Goal: Transaction & Acquisition: Book appointment/travel/reservation

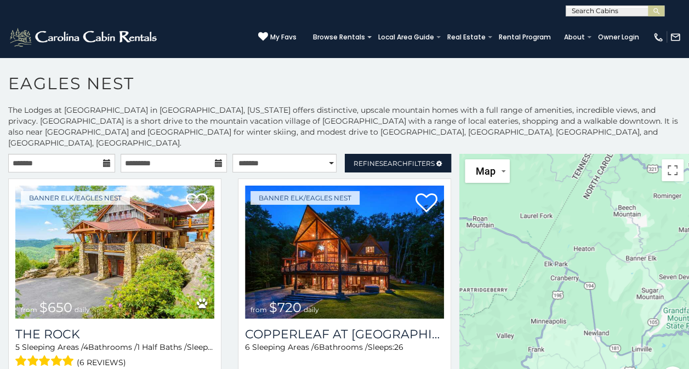
click at [653, 301] on div at bounding box center [574, 278] width 230 height 248
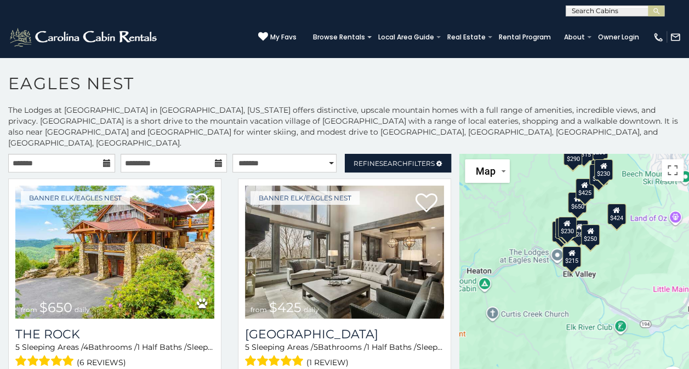
click at [535, 247] on div "$650 $425 $305 $230 $285 $200 $424 $250 $230 $290 $315 $230 $230 $215 $225 $285…" at bounding box center [574, 278] width 230 height 248
click at [547, 251] on div "$650 $425 $305 $230 $285 $200 $424 $250 $230 $290 $315 $230 $230 $215 $225 $285…" at bounding box center [574, 278] width 230 height 248
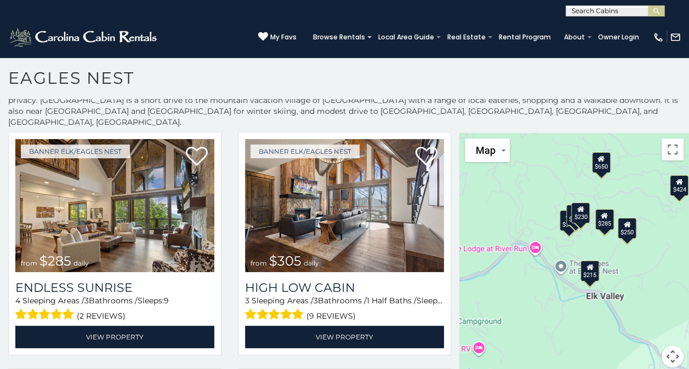
scroll to position [34, 0]
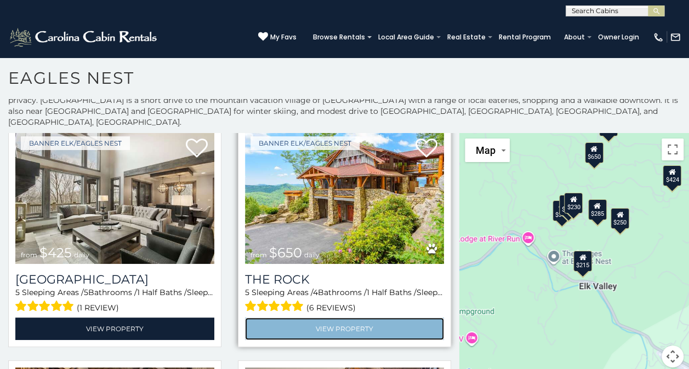
click at [333, 319] on link "View Property" at bounding box center [344, 329] width 199 height 22
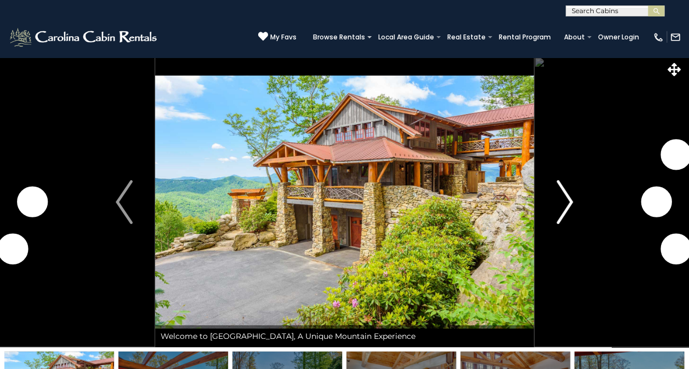
click at [564, 215] on img "Next" at bounding box center [564, 202] width 16 height 44
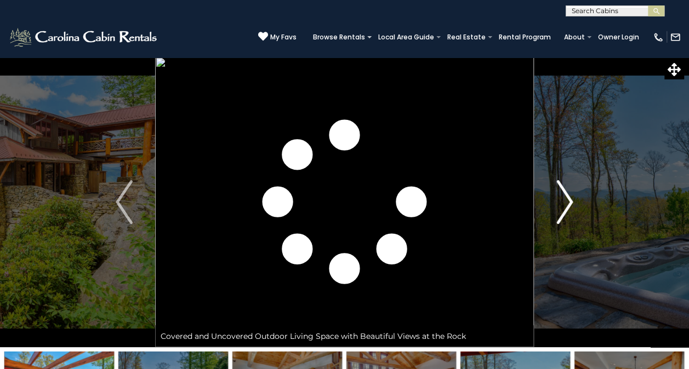
click at [561, 204] on img "Next" at bounding box center [564, 202] width 16 height 44
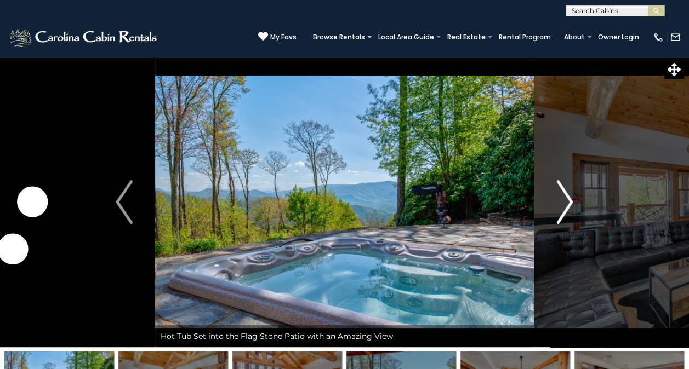
click at [558, 205] on img "Next" at bounding box center [564, 202] width 16 height 44
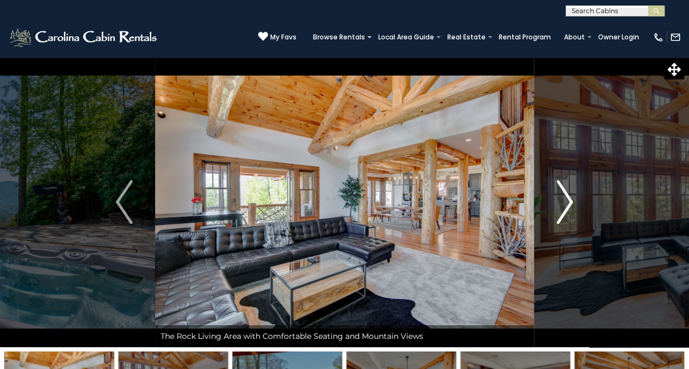
click at [564, 212] on img "Next" at bounding box center [564, 202] width 16 height 44
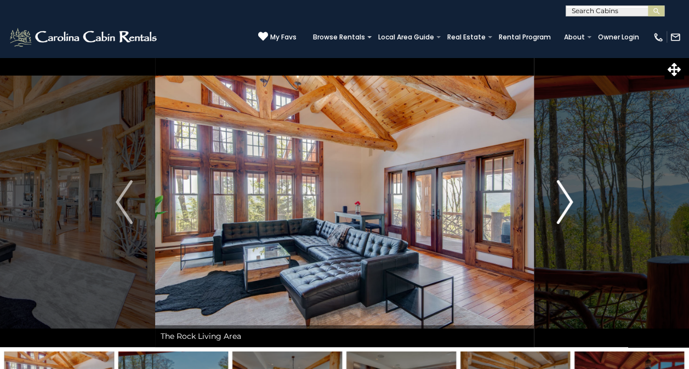
click at [562, 212] on img "Next" at bounding box center [564, 202] width 16 height 44
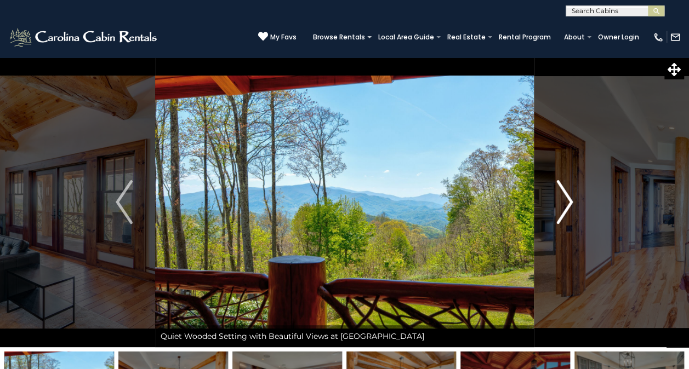
click at [562, 212] on img "Next" at bounding box center [564, 202] width 16 height 44
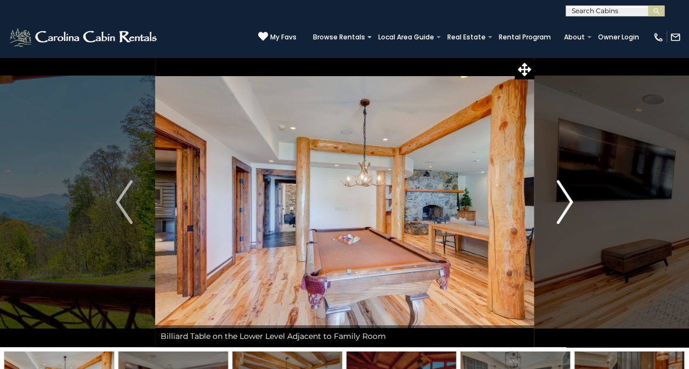
click at [560, 216] on img "Next" at bounding box center [564, 202] width 16 height 44
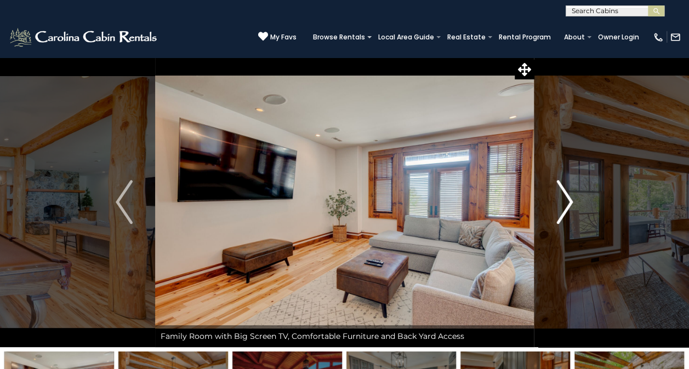
click at [561, 209] on img "Next" at bounding box center [564, 202] width 16 height 44
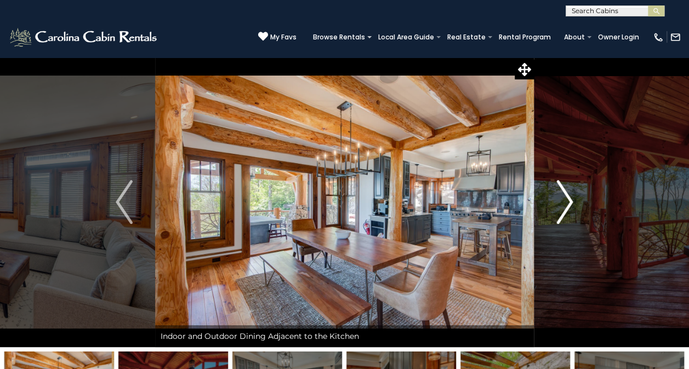
click at [558, 211] on img "Next" at bounding box center [564, 202] width 16 height 44
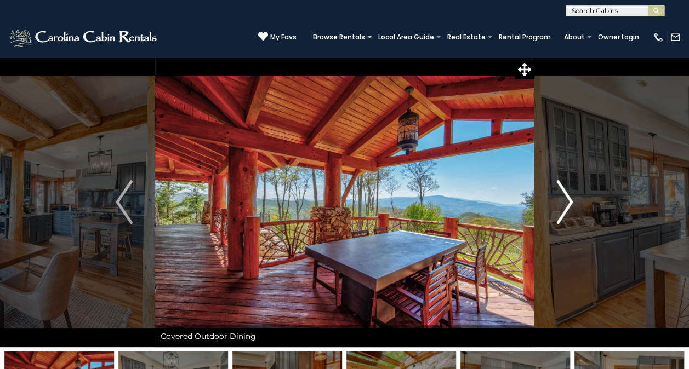
click at [552, 219] on button "Next" at bounding box center [564, 202] width 61 height 290
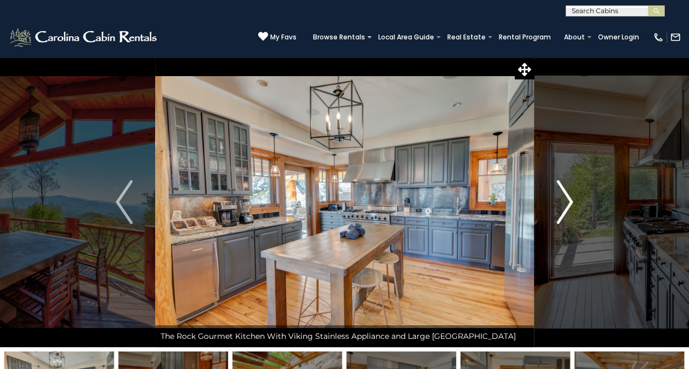
click at [553, 218] on button "Next" at bounding box center [564, 202] width 61 height 290
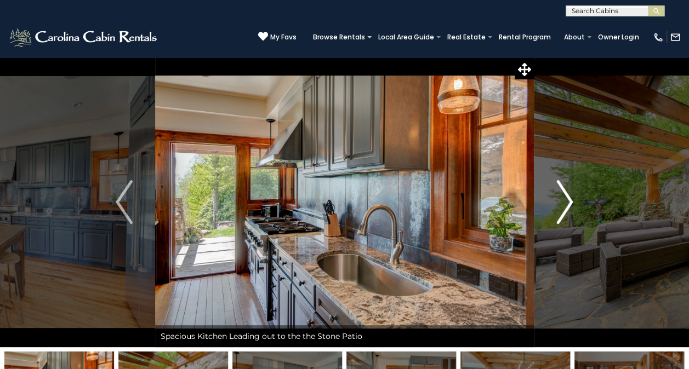
click at [555, 215] on button "Next" at bounding box center [564, 202] width 61 height 290
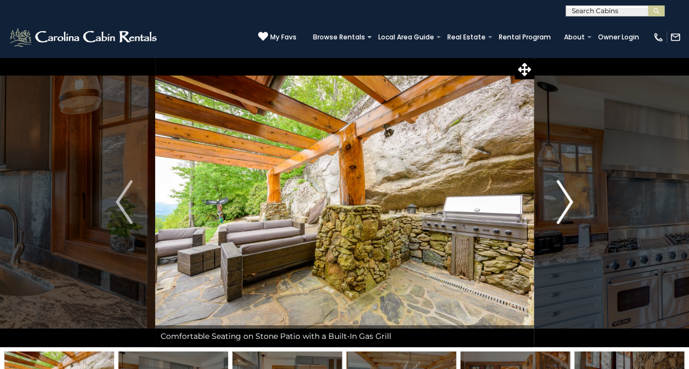
click at [560, 210] on img "Next" at bounding box center [564, 202] width 16 height 44
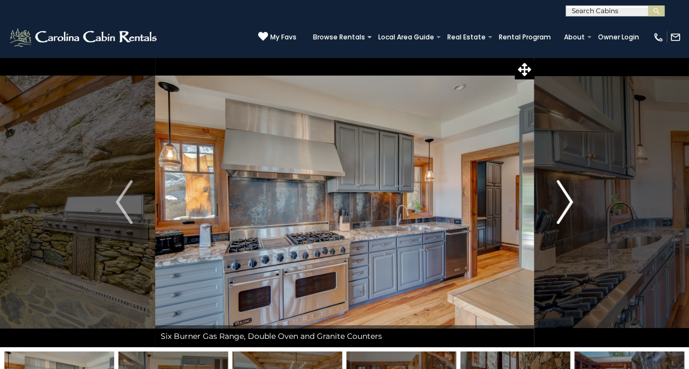
click at [560, 208] on img "Next" at bounding box center [564, 202] width 16 height 44
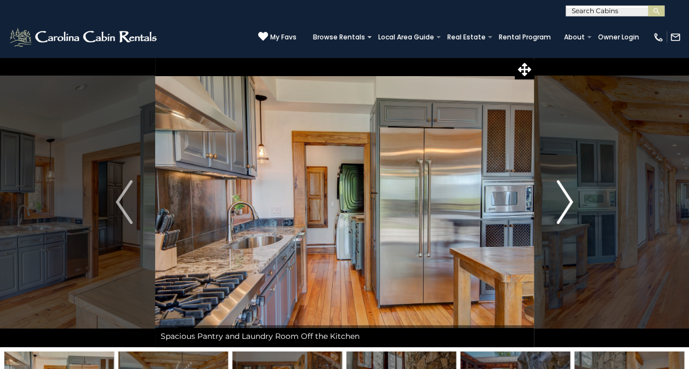
click at [551, 206] on button "Next" at bounding box center [564, 202] width 61 height 290
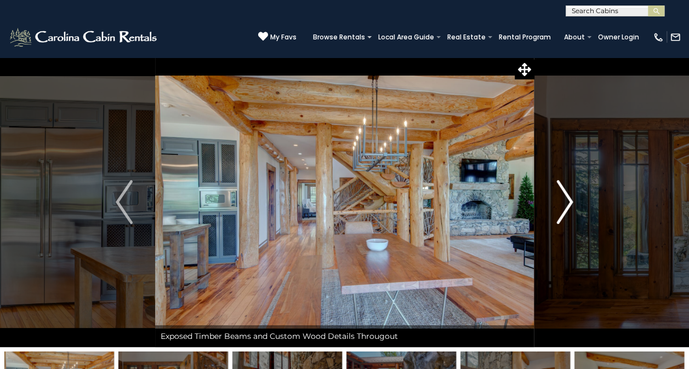
click at [561, 214] on img "Next" at bounding box center [564, 202] width 16 height 44
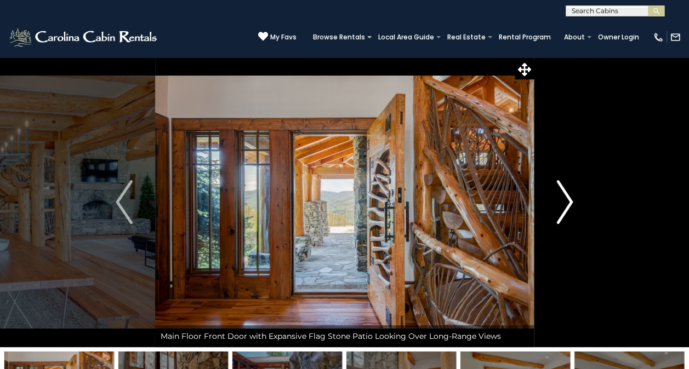
click at [553, 215] on button "Next" at bounding box center [564, 202] width 61 height 290
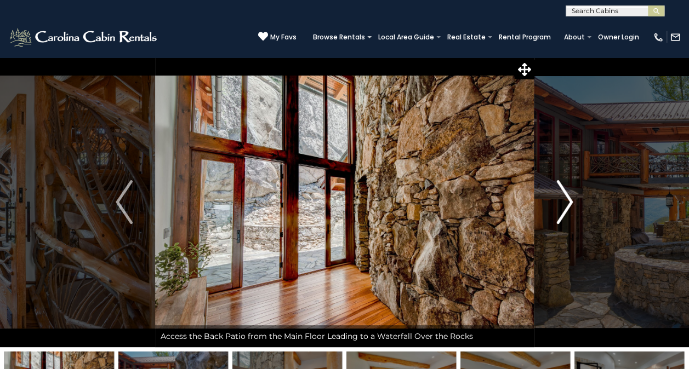
click at [553, 210] on button "Next" at bounding box center [564, 202] width 61 height 290
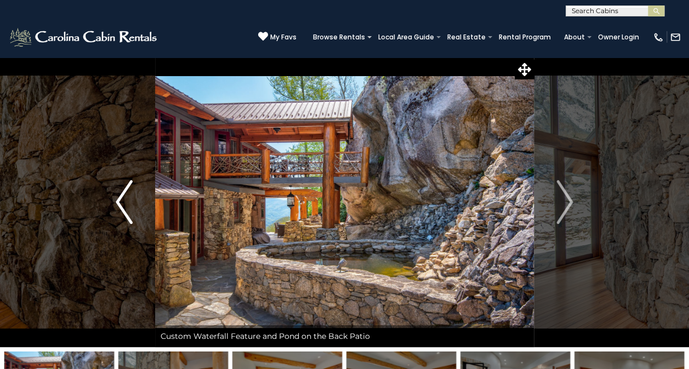
click at [126, 199] on img "Previous" at bounding box center [124, 202] width 16 height 44
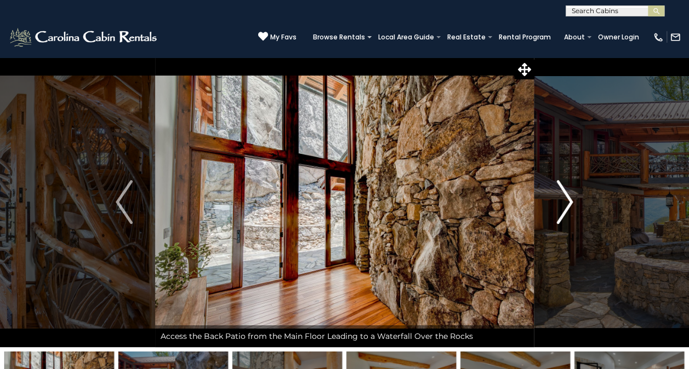
click at [567, 209] on img "Next" at bounding box center [564, 202] width 16 height 44
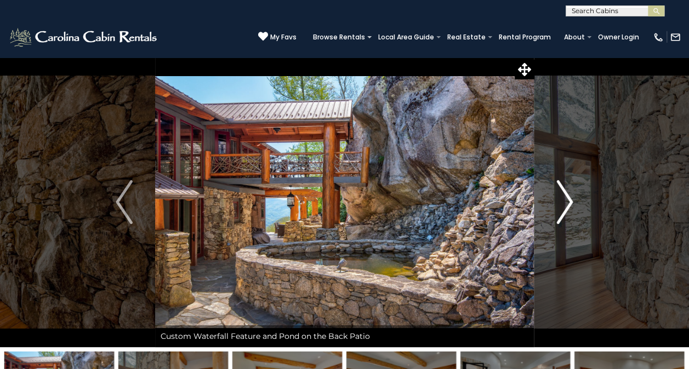
click at [561, 208] on img "Next" at bounding box center [564, 202] width 16 height 44
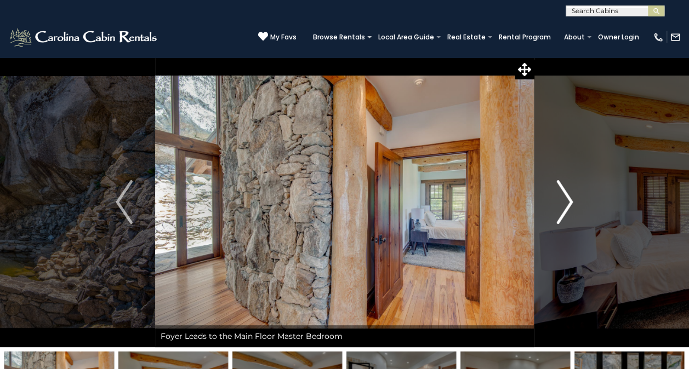
click at [551, 203] on button "Next" at bounding box center [564, 202] width 61 height 290
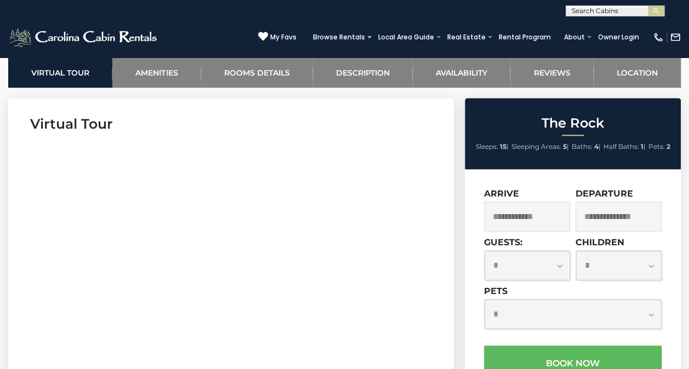
scroll to position [430, 0]
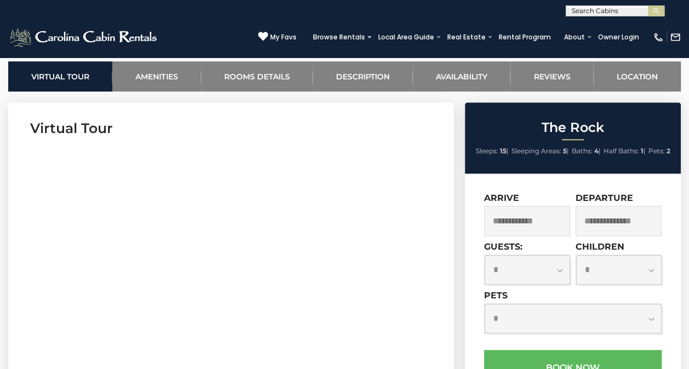
click at [511, 227] on input "text" at bounding box center [527, 221] width 86 height 30
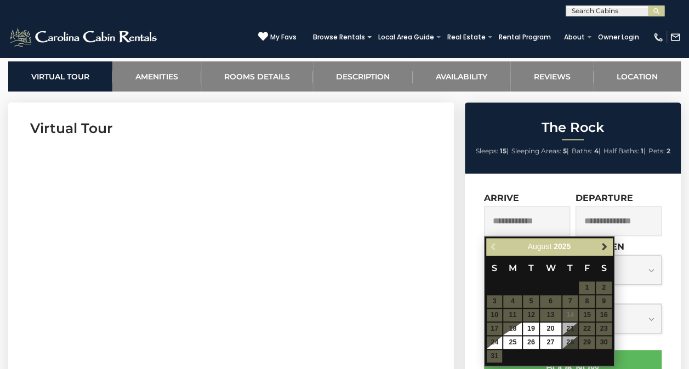
click at [604, 247] on span "Next" at bounding box center [604, 246] width 9 height 9
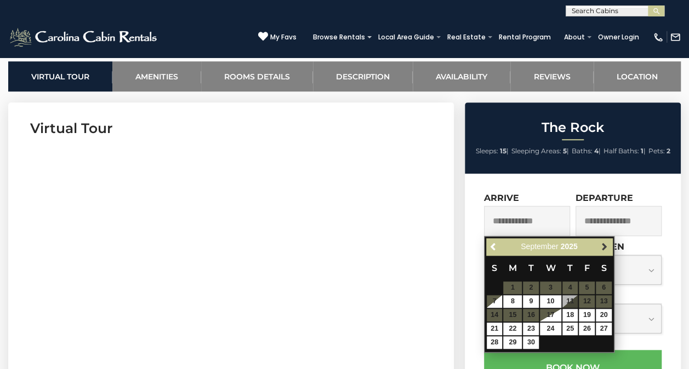
click at [604, 246] on span "Next" at bounding box center [604, 246] width 9 height 9
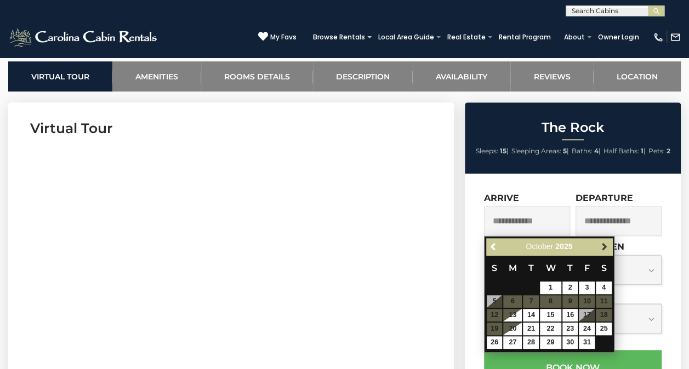
click at [602, 250] on span "Next" at bounding box center [604, 246] width 9 height 9
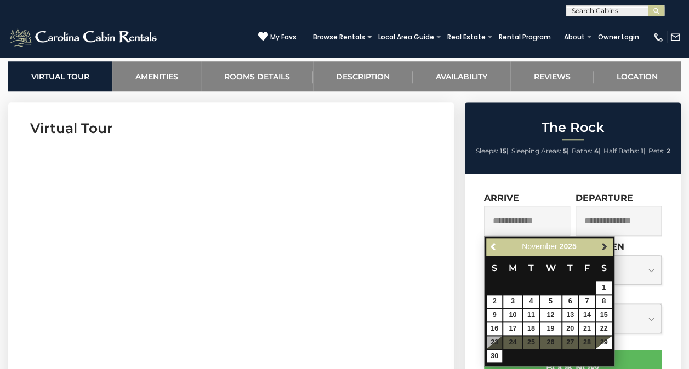
click at [601, 251] on link "Next" at bounding box center [604, 247] width 14 height 14
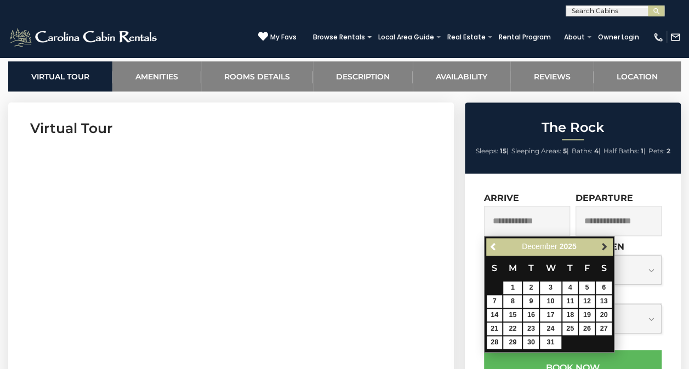
click at [604, 248] on span "Next" at bounding box center [604, 246] width 9 height 9
click at [601, 249] on span "Next" at bounding box center [604, 246] width 9 height 9
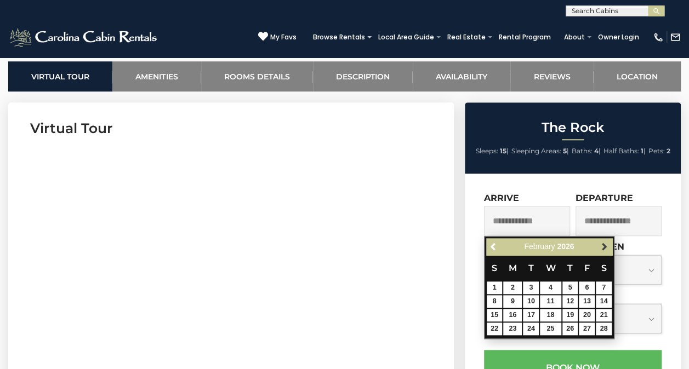
click at [604, 247] on span "Next" at bounding box center [604, 246] width 9 height 9
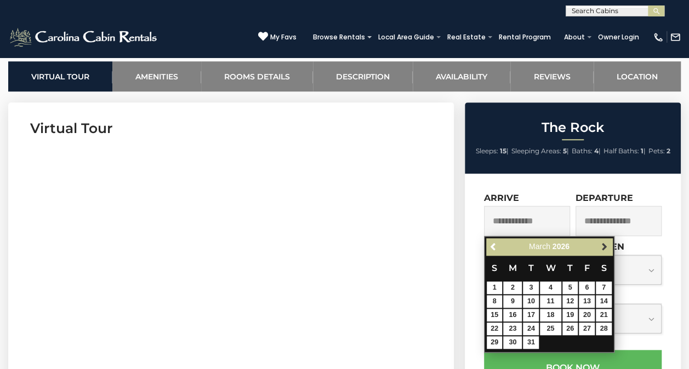
click at [604, 247] on span "Next" at bounding box center [604, 246] width 9 height 9
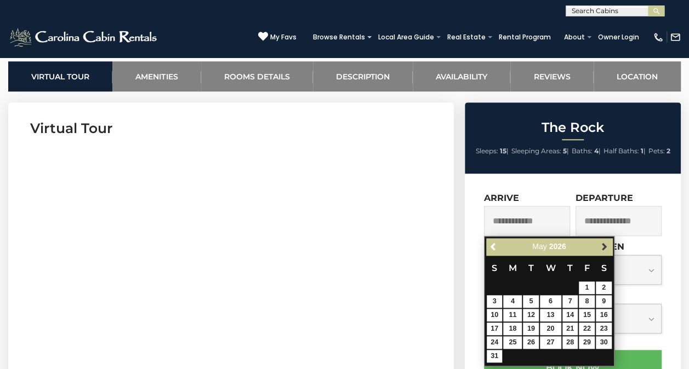
click at [603, 243] on span "Next" at bounding box center [604, 246] width 9 height 9
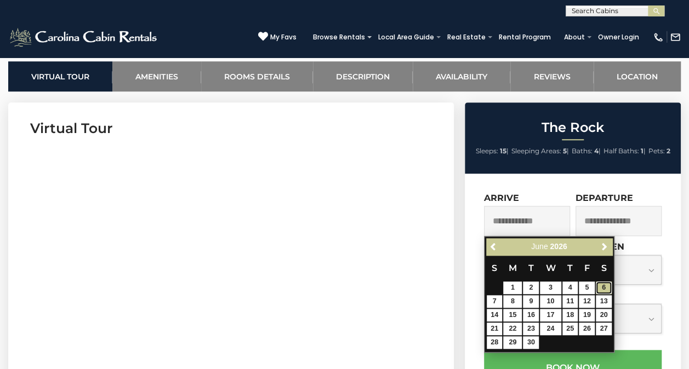
click at [604, 288] on link "6" at bounding box center [604, 288] width 16 height 13
type input "**********"
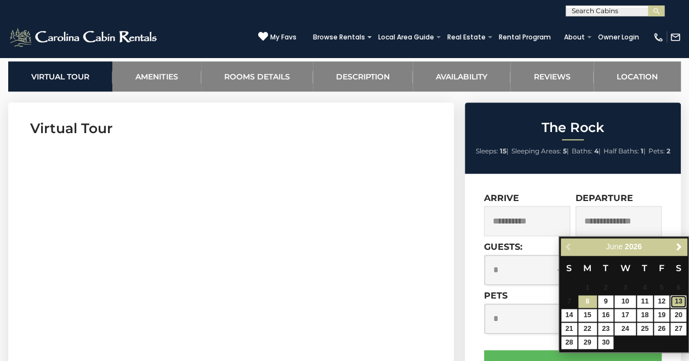
click at [677, 303] on link "13" at bounding box center [678, 301] width 16 height 13
type input "**********"
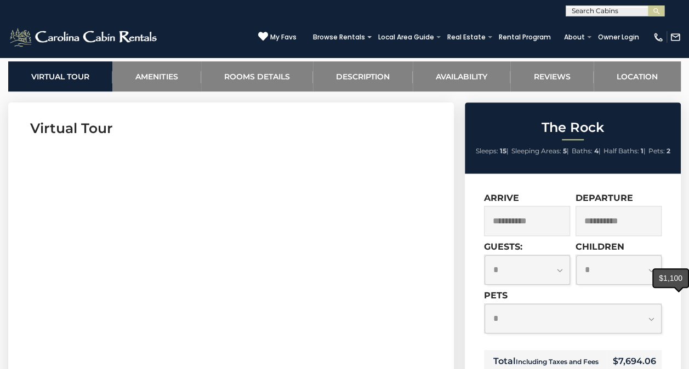
click at [562, 272] on select "**********" at bounding box center [526, 270] width 85 height 30
click at [565, 274] on select "**********" at bounding box center [526, 270] width 85 height 30
select select "**"
click at [484, 255] on select "**********" at bounding box center [526, 270] width 85 height 30
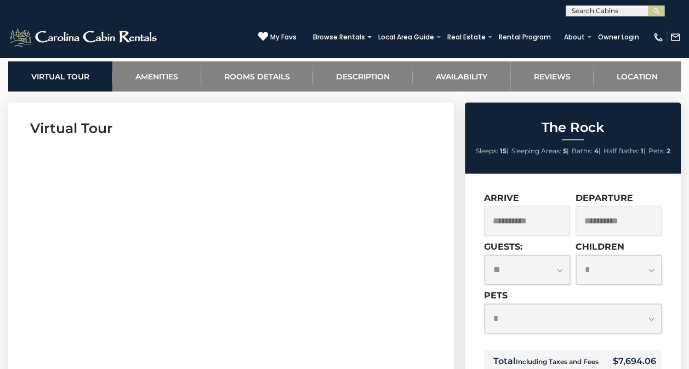
click at [652, 265] on select "**********" at bounding box center [618, 270] width 85 height 30
select select "*"
click at [576, 255] on select "**********" at bounding box center [618, 270] width 85 height 30
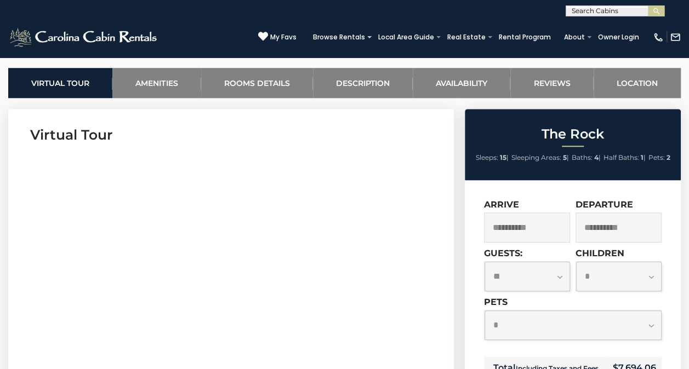
scroll to position [423, 0]
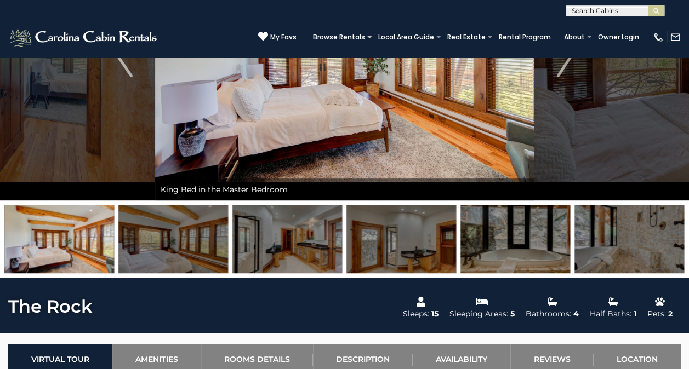
scroll to position [0, 0]
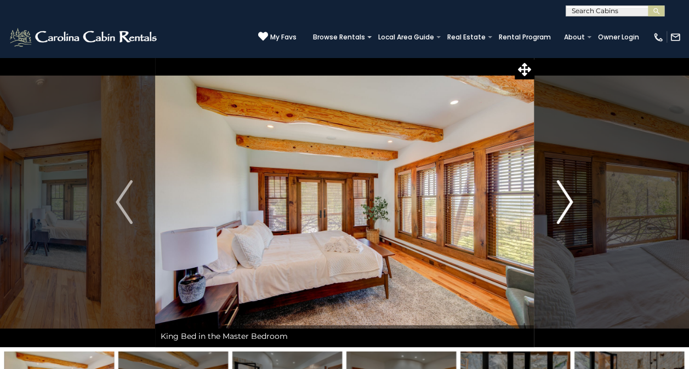
click at [567, 202] on img "Next" at bounding box center [564, 202] width 16 height 44
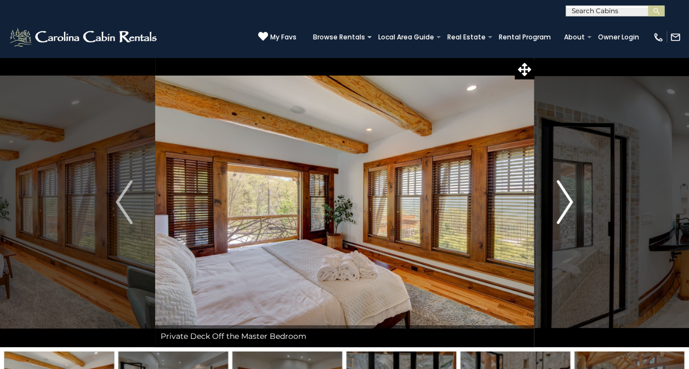
click at [567, 214] on img "Next" at bounding box center [564, 202] width 16 height 44
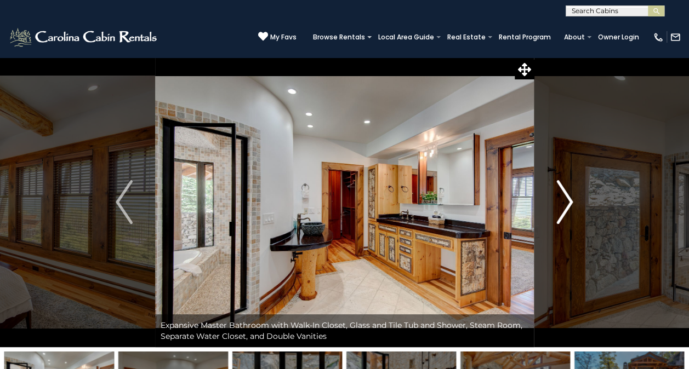
click at [568, 208] on img "Next" at bounding box center [564, 202] width 16 height 44
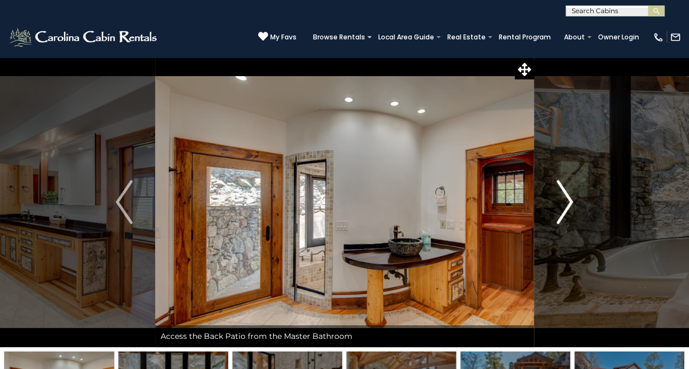
click at [564, 209] on img "Next" at bounding box center [564, 202] width 16 height 44
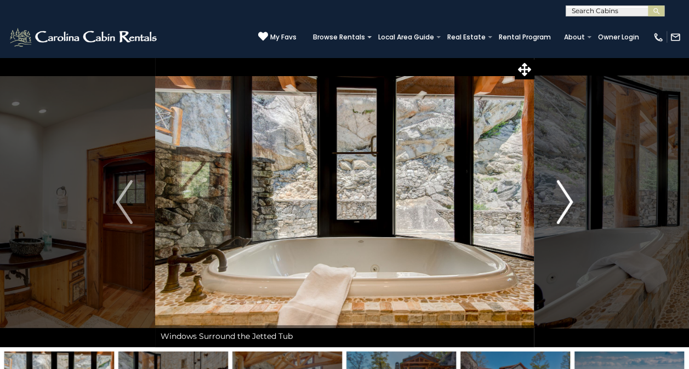
click at [558, 209] on img "Next" at bounding box center [564, 202] width 16 height 44
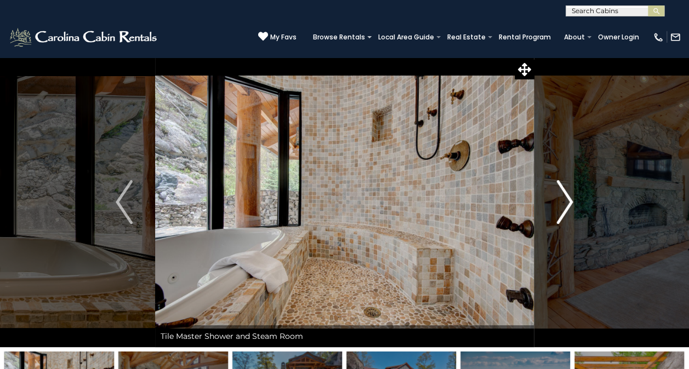
click at [553, 207] on button "Next" at bounding box center [564, 202] width 61 height 290
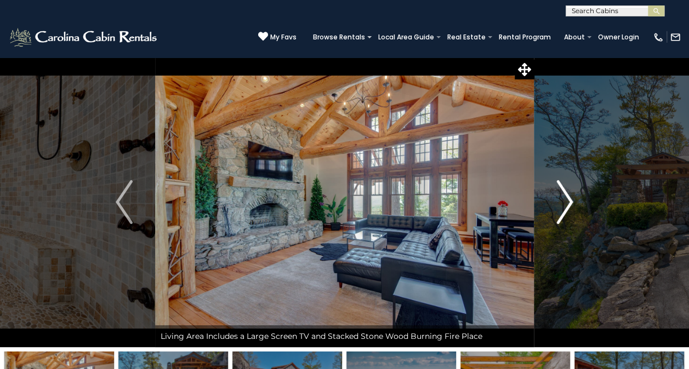
click at [552, 214] on button "Next" at bounding box center [564, 202] width 61 height 290
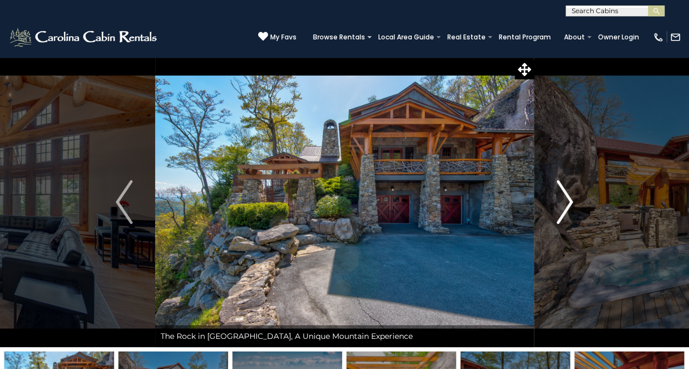
click at [551, 211] on button "Next" at bounding box center [564, 202] width 61 height 290
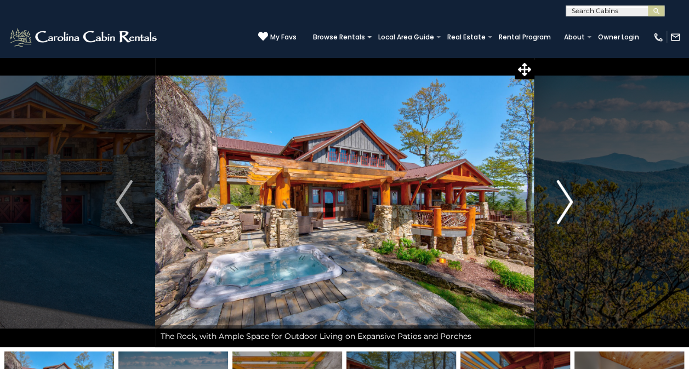
click at [547, 213] on button "Next" at bounding box center [564, 202] width 61 height 290
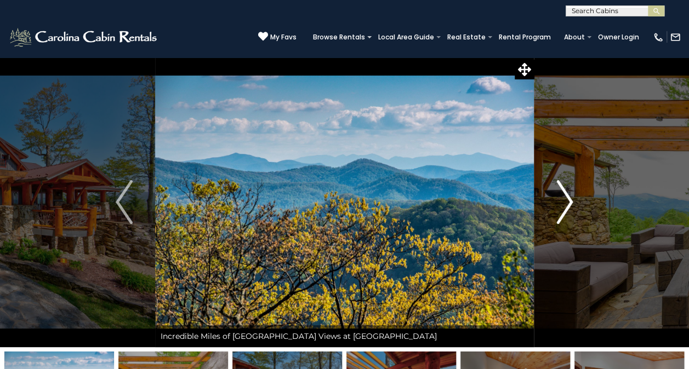
click at [551, 207] on button "Next" at bounding box center [564, 202] width 61 height 290
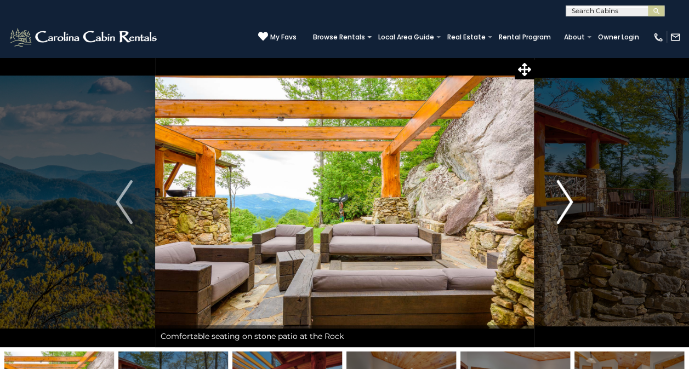
click at [545, 199] on button "Next" at bounding box center [564, 202] width 61 height 290
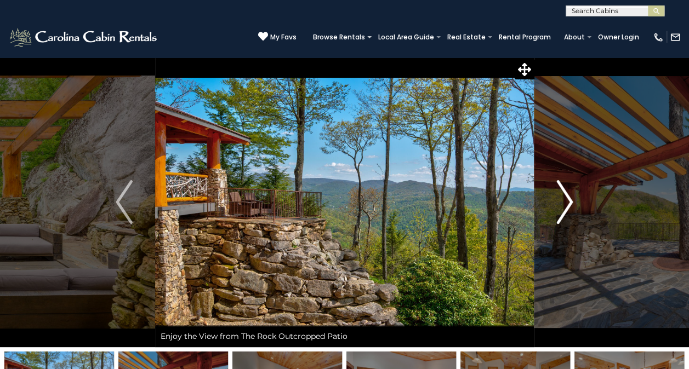
click at [548, 201] on button "Next" at bounding box center [564, 202] width 61 height 290
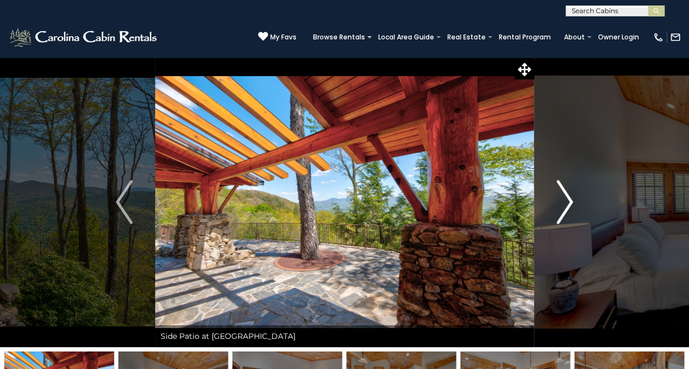
click at [547, 199] on button "Next" at bounding box center [564, 202] width 61 height 290
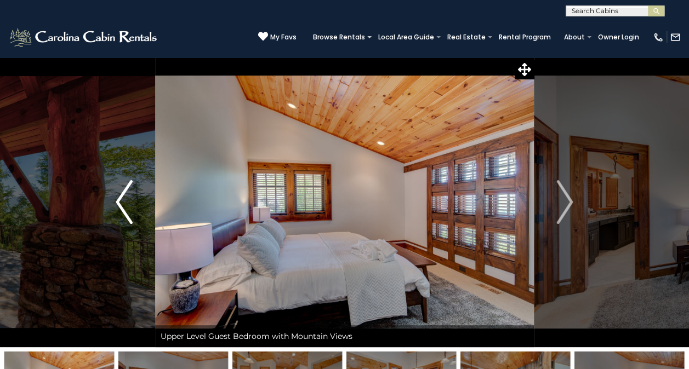
click at [130, 199] on img "Previous" at bounding box center [124, 202] width 16 height 44
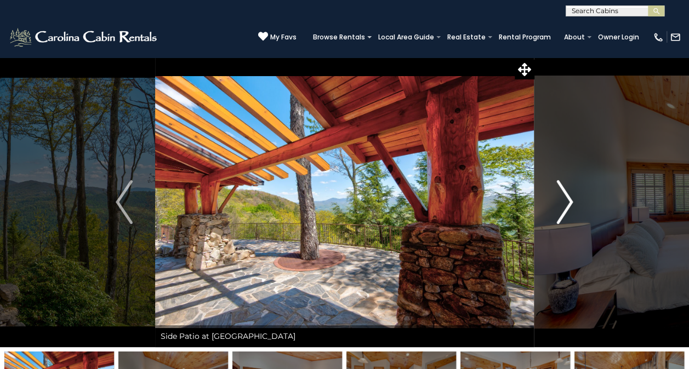
click at [548, 225] on button "Next" at bounding box center [564, 202] width 61 height 290
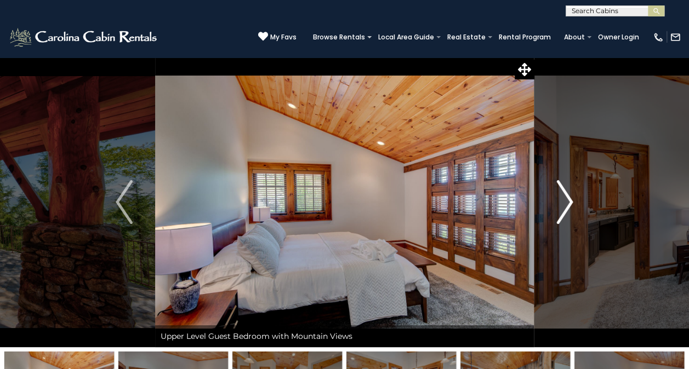
click at [566, 204] on img "Next" at bounding box center [564, 202] width 16 height 44
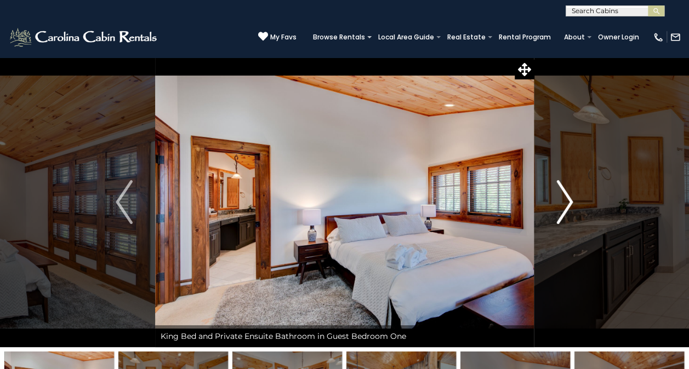
click at [564, 211] on img "Next" at bounding box center [564, 202] width 16 height 44
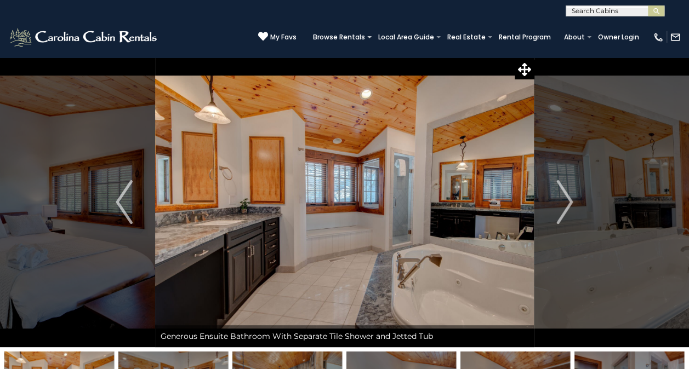
click at [562, 207] on img "Next" at bounding box center [564, 202] width 16 height 44
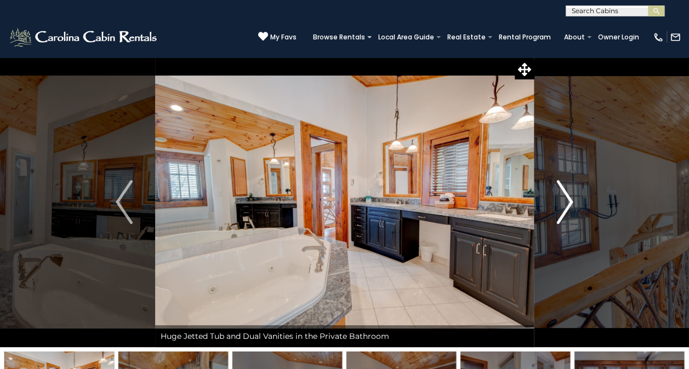
click at [560, 230] on button "Next" at bounding box center [564, 202] width 61 height 290
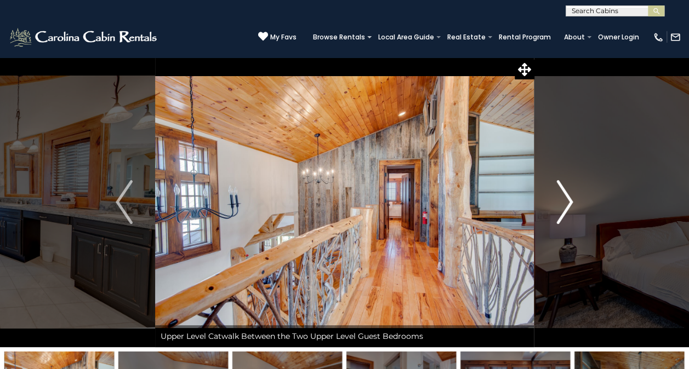
click at [563, 212] on img "Next" at bounding box center [564, 202] width 16 height 44
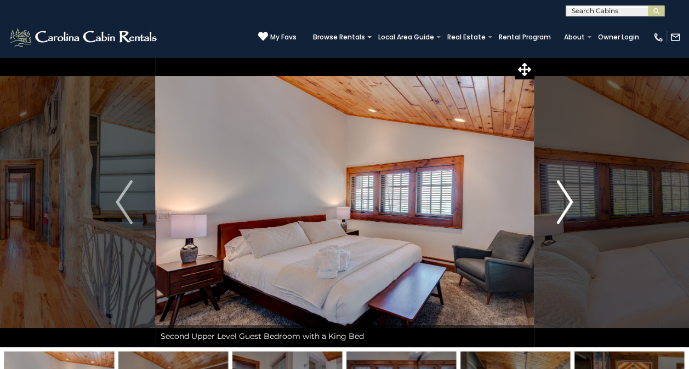
click at [563, 200] on img "Next" at bounding box center [564, 202] width 16 height 44
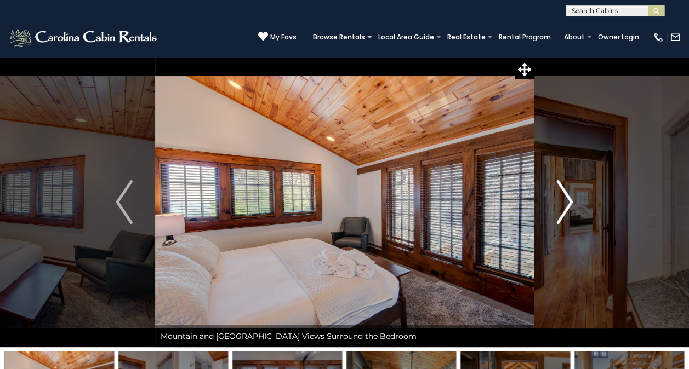
click at [561, 210] on img "Next" at bounding box center [564, 202] width 16 height 44
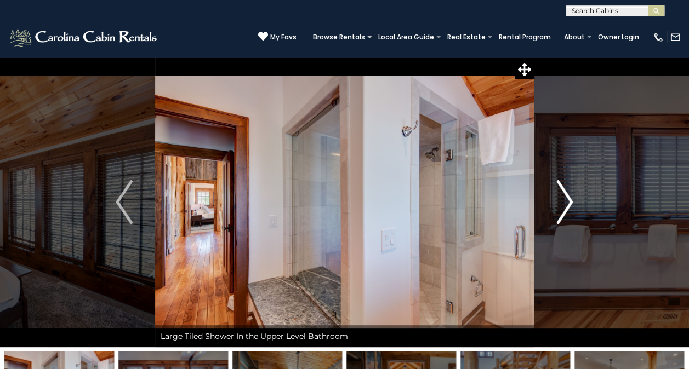
click at [564, 204] on img "Next" at bounding box center [564, 202] width 16 height 44
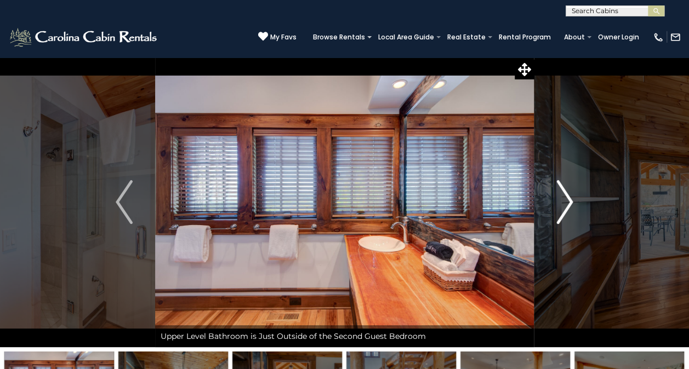
click at [562, 209] on img "Next" at bounding box center [564, 202] width 16 height 44
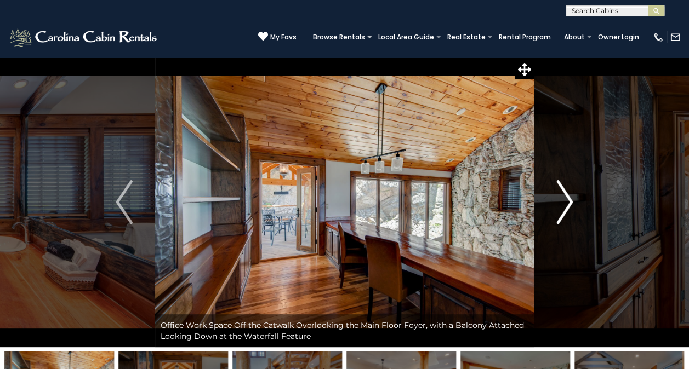
click at [557, 208] on img "Next" at bounding box center [564, 202] width 16 height 44
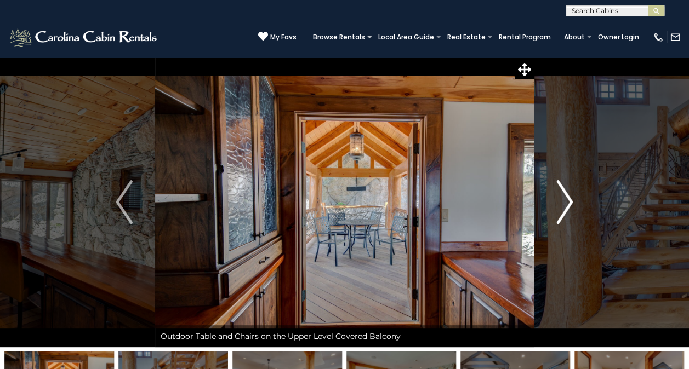
click at [561, 207] on img "Next" at bounding box center [564, 202] width 16 height 44
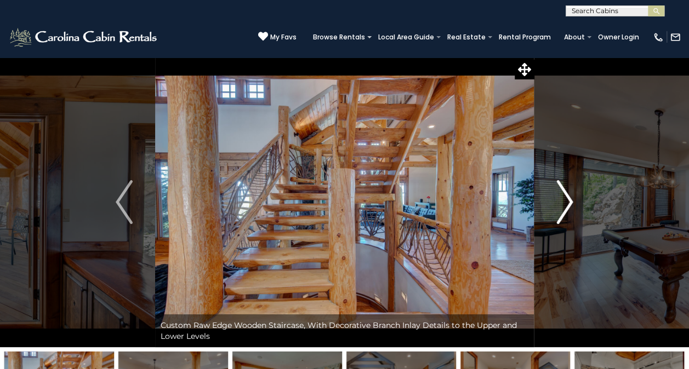
click at [556, 213] on button "Next" at bounding box center [564, 202] width 61 height 290
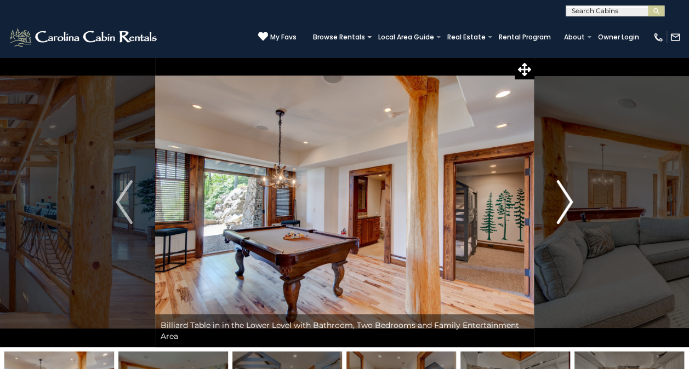
click at [556, 215] on img "Next" at bounding box center [564, 202] width 16 height 44
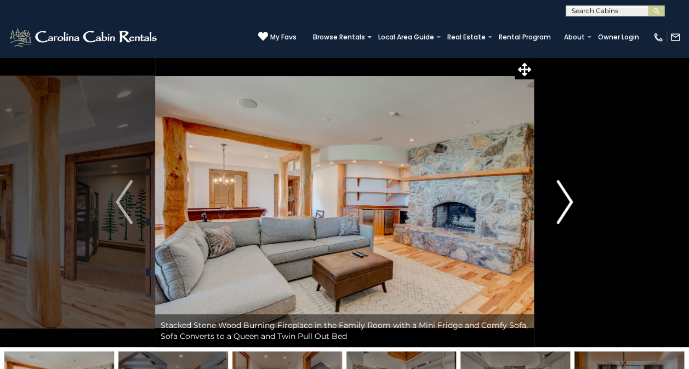
click at [563, 214] on img "Next" at bounding box center [564, 202] width 16 height 44
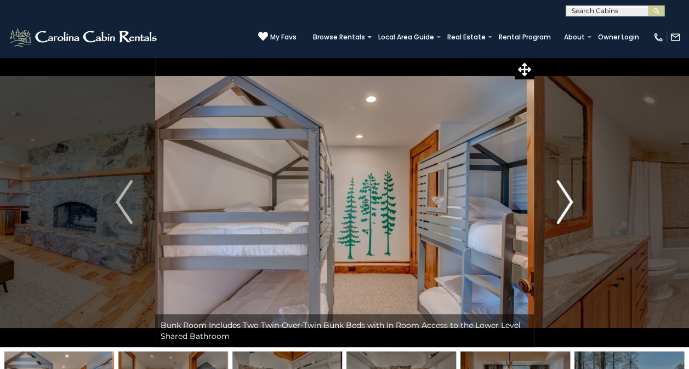
click at [560, 213] on img "Next" at bounding box center [564, 202] width 16 height 44
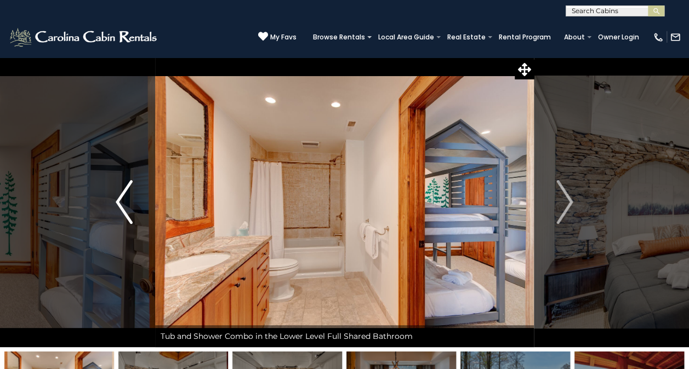
click at [127, 196] on img "Previous" at bounding box center [124, 202] width 16 height 44
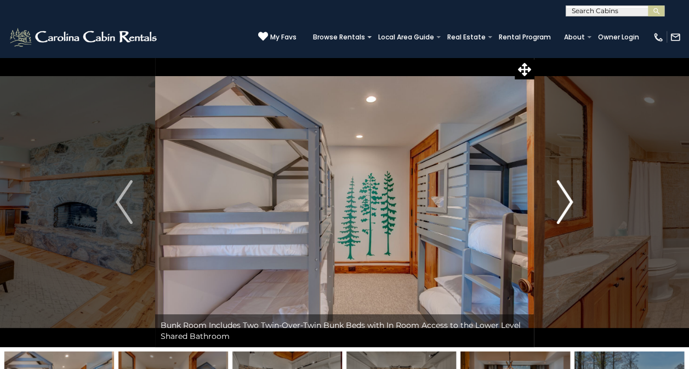
click at [560, 216] on img "Next" at bounding box center [564, 202] width 16 height 44
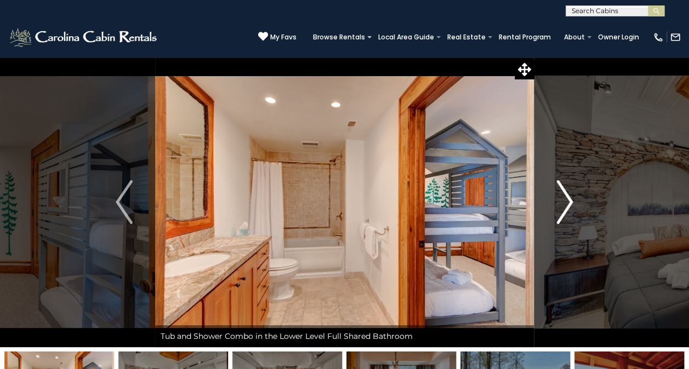
click at [562, 216] on img "Next" at bounding box center [564, 202] width 16 height 44
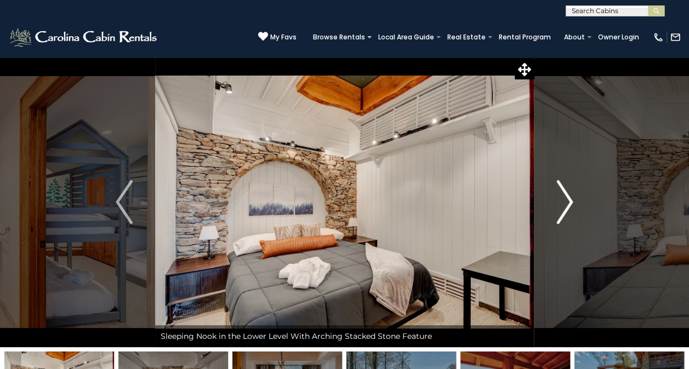
click at [561, 215] on img "Next" at bounding box center [564, 202] width 16 height 44
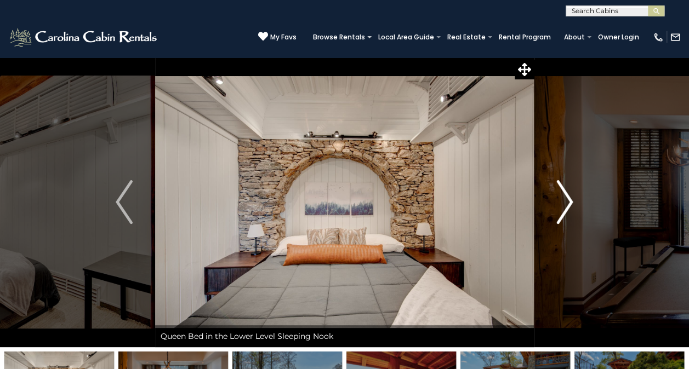
click at [557, 220] on img "Next" at bounding box center [564, 202] width 16 height 44
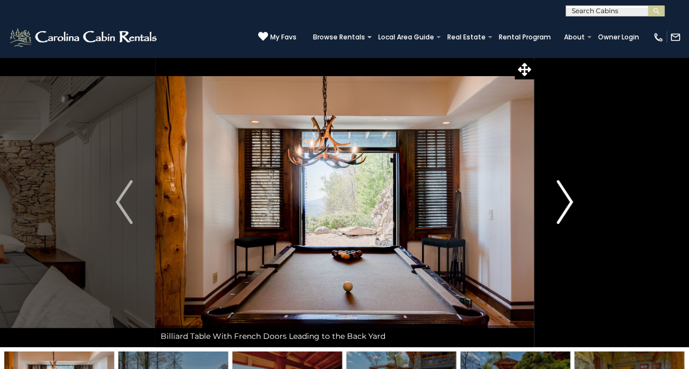
click at [562, 214] on img "Next" at bounding box center [564, 202] width 16 height 44
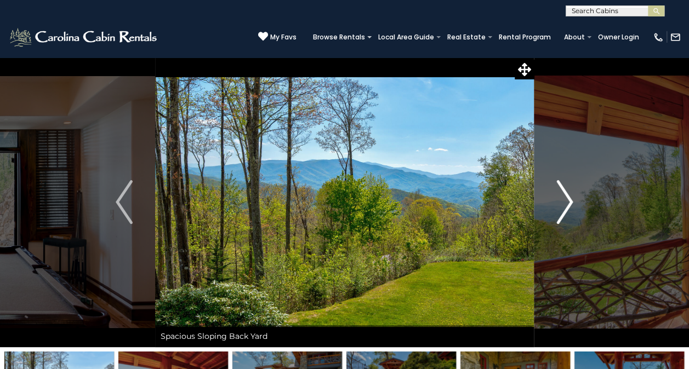
click at [563, 214] on img "Next" at bounding box center [564, 202] width 16 height 44
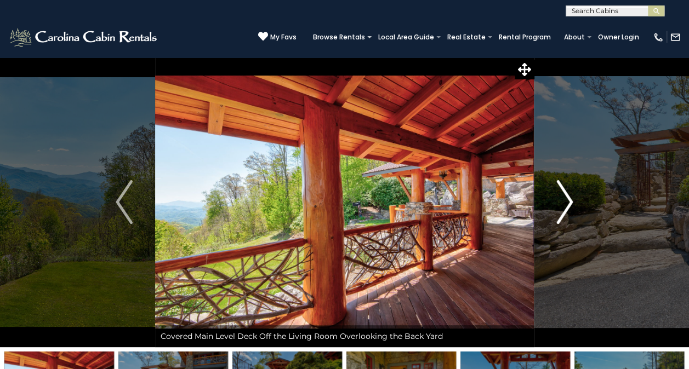
click at [561, 212] on img "Next" at bounding box center [564, 202] width 16 height 44
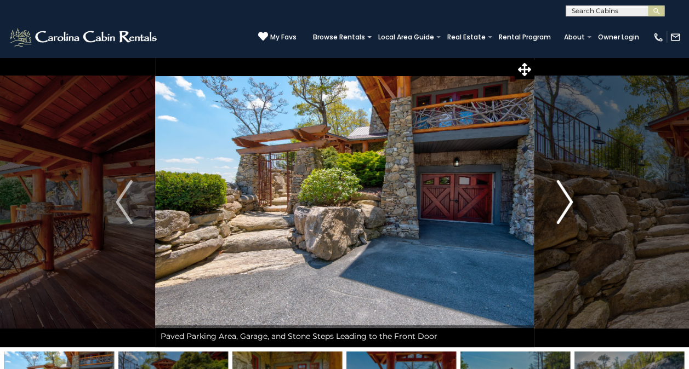
click at [566, 214] on img "Next" at bounding box center [564, 202] width 16 height 44
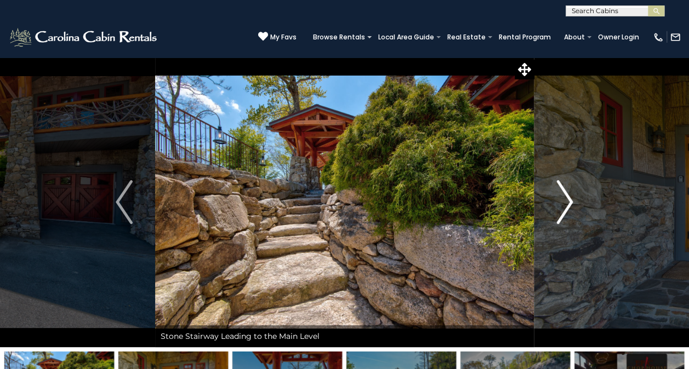
click at [562, 212] on img "Next" at bounding box center [564, 202] width 16 height 44
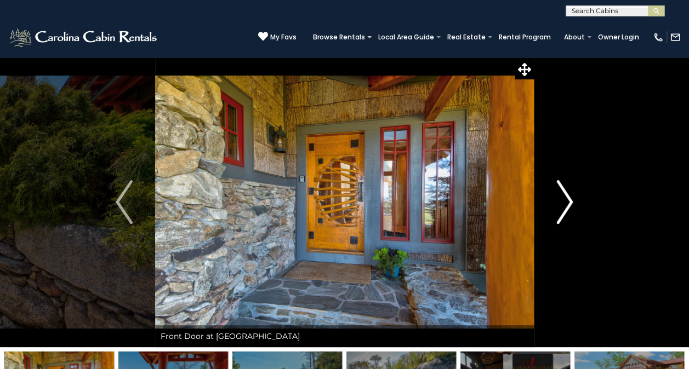
click at [566, 213] on img "Next" at bounding box center [564, 202] width 16 height 44
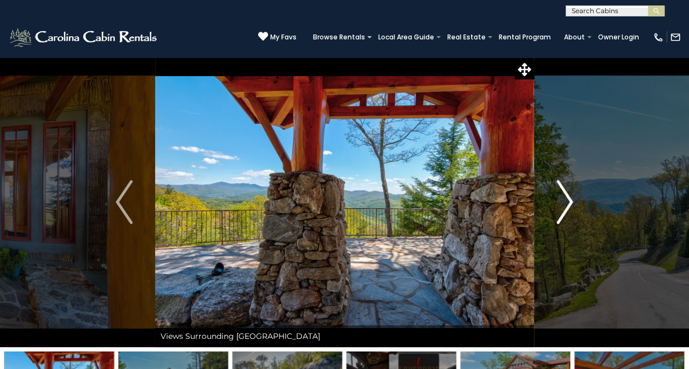
click at [561, 213] on img "Next" at bounding box center [564, 202] width 16 height 44
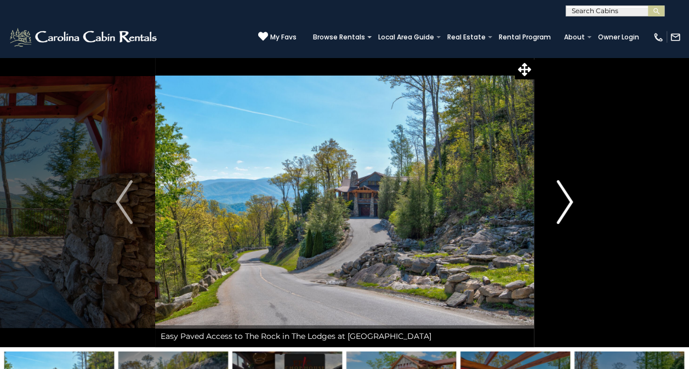
click at [563, 214] on img "Next" at bounding box center [564, 202] width 16 height 44
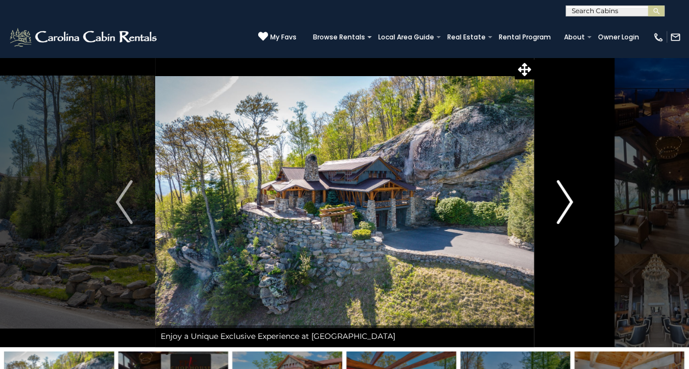
click at [568, 210] on img "Next" at bounding box center [564, 202] width 16 height 44
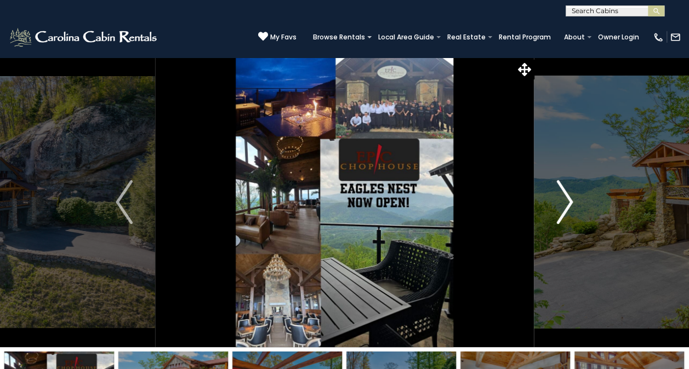
click at [567, 214] on img "Next" at bounding box center [564, 202] width 16 height 44
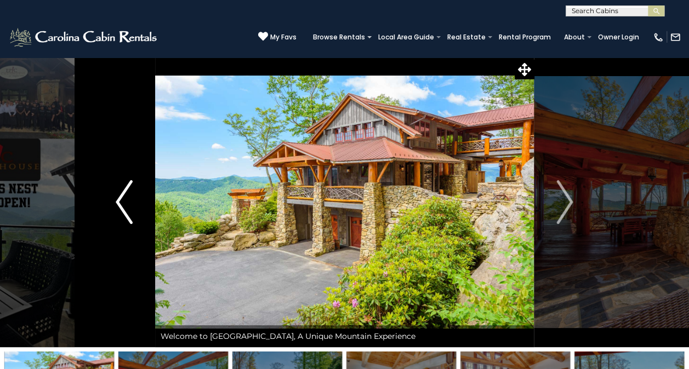
click at [136, 210] on button "Previous" at bounding box center [123, 202] width 61 height 290
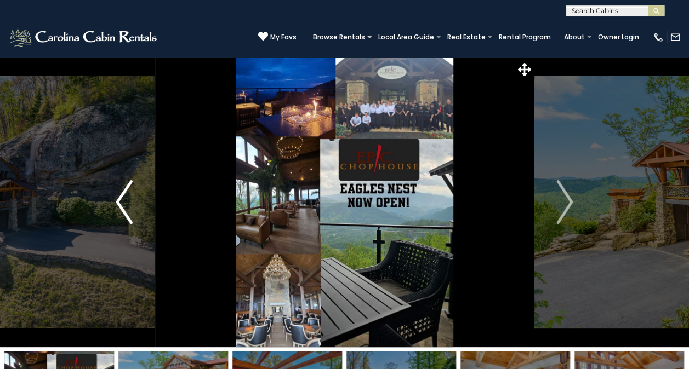
click at [128, 204] on img "Previous" at bounding box center [124, 202] width 16 height 44
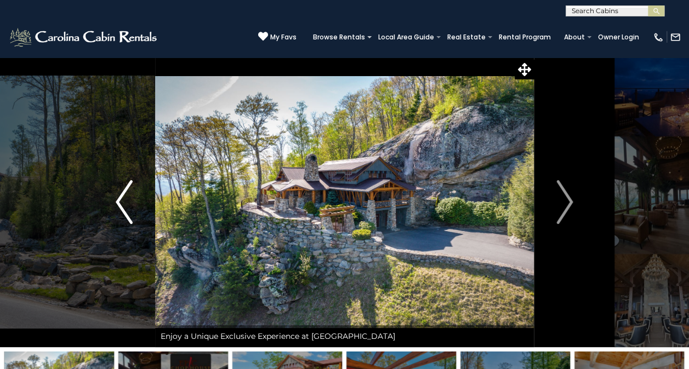
click at [126, 208] on img "Previous" at bounding box center [124, 202] width 16 height 44
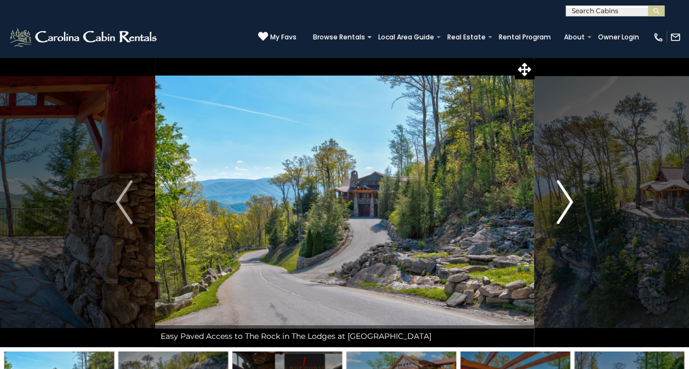
click at [561, 214] on img "Next" at bounding box center [564, 202] width 16 height 44
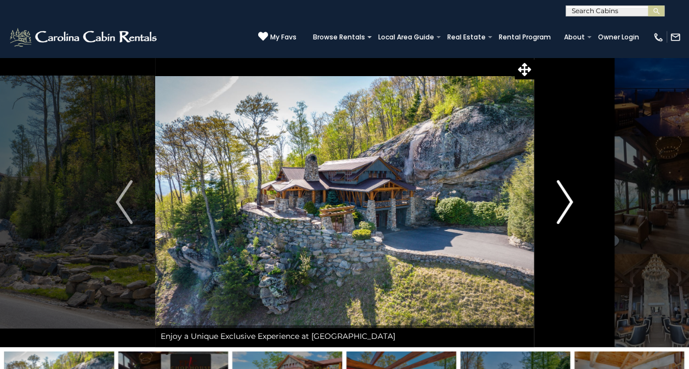
click at [566, 208] on img "Next" at bounding box center [564, 202] width 16 height 44
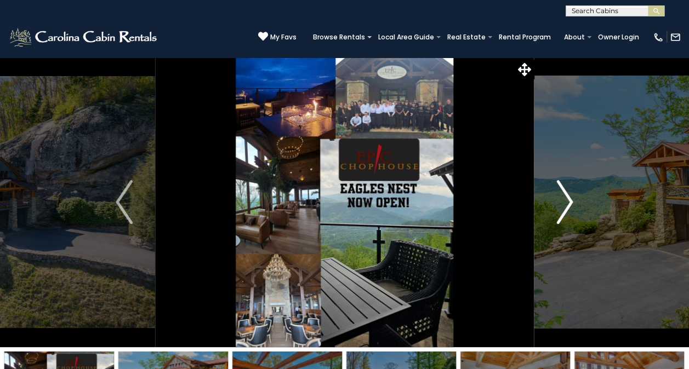
click at [560, 209] on img "Next" at bounding box center [564, 202] width 16 height 44
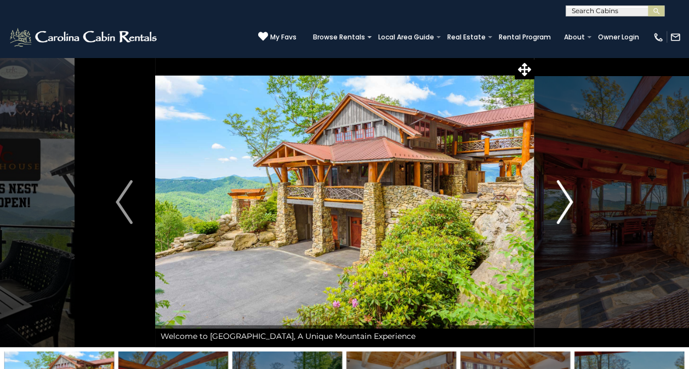
click at [560, 215] on img "Next" at bounding box center [564, 202] width 16 height 44
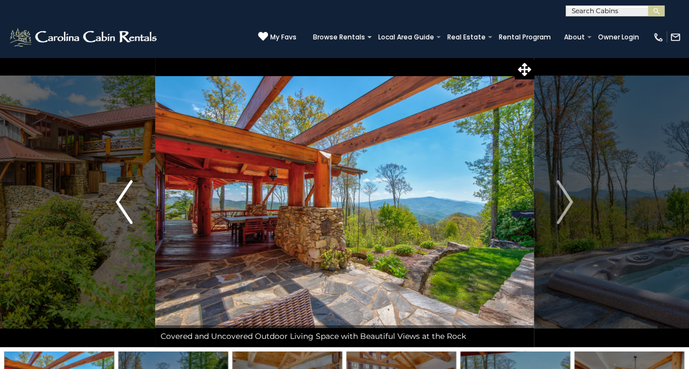
click at [120, 203] on img "Previous" at bounding box center [124, 202] width 16 height 44
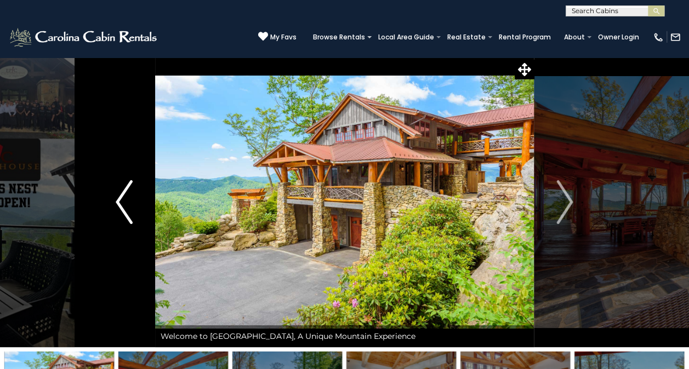
click at [126, 208] on img "Previous" at bounding box center [124, 202] width 16 height 44
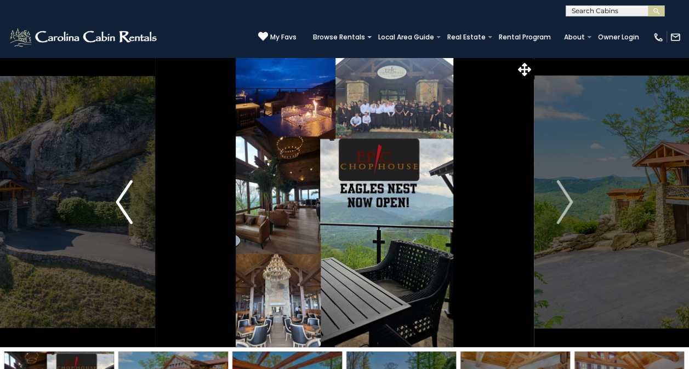
click at [120, 207] on img "Previous" at bounding box center [124, 202] width 16 height 44
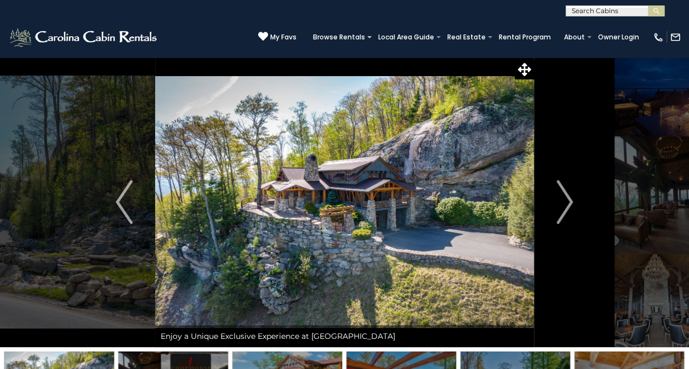
click at [501, 170] on img at bounding box center [344, 202] width 379 height 290
click at [121, 202] on img "Previous" at bounding box center [124, 202] width 16 height 44
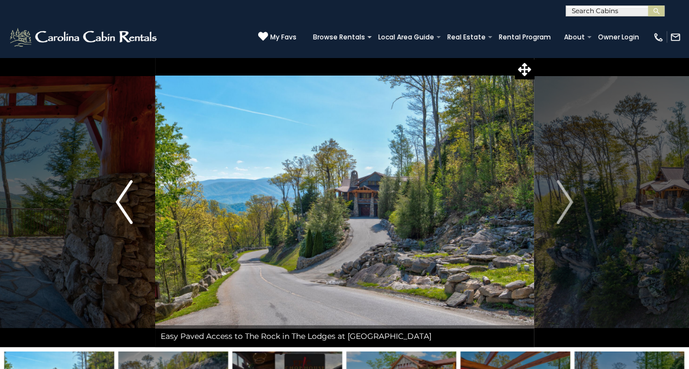
click at [124, 205] on img "Previous" at bounding box center [124, 202] width 16 height 44
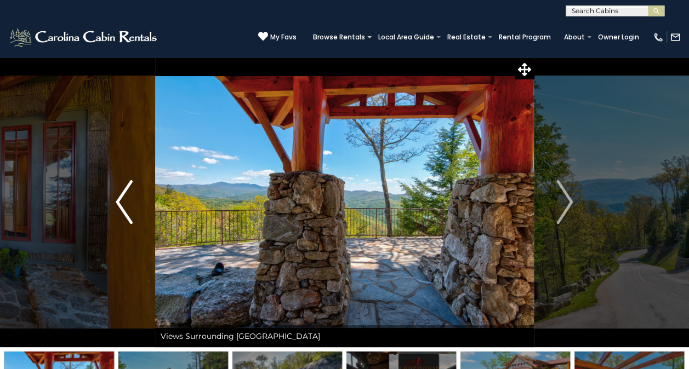
click at [129, 210] on img "Previous" at bounding box center [124, 202] width 16 height 44
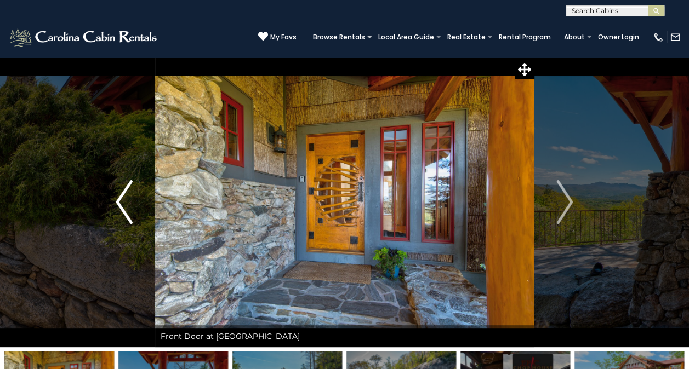
click at [127, 212] on img "Previous" at bounding box center [124, 202] width 16 height 44
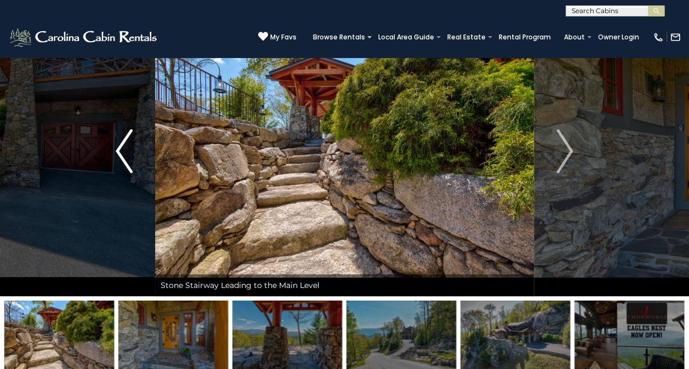
scroll to position [50, 0]
click at [563, 163] on img "Next" at bounding box center [564, 152] width 16 height 44
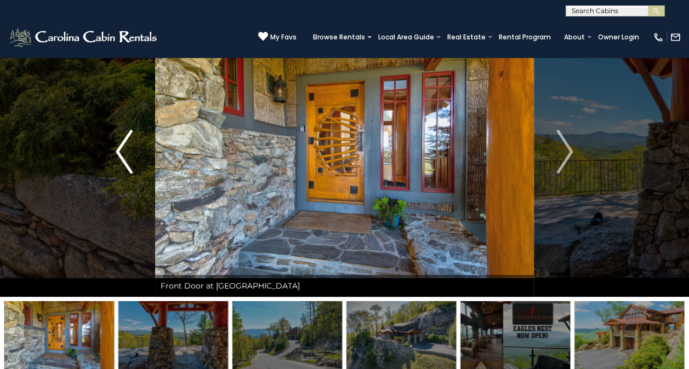
click at [119, 157] on img "Previous" at bounding box center [124, 152] width 16 height 44
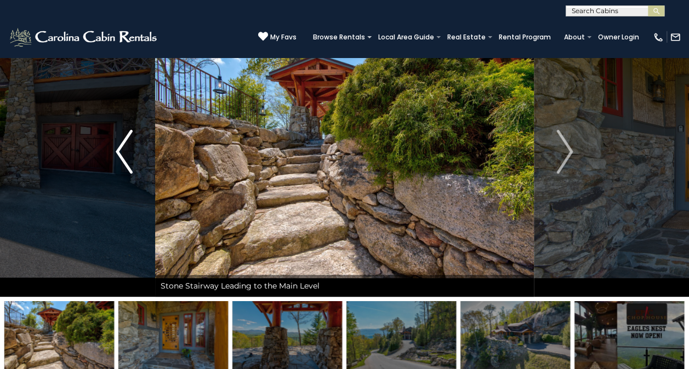
click at [123, 149] on img "Previous" at bounding box center [124, 152] width 16 height 44
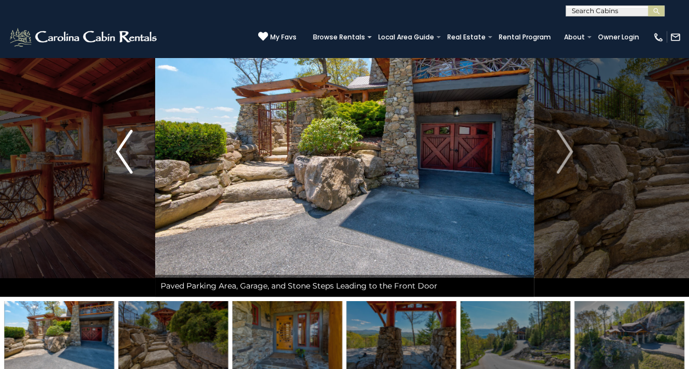
click at [125, 159] on img "Previous" at bounding box center [124, 152] width 16 height 44
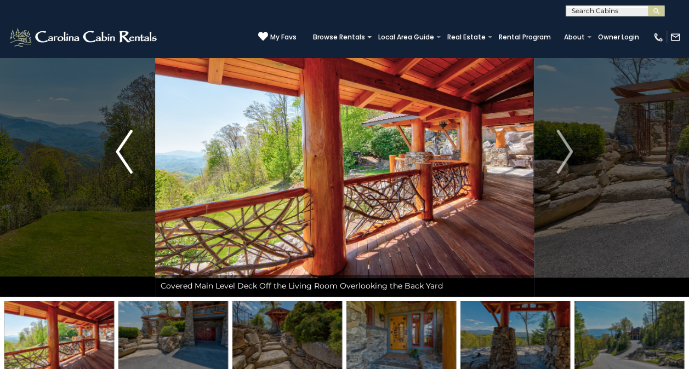
click at [129, 162] on img "Previous" at bounding box center [124, 152] width 16 height 44
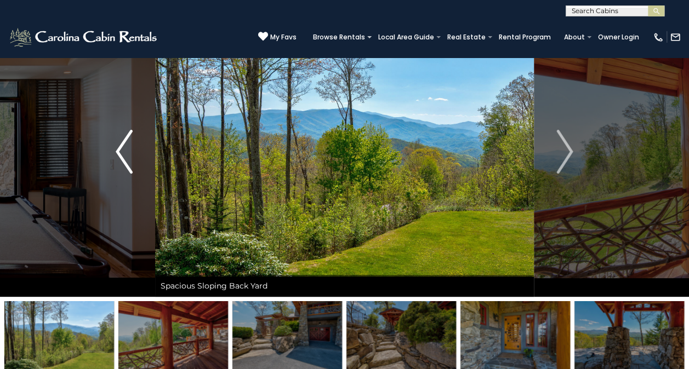
click at [123, 159] on img "Previous" at bounding box center [124, 152] width 16 height 44
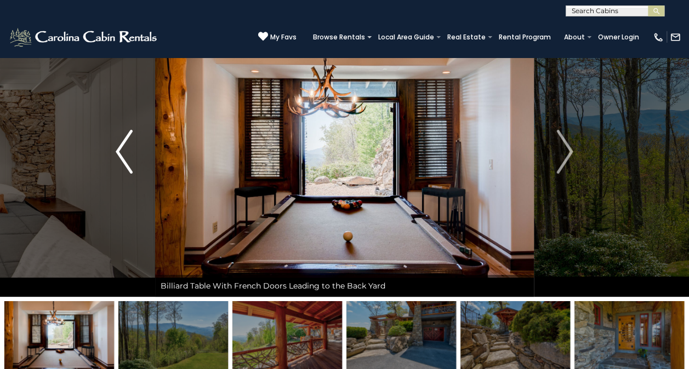
click at [123, 158] on img "Previous" at bounding box center [124, 152] width 16 height 44
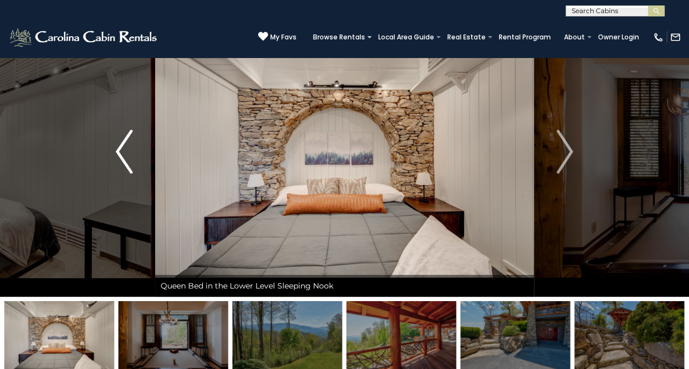
click at [119, 158] on img "Previous" at bounding box center [124, 152] width 16 height 44
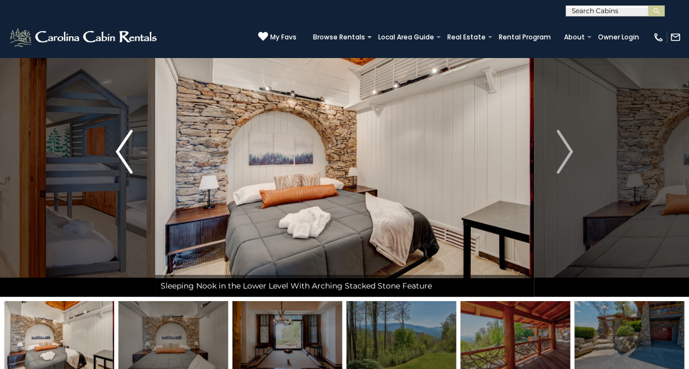
click at [118, 160] on img "Previous" at bounding box center [124, 152] width 16 height 44
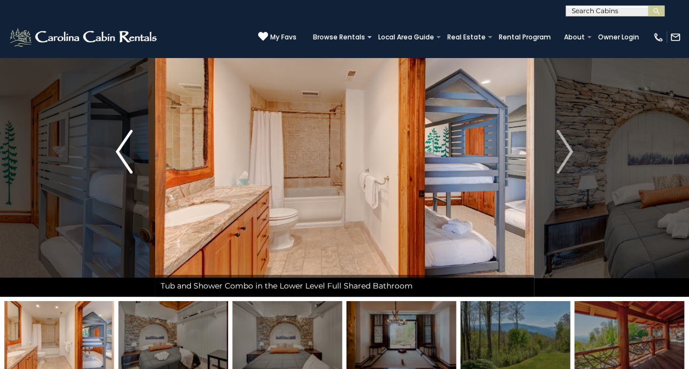
click at [123, 156] on img "Previous" at bounding box center [124, 152] width 16 height 44
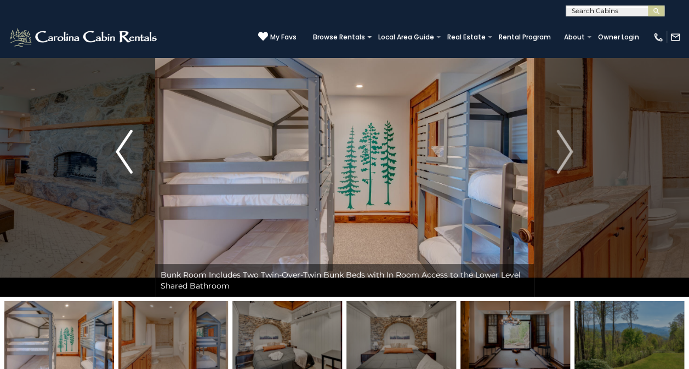
click at [121, 156] on img "Previous" at bounding box center [124, 152] width 16 height 44
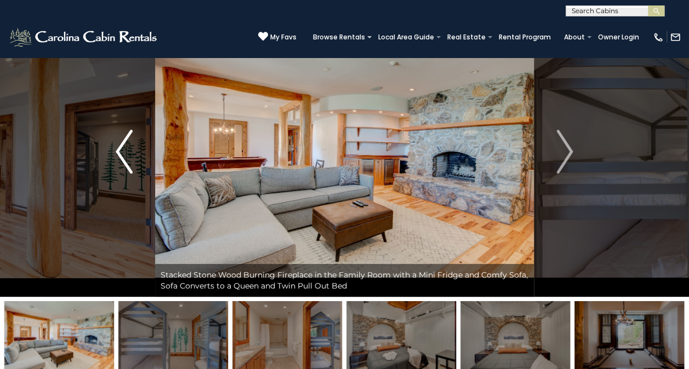
click at [122, 162] on img "Previous" at bounding box center [124, 152] width 16 height 44
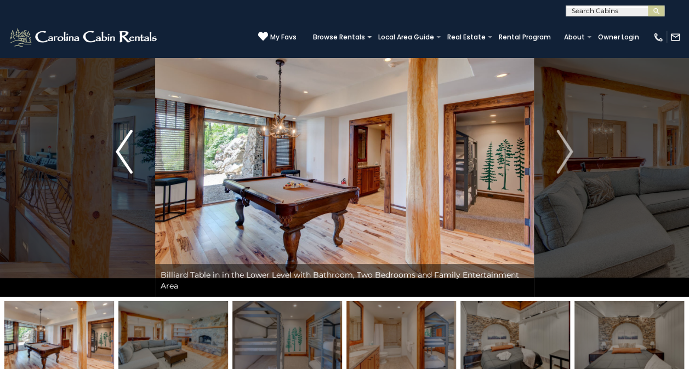
click at [129, 163] on img "Previous" at bounding box center [124, 152] width 16 height 44
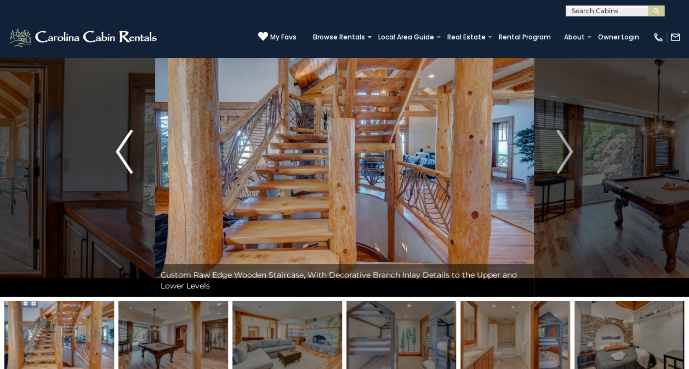
click at [125, 158] on img "Previous" at bounding box center [124, 152] width 16 height 44
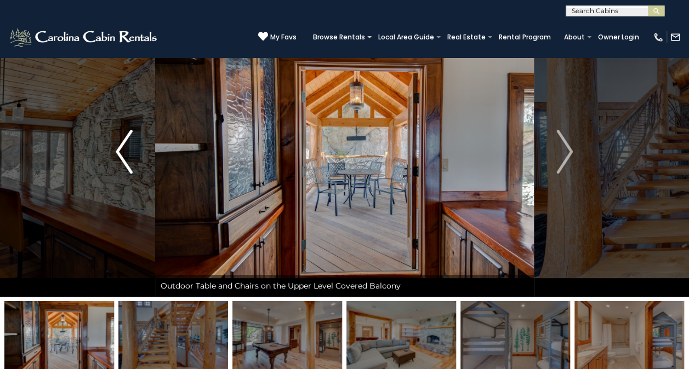
click at [122, 158] on img "Previous" at bounding box center [124, 152] width 16 height 44
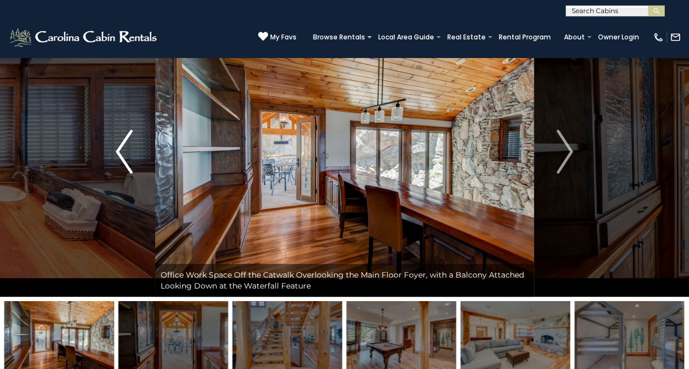
click at [127, 159] on img "Previous" at bounding box center [124, 152] width 16 height 44
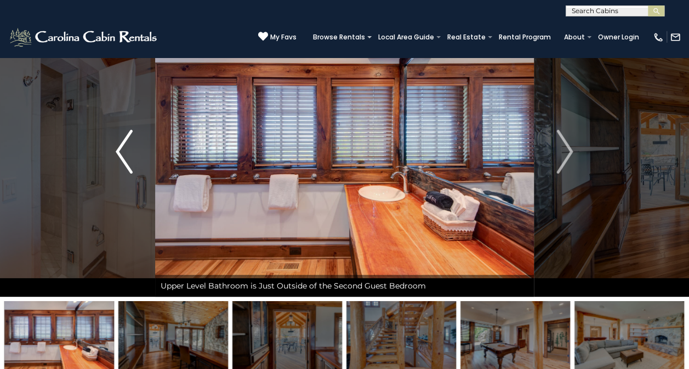
click at [126, 162] on img "Previous" at bounding box center [124, 152] width 16 height 44
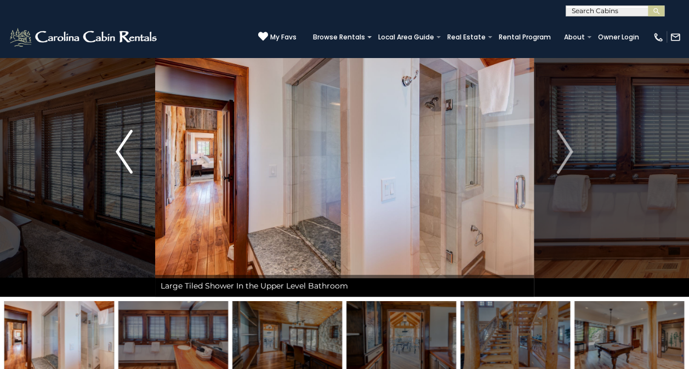
click at [125, 159] on img "Previous" at bounding box center [124, 152] width 16 height 44
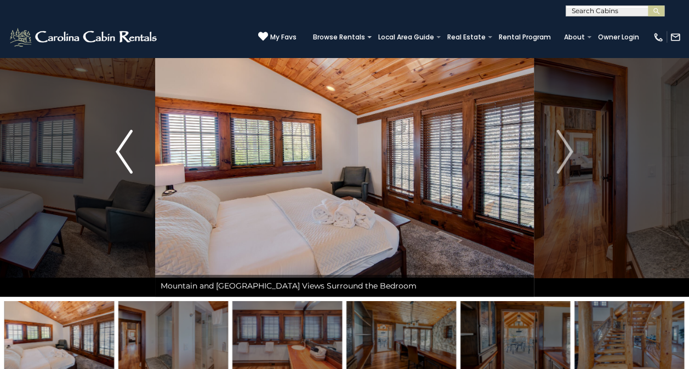
click at [124, 156] on img "Previous" at bounding box center [124, 152] width 16 height 44
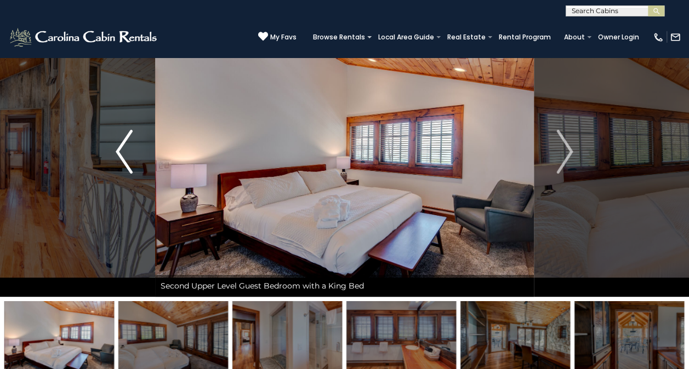
click at [124, 159] on img "Previous" at bounding box center [124, 152] width 16 height 44
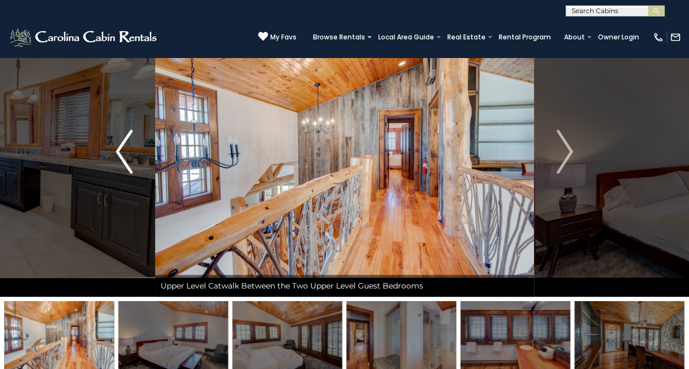
click at [131, 162] on img "Previous" at bounding box center [124, 152] width 16 height 44
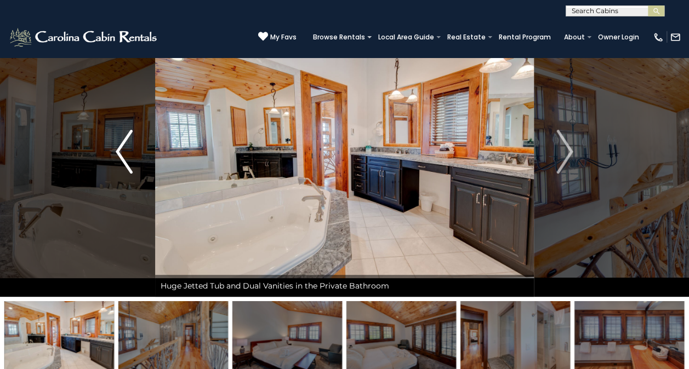
click at [127, 164] on img "Previous" at bounding box center [124, 152] width 16 height 44
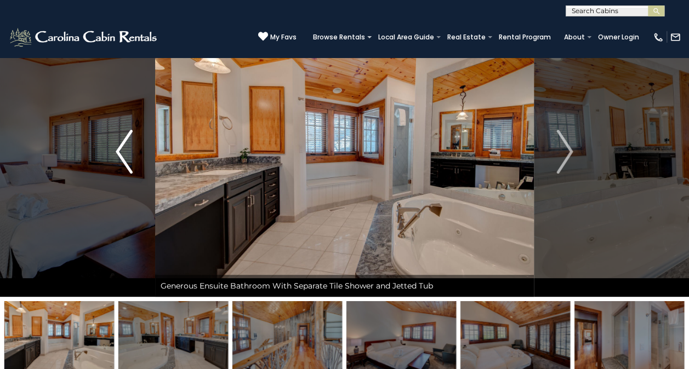
click at [124, 161] on img "Previous" at bounding box center [124, 152] width 16 height 44
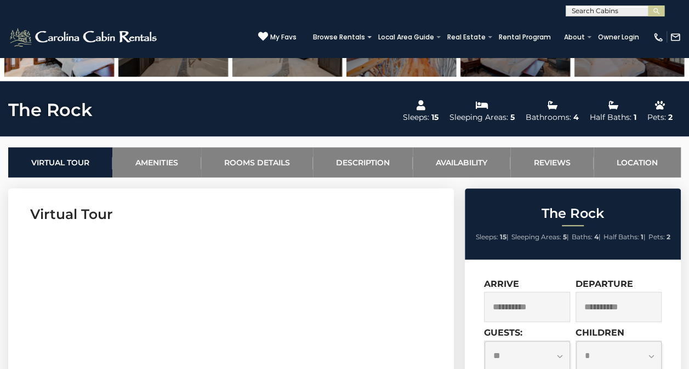
scroll to position [0, 0]
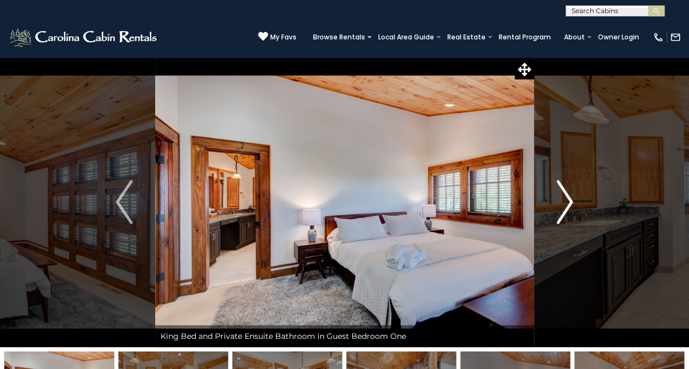
click at [566, 203] on img "Next" at bounding box center [564, 202] width 16 height 44
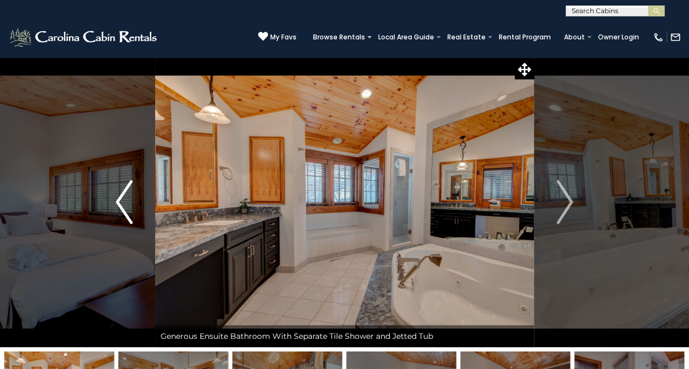
click at [128, 197] on img "Previous" at bounding box center [124, 202] width 16 height 44
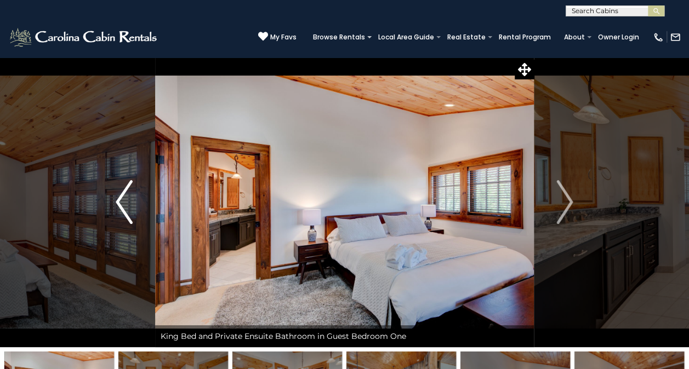
click at [127, 202] on img "Previous" at bounding box center [124, 202] width 16 height 44
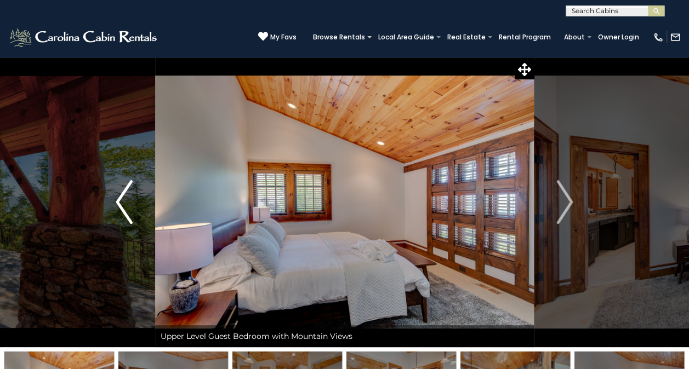
click at [130, 209] on img "Previous" at bounding box center [124, 202] width 16 height 44
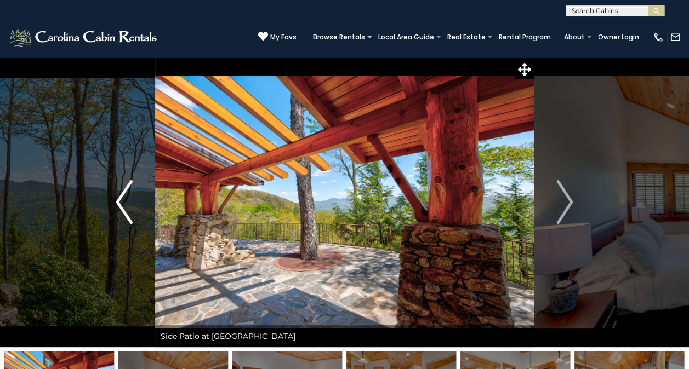
click at [121, 209] on img "Previous" at bounding box center [124, 202] width 16 height 44
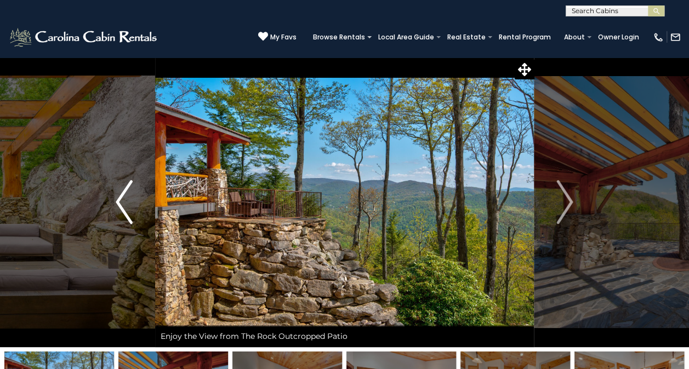
click at [129, 205] on img "Previous" at bounding box center [124, 202] width 16 height 44
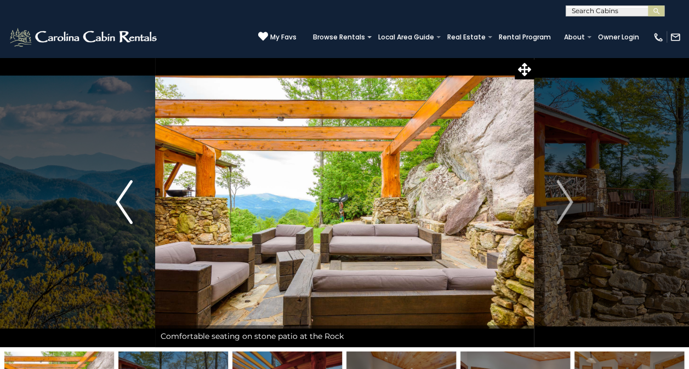
click at [125, 203] on img "Previous" at bounding box center [124, 202] width 16 height 44
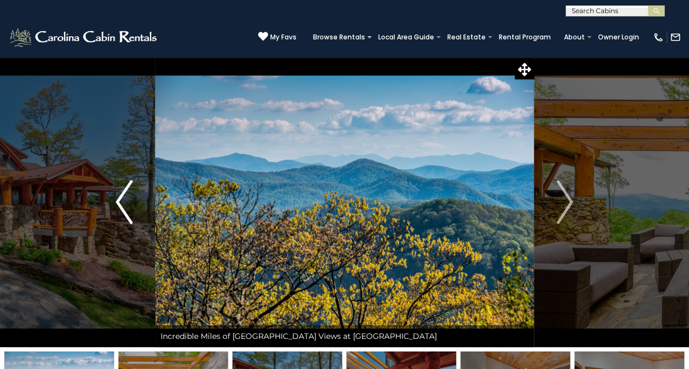
click at [124, 205] on img "Previous" at bounding box center [124, 202] width 16 height 44
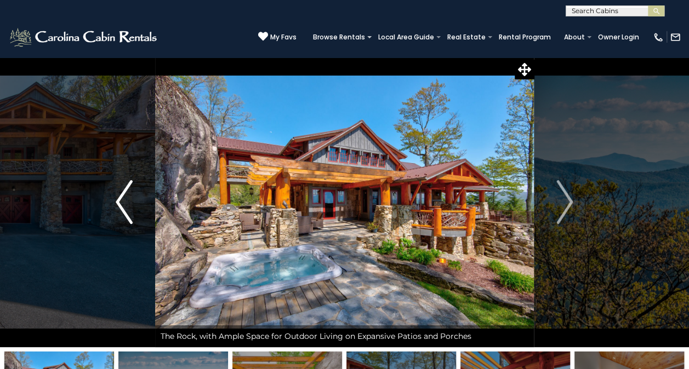
click at [132, 212] on img "Previous" at bounding box center [124, 202] width 16 height 44
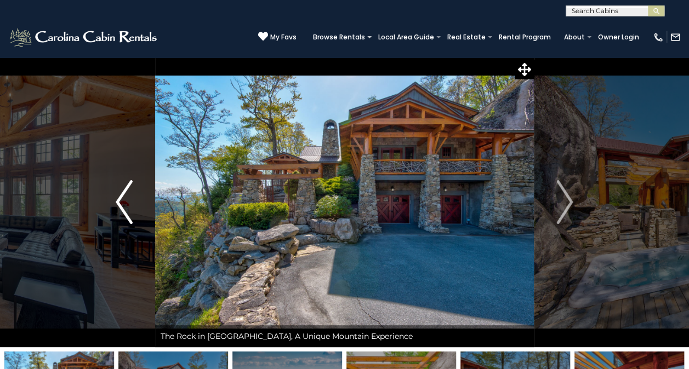
click at [124, 208] on img "Previous" at bounding box center [124, 202] width 16 height 44
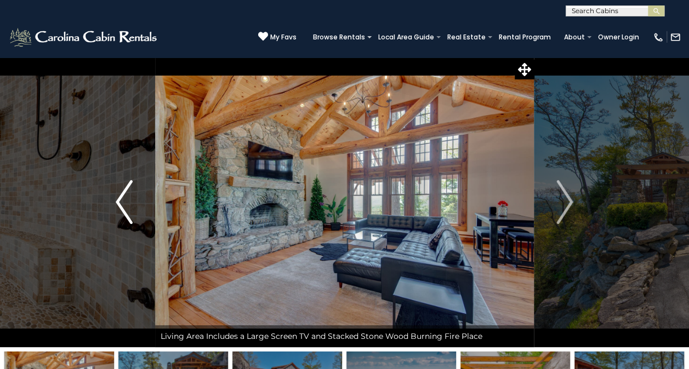
click at [126, 207] on img "Previous" at bounding box center [124, 202] width 16 height 44
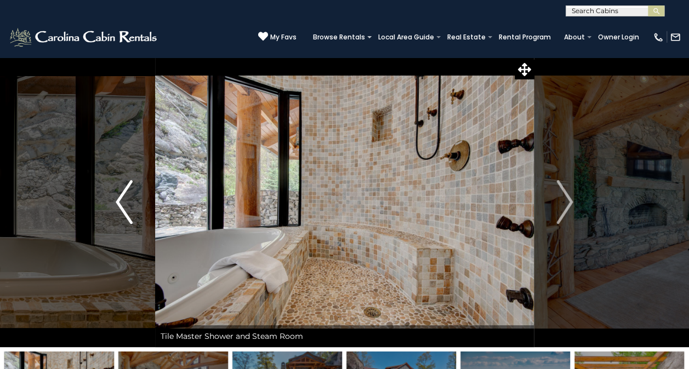
click at [127, 210] on img "Previous" at bounding box center [124, 202] width 16 height 44
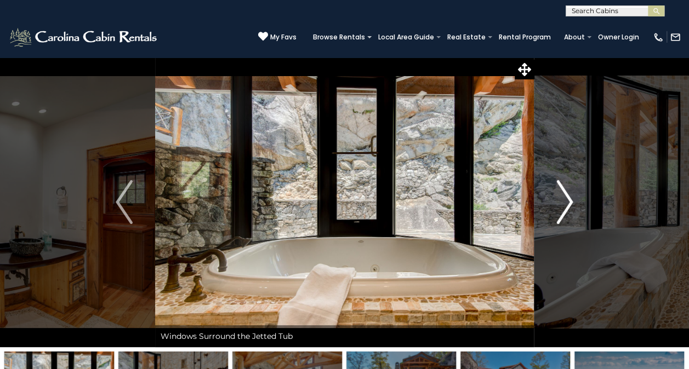
click at [562, 199] on img "Next" at bounding box center [564, 202] width 16 height 44
click at [135, 208] on button "Previous" at bounding box center [123, 202] width 61 height 290
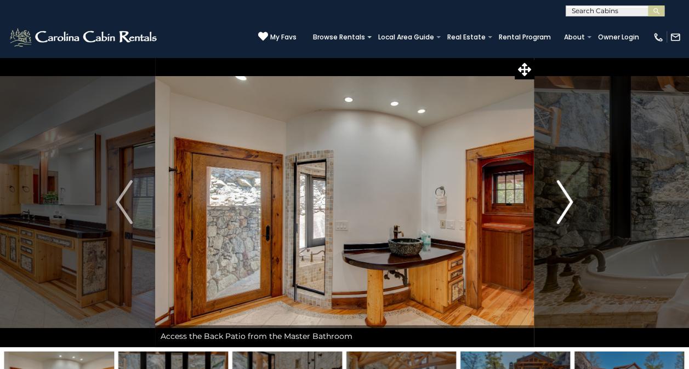
click at [561, 212] on img "Next" at bounding box center [564, 202] width 16 height 44
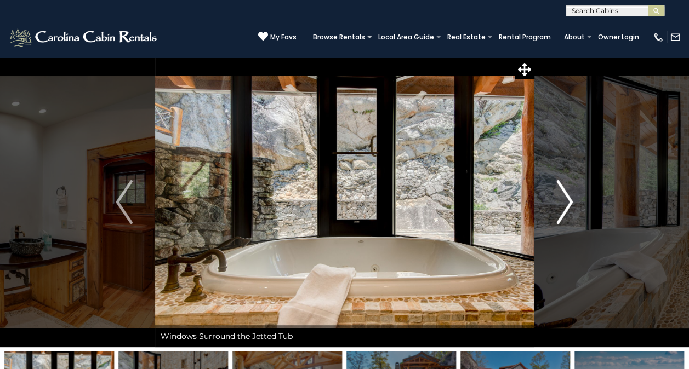
click at [553, 215] on button "Next" at bounding box center [564, 202] width 61 height 290
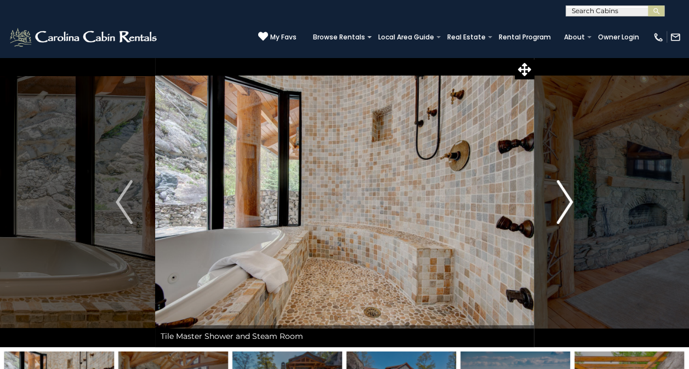
scroll to position [1, 0]
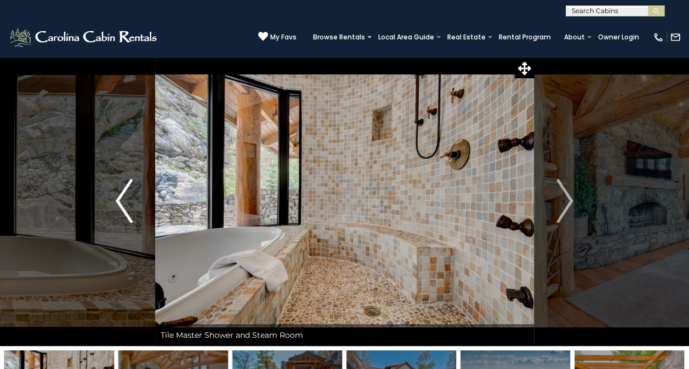
click at [125, 203] on img "Previous" at bounding box center [124, 201] width 16 height 44
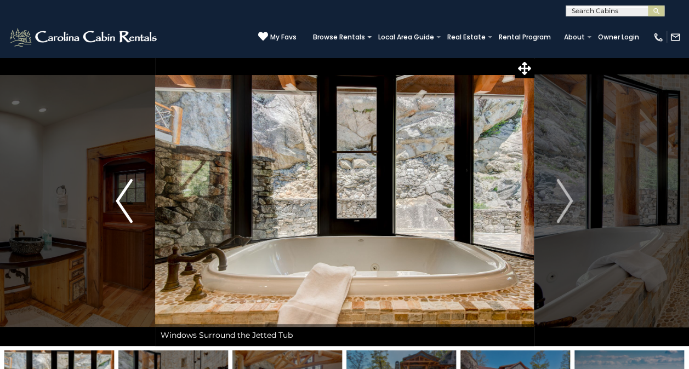
click at [132, 209] on img "Previous" at bounding box center [124, 201] width 16 height 44
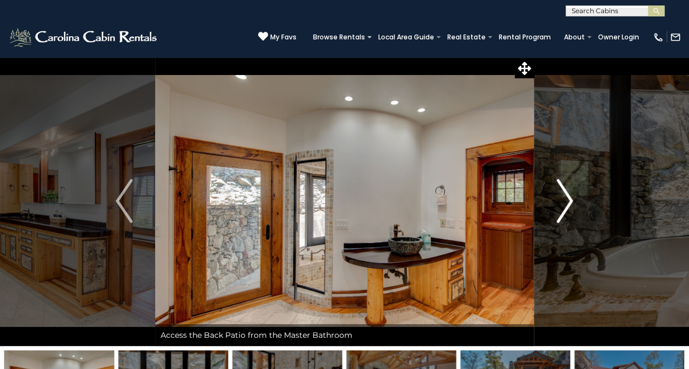
click at [570, 205] on img "Next" at bounding box center [564, 201] width 16 height 44
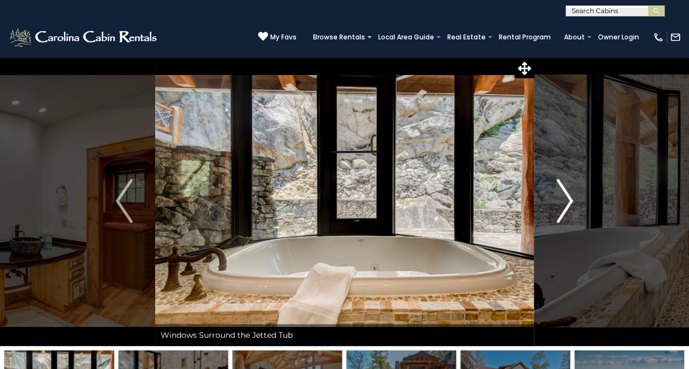
click at [570, 213] on img "Next" at bounding box center [564, 201] width 16 height 44
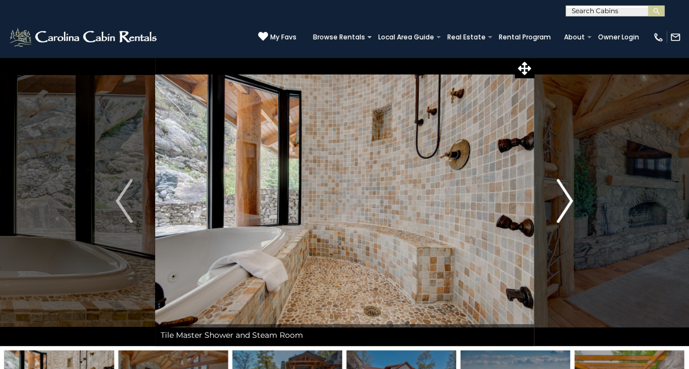
click at [569, 215] on img "Next" at bounding box center [564, 201] width 16 height 44
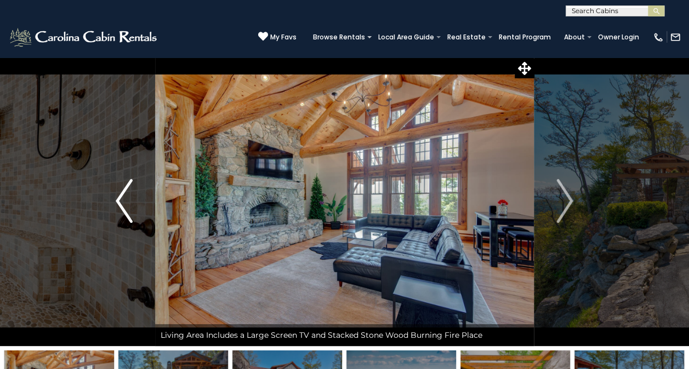
click at [125, 207] on img "Previous" at bounding box center [124, 201] width 16 height 44
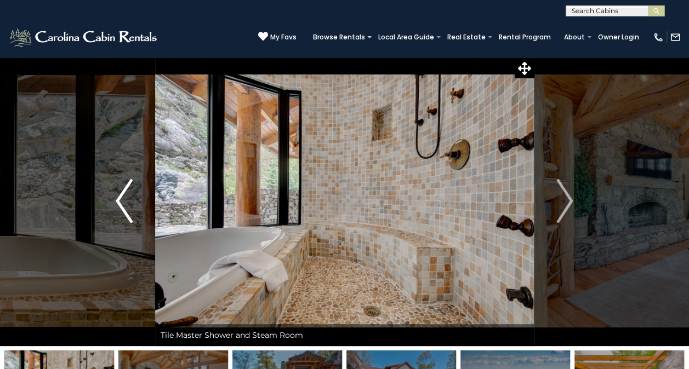
click at [129, 203] on img "Previous" at bounding box center [124, 201] width 16 height 44
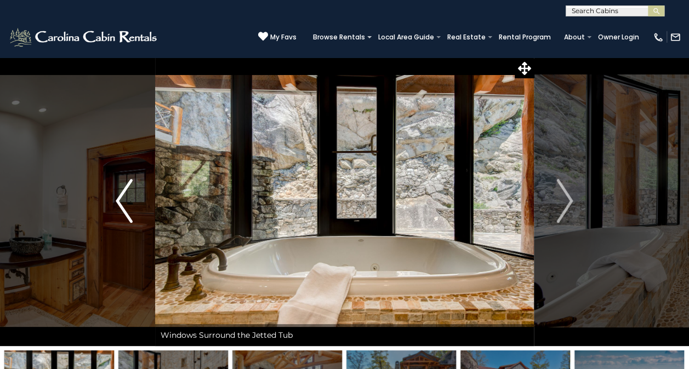
click at [123, 208] on img "Previous" at bounding box center [124, 201] width 16 height 44
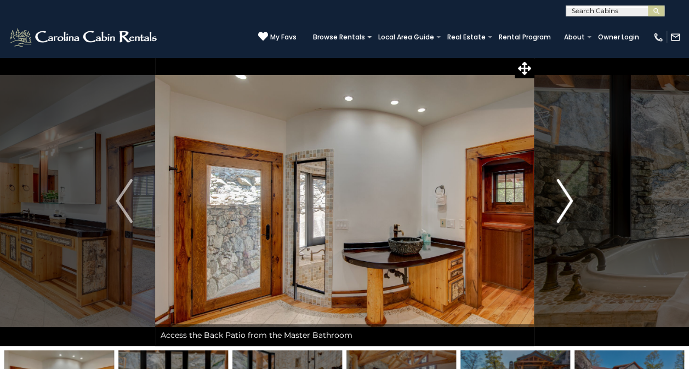
click at [573, 221] on button "Next" at bounding box center [564, 201] width 61 height 290
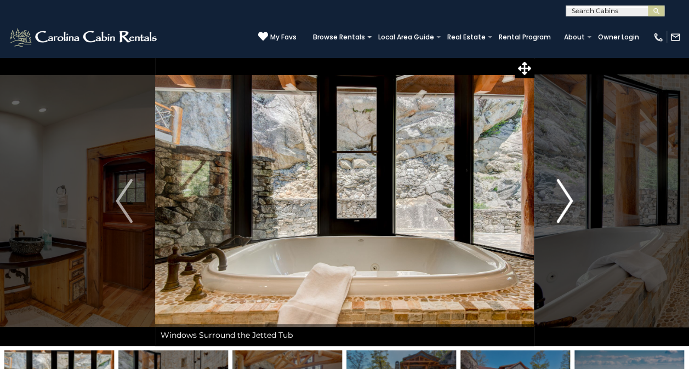
click at [558, 205] on img "Next" at bounding box center [564, 201] width 16 height 44
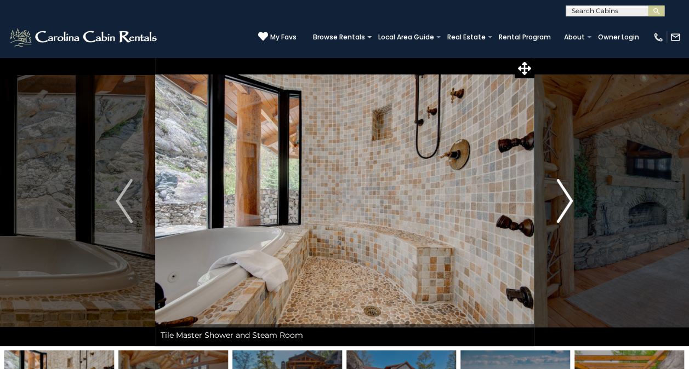
click at [559, 218] on img "Next" at bounding box center [564, 201] width 16 height 44
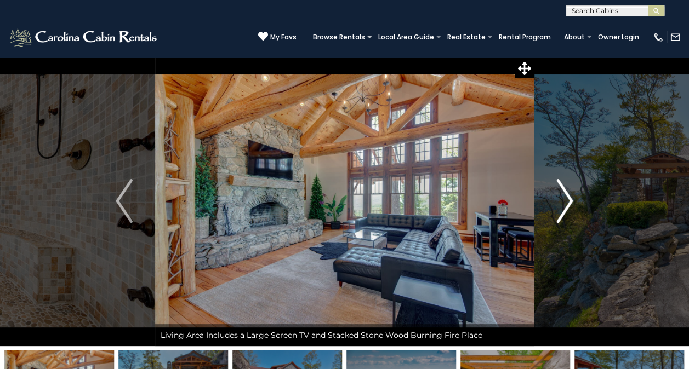
click at [565, 213] on img "Next" at bounding box center [564, 201] width 16 height 44
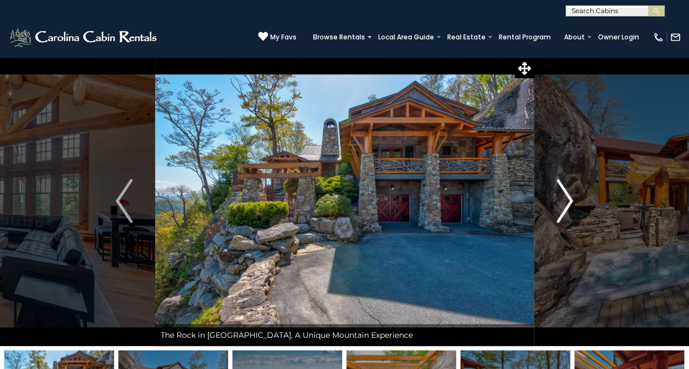
click at [564, 216] on img "Next" at bounding box center [564, 201] width 16 height 44
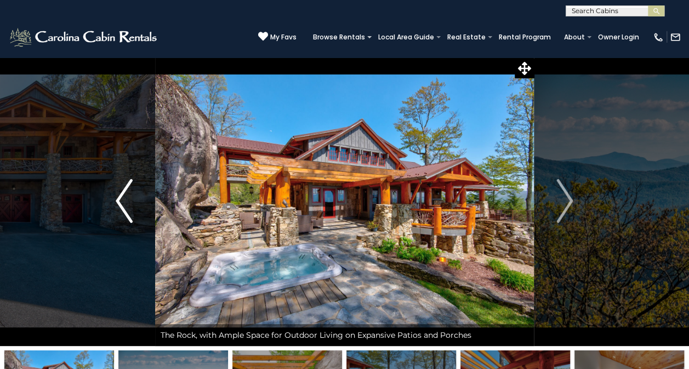
click at [121, 202] on img "Previous" at bounding box center [124, 201] width 16 height 44
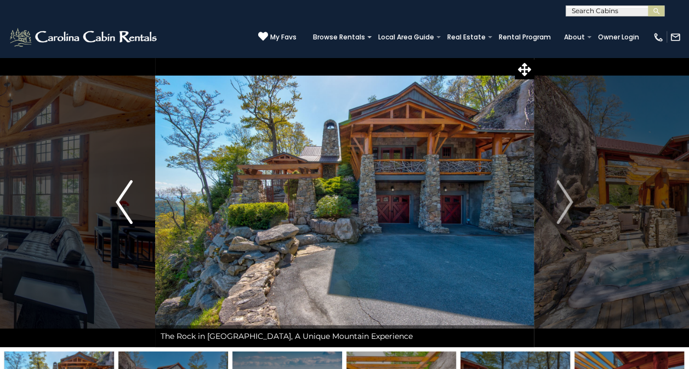
scroll to position [2, 0]
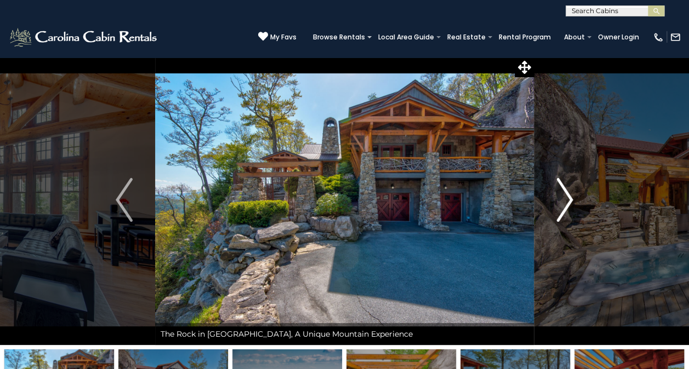
click at [574, 213] on button "Next" at bounding box center [564, 200] width 61 height 290
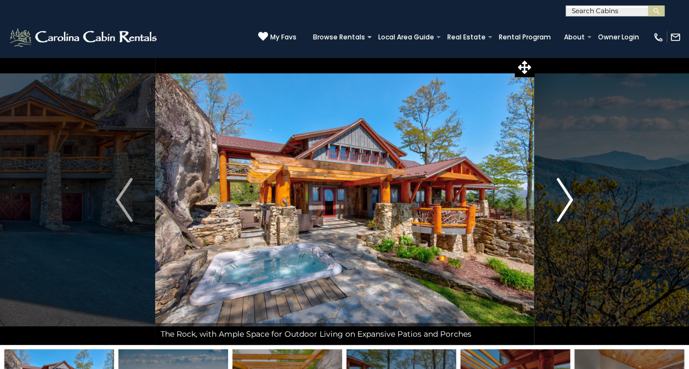
click at [553, 215] on button "Next" at bounding box center [564, 200] width 61 height 290
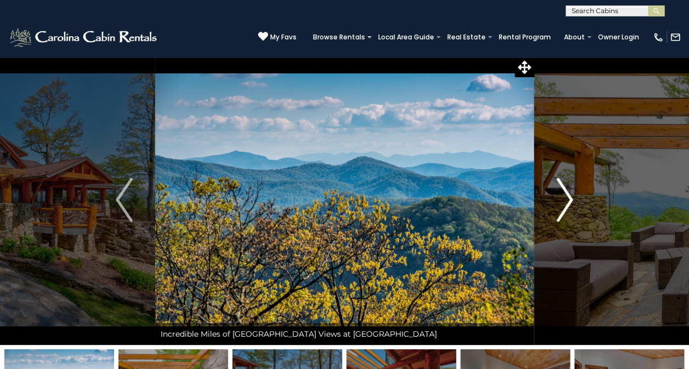
click at [556, 219] on button "Next" at bounding box center [564, 200] width 61 height 290
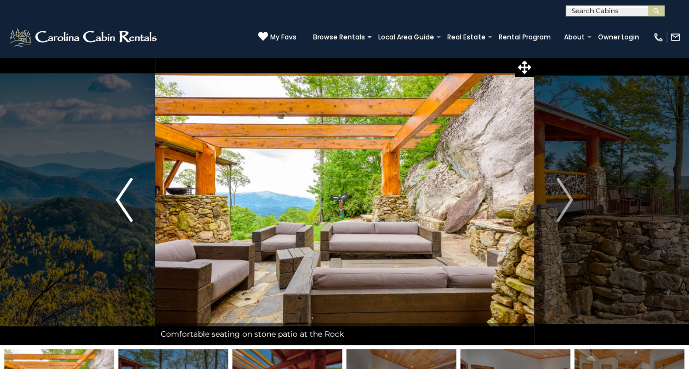
click at [135, 199] on button "Previous" at bounding box center [123, 200] width 61 height 290
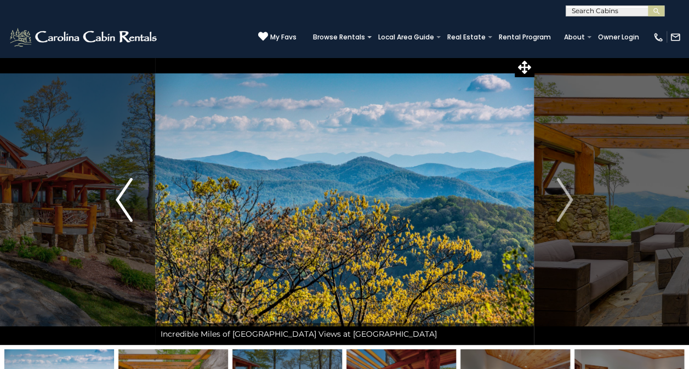
click at [129, 204] on img "Previous" at bounding box center [124, 200] width 16 height 44
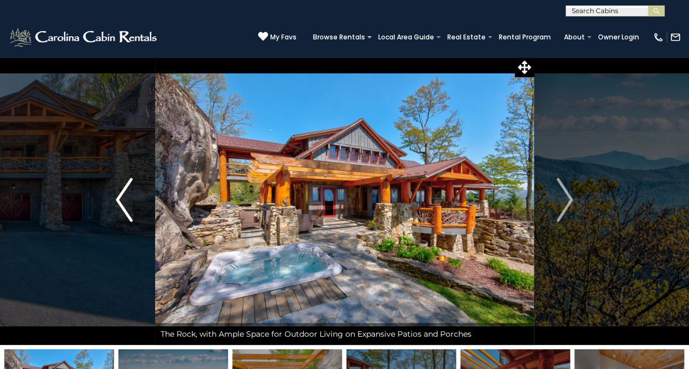
click at [132, 203] on img "Previous" at bounding box center [124, 200] width 16 height 44
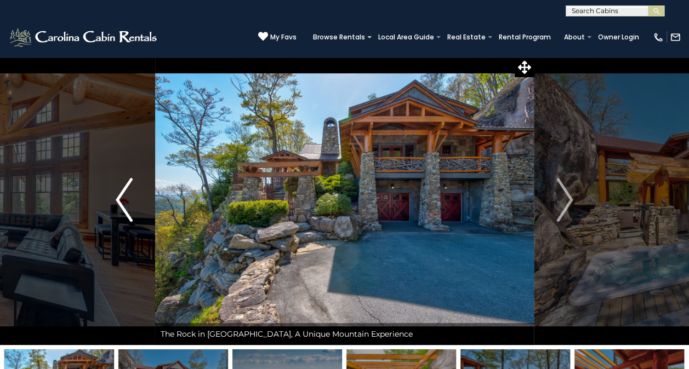
click at [127, 203] on img "Previous" at bounding box center [124, 200] width 16 height 44
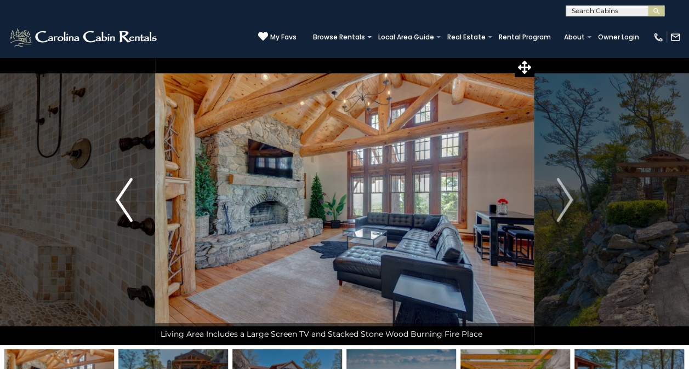
click at [133, 203] on button "Previous" at bounding box center [123, 200] width 61 height 290
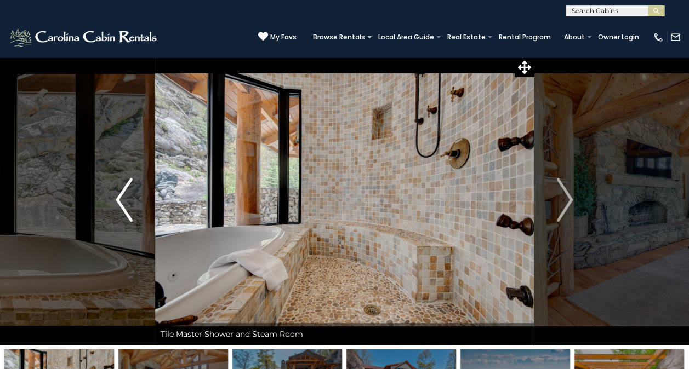
click at [124, 203] on img "Previous" at bounding box center [124, 200] width 16 height 44
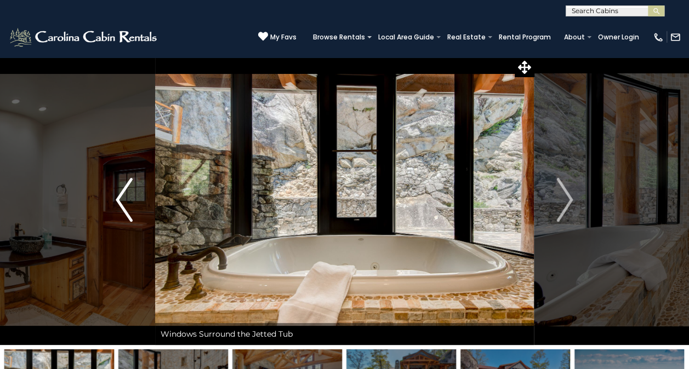
click at [130, 201] on img "Previous" at bounding box center [124, 200] width 16 height 44
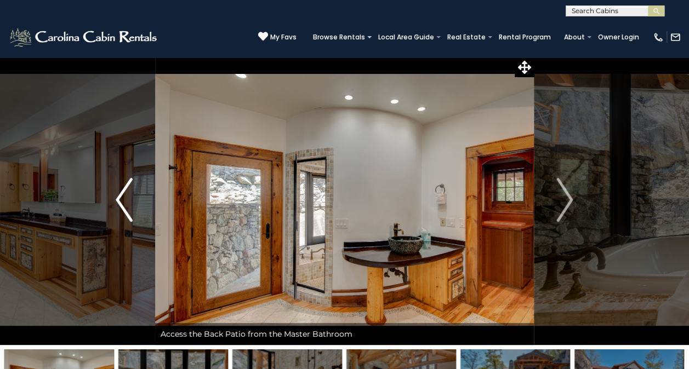
click at [141, 202] on button "Previous" at bounding box center [123, 200] width 61 height 290
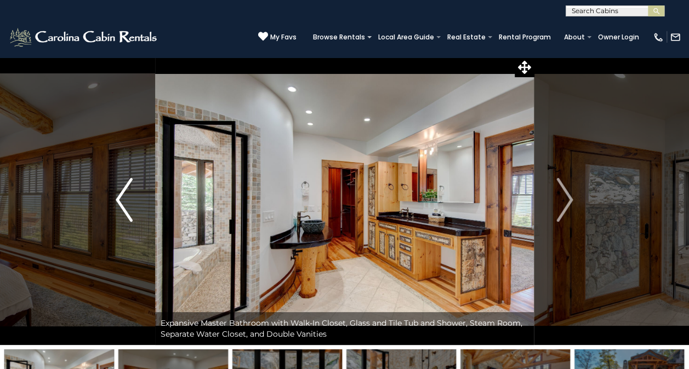
click at [130, 202] on img "Previous" at bounding box center [124, 200] width 16 height 44
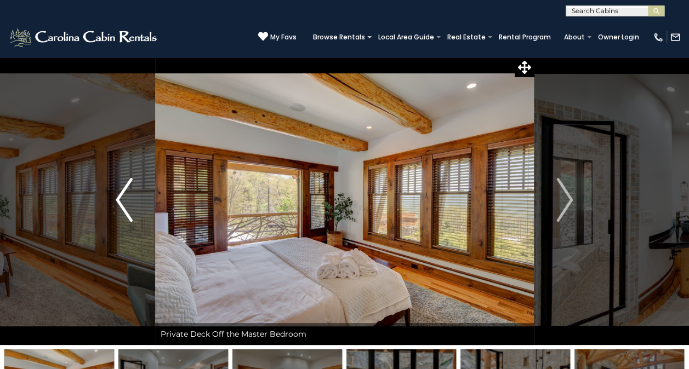
click at [127, 203] on img "Previous" at bounding box center [124, 200] width 16 height 44
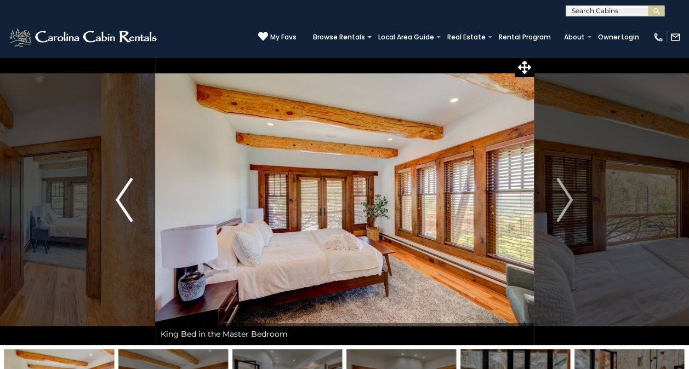
click at [132, 207] on img "Previous" at bounding box center [124, 200] width 16 height 44
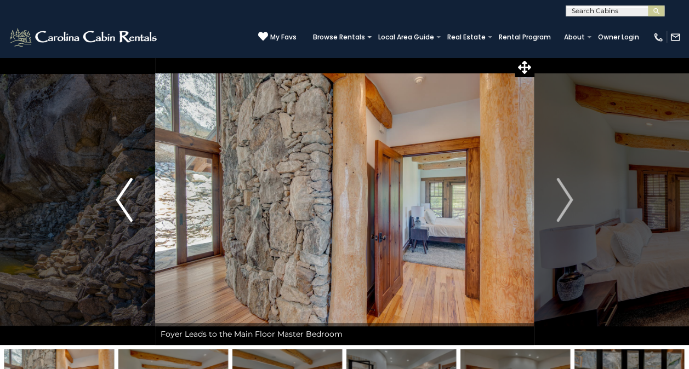
click at [128, 205] on img "Previous" at bounding box center [124, 200] width 16 height 44
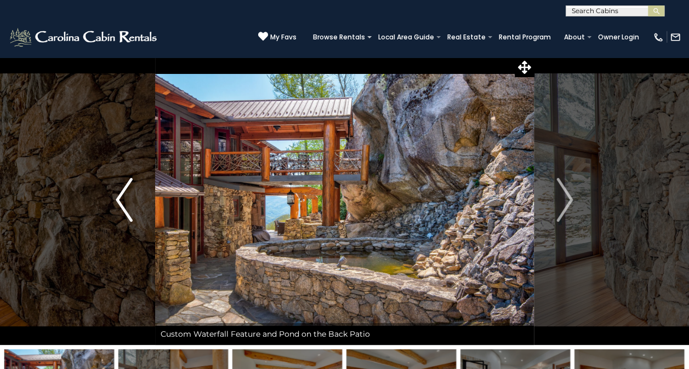
click at [134, 203] on button "Previous" at bounding box center [123, 200] width 61 height 290
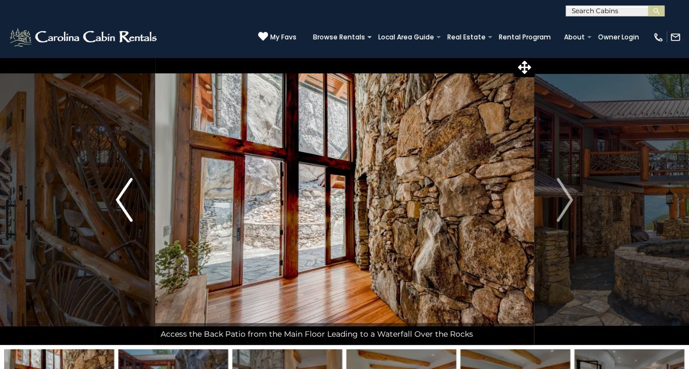
click at [142, 208] on button "Previous" at bounding box center [123, 200] width 61 height 290
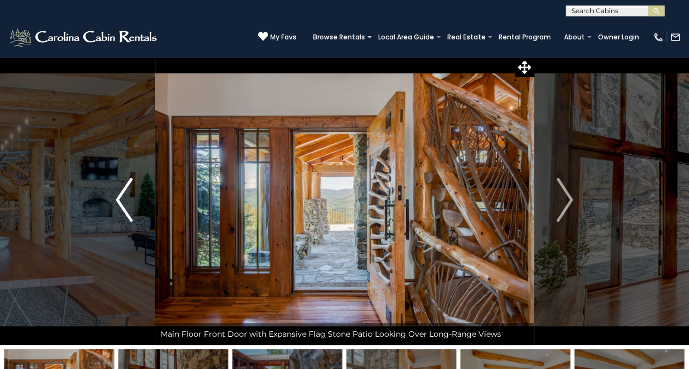
click at [128, 203] on img "Previous" at bounding box center [124, 200] width 16 height 44
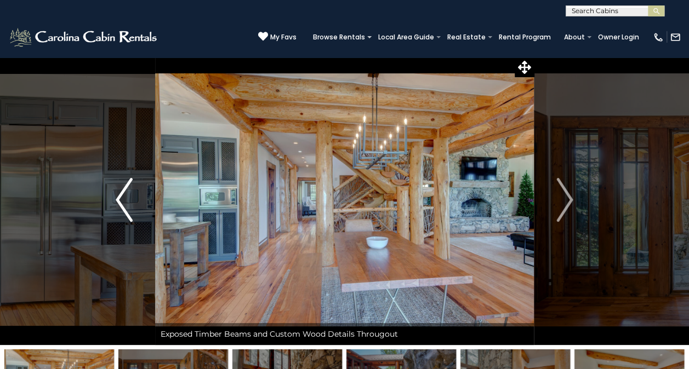
click at [129, 206] on img "Previous" at bounding box center [124, 200] width 16 height 44
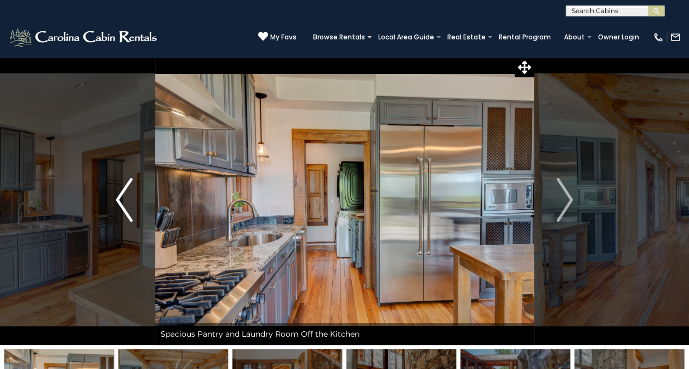
click at [127, 205] on img "Previous" at bounding box center [124, 200] width 16 height 44
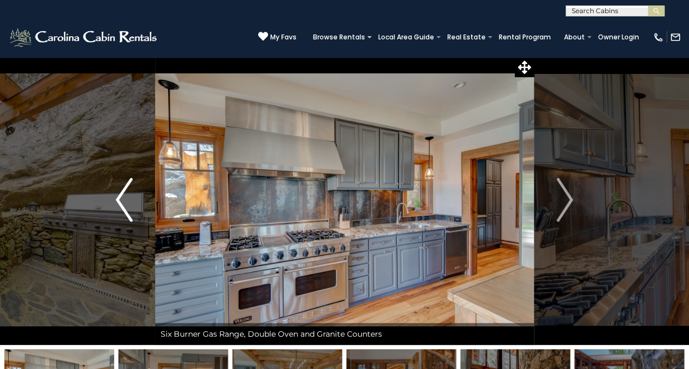
click at [129, 205] on img "Previous" at bounding box center [124, 200] width 16 height 44
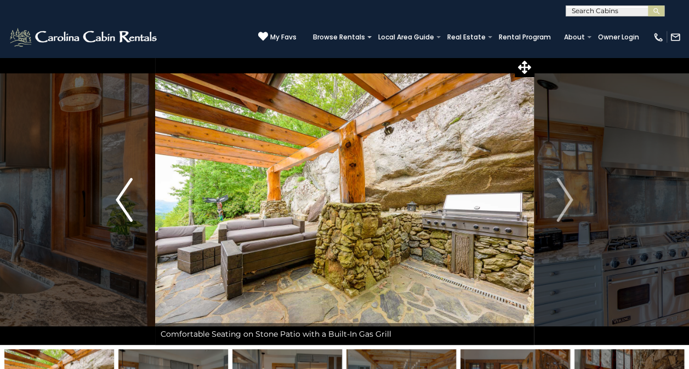
click at [134, 207] on button "Previous" at bounding box center [123, 200] width 61 height 290
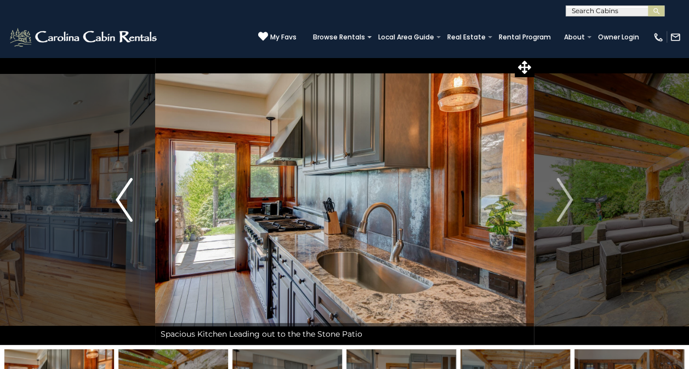
click at [129, 207] on img "Previous" at bounding box center [124, 200] width 16 height 44
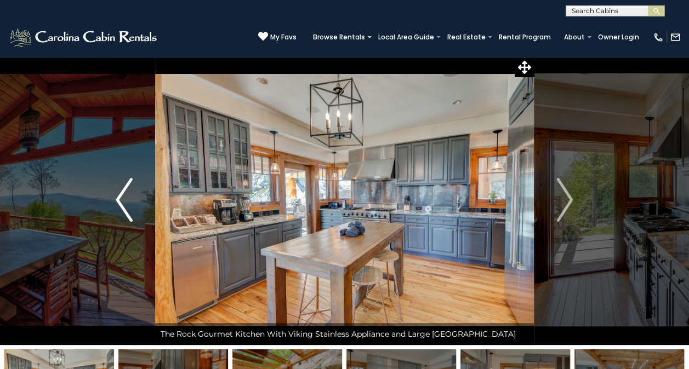
click at [127, 205] on img "Previous" at bounding box center [124, 200] width 16 height 44
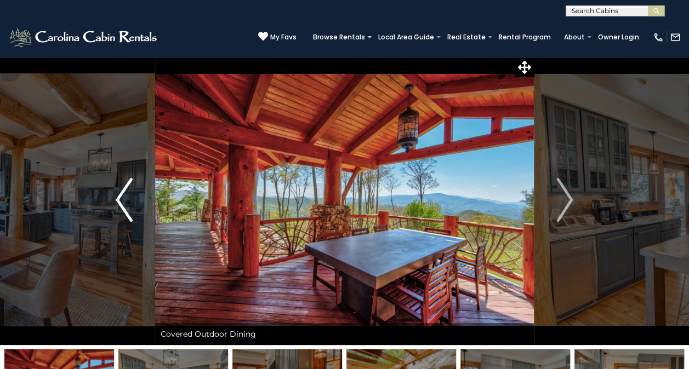
click at [133, 202] on button "Previous" at bounding box center [123, 200] width 61 height 290
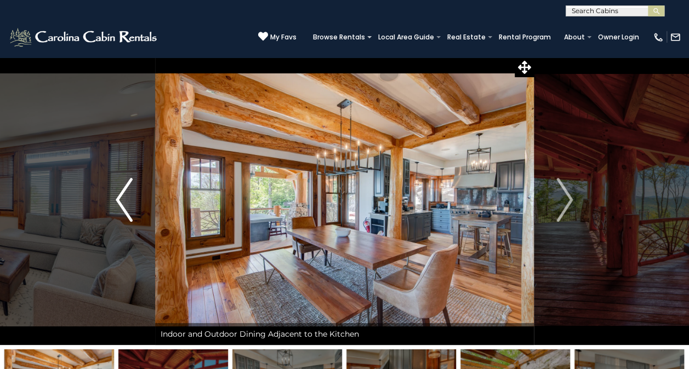
click at [121, 207] on img "Previous" at bounding box center [124, 200] width 16 height 44
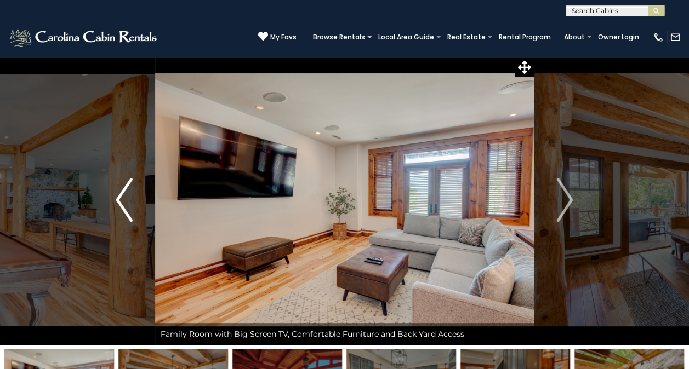
click at [128, 206] on img "Previous" at bounding box center [124, 200] width 16 height 44
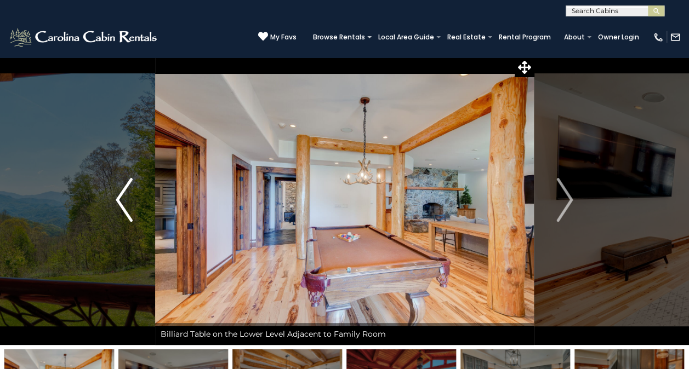
click at [132, 205] on img "Previous" at bounding box center [124, 200] width 16 height 44
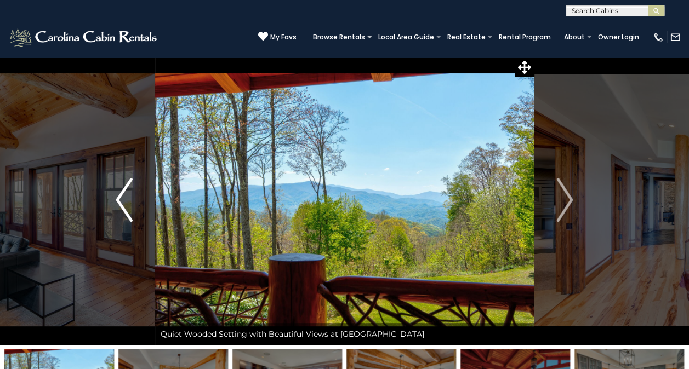
click at [127, 199] on img "Previous" at bounding box center [124, 200] width 16 height 44
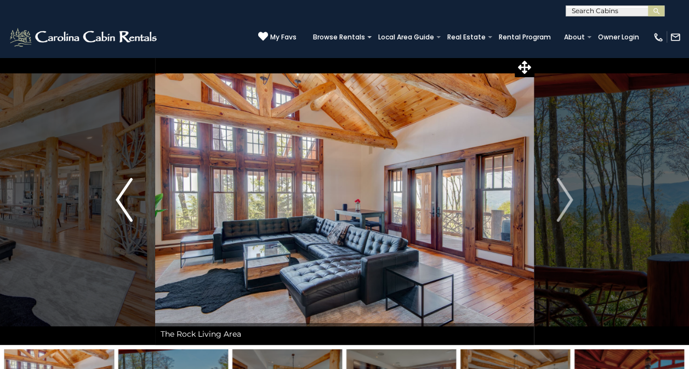
click at [128, 197] on img "Previous" at bounding box center [124, 200] width 16 height 44
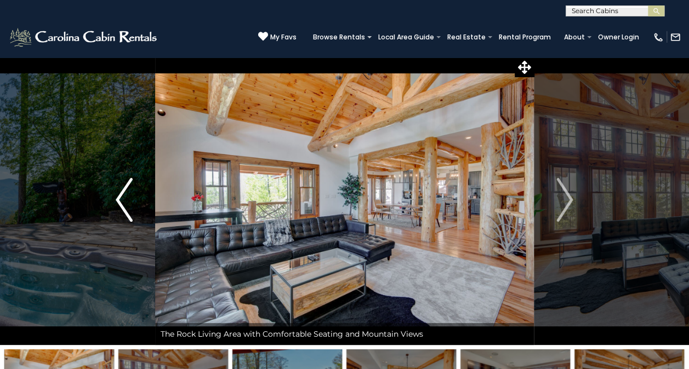
click at [120, 202] on img "Previous" at bounding box center [124, 200] width 16 height 44
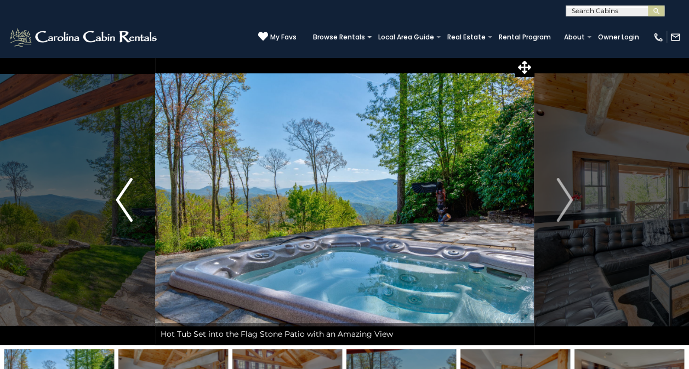
click at [132, 208] on img "Previous" at bounding box center [124, 200] width 16 height 44
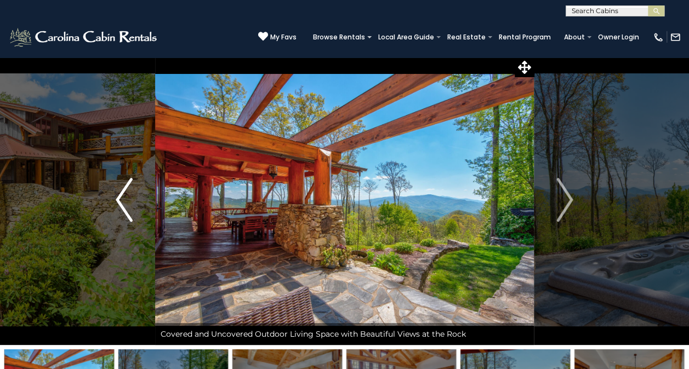
click at [128, 210] on img "Previous" at bounding box center [124, 200] width 16 height 44
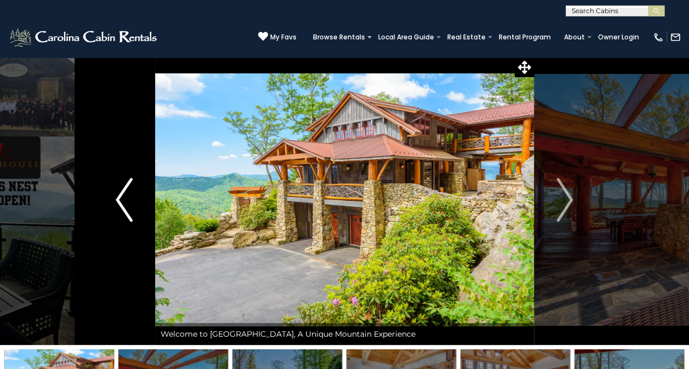
click at [128, 212] on img "Previous" at bounding box center [124, 200] width 16 height 44
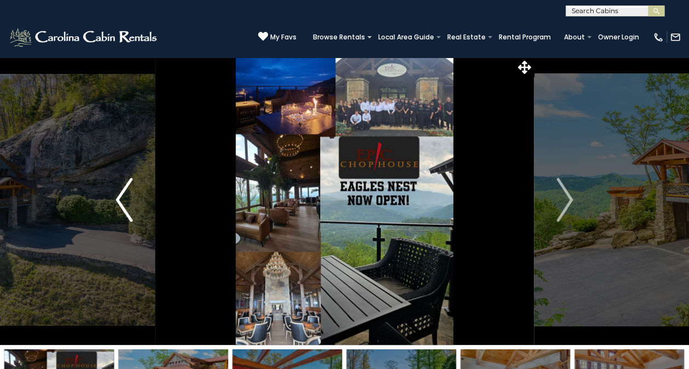
click at [126, 209] on img "Previous" at bounding box center [124, 200] width 16 height 44
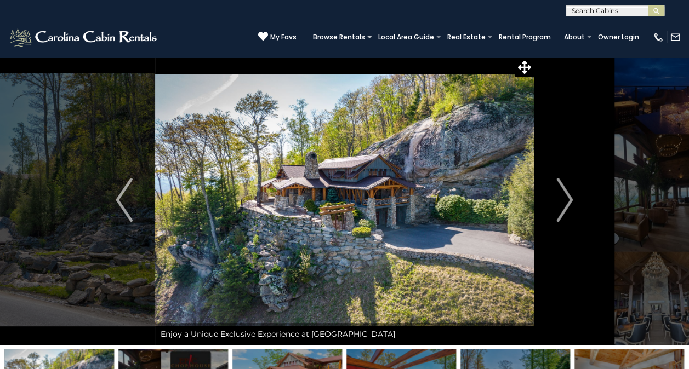
click at [236, 212] on img at bounding box center [344, 200] width 379 height 290
click at [278, 227] on img at bounding box center [344, 200] width 379 height 290
click at [129, 207] on img "Previous" at bounding box center [124, 200] width 16 height 44
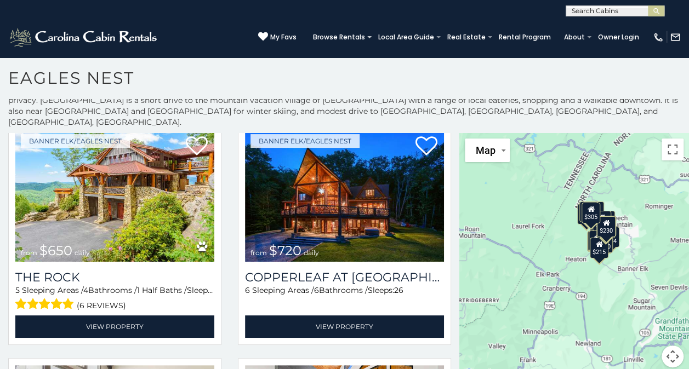
scroll to position [36, 0]
click at [275, 220] on img at bounding box center [344, 195] width 199 height 133
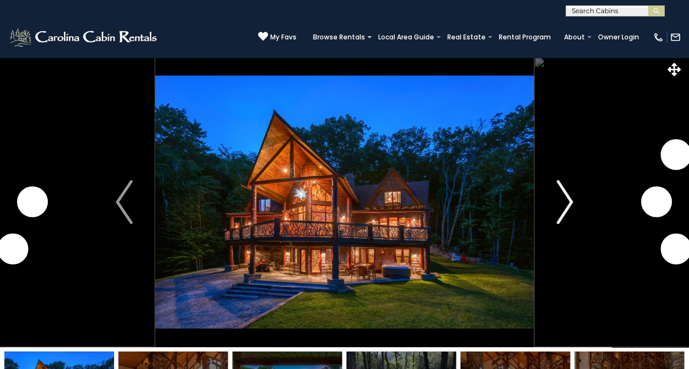
click at [571, 212] on img "Next" at bounding box center [564, 202] width 16 height 44
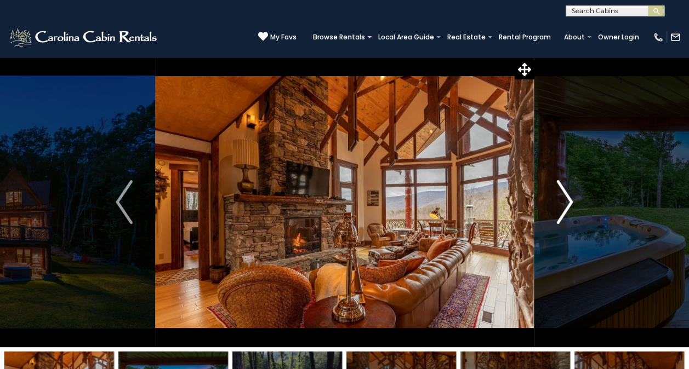
click at [558, 217] on img "Next" at bounding box center [564, 202] width 16 height 44
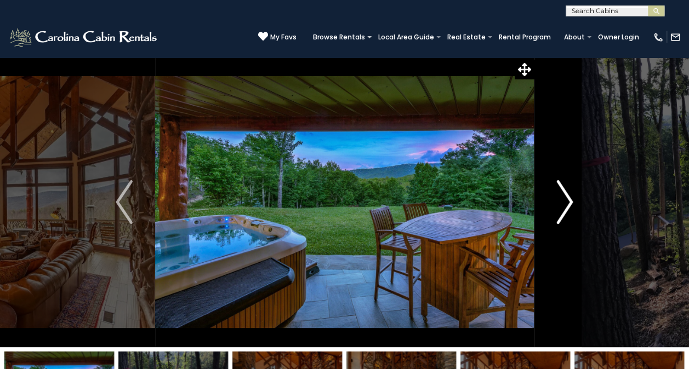
click at [561, 213] on img "Next" at bounding box center [564, 202] width 16 height 44
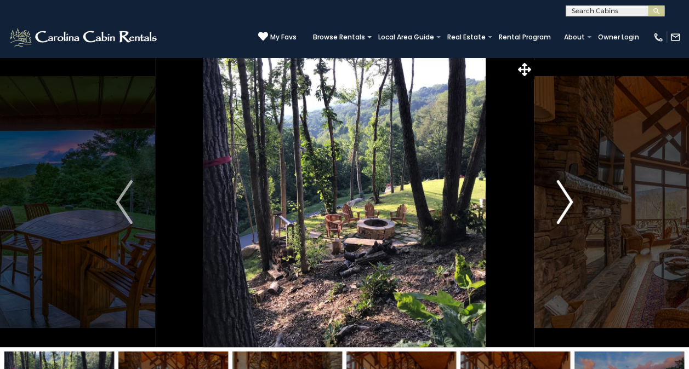
click at [566, 207] on img "Next" at bounding box center [564, 202] width 16 height 44
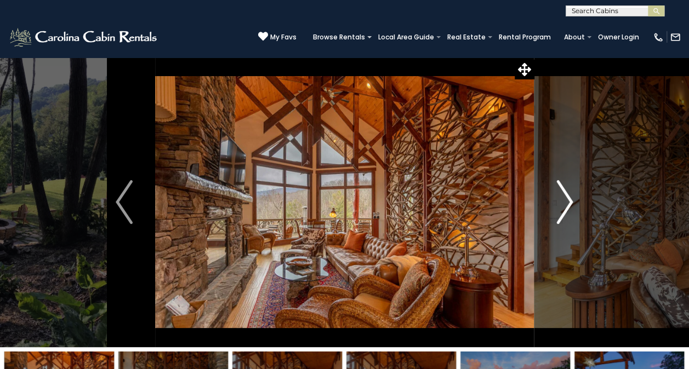
click at [557, 214] on img "Next" at bounding box center [564, 202] width 16 height 44
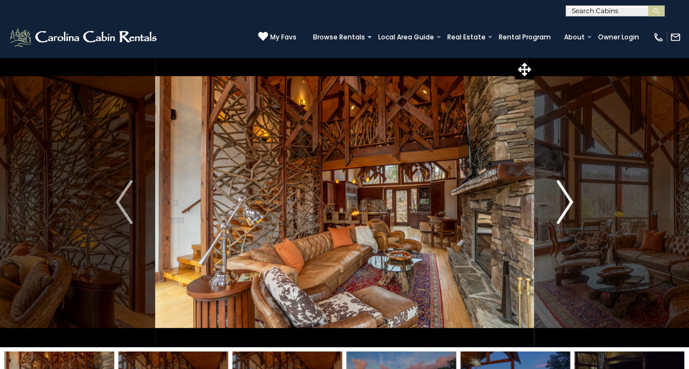
click at [567, 204] on img "Next" at bounding box center [564, 202] width 16 height 44
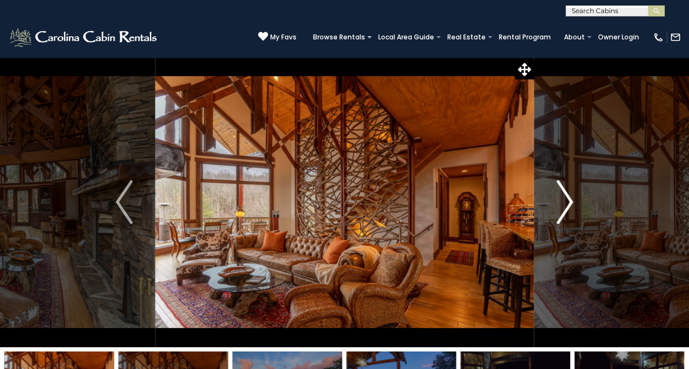
click at [568, 206] on img "Next" at bounding box center [564, 202] width 16 height 44
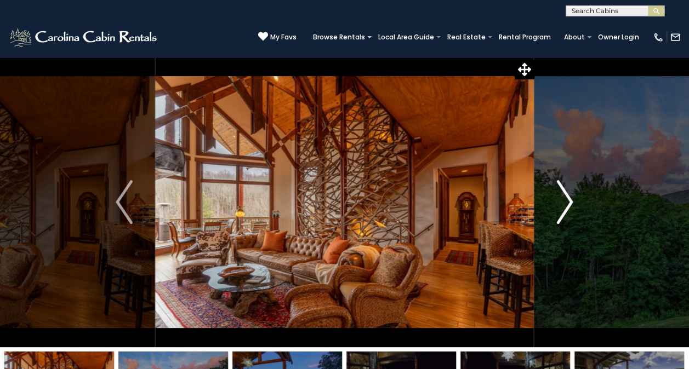
click at [563, 208] on img "Next" at bounding box center [564, 202] width 16 height 44
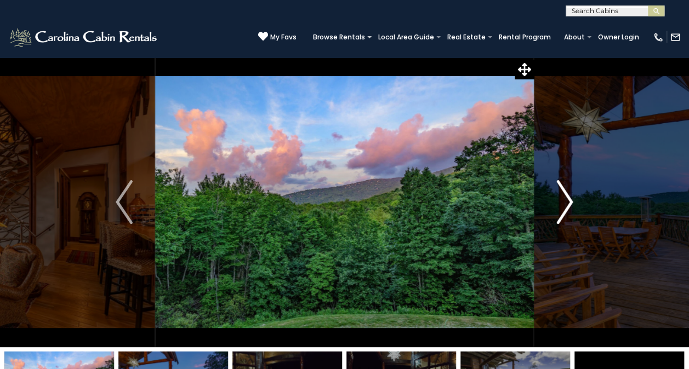
click at [567, 203] on img "Next" at bounding box center [564, 202] width 16 height 44
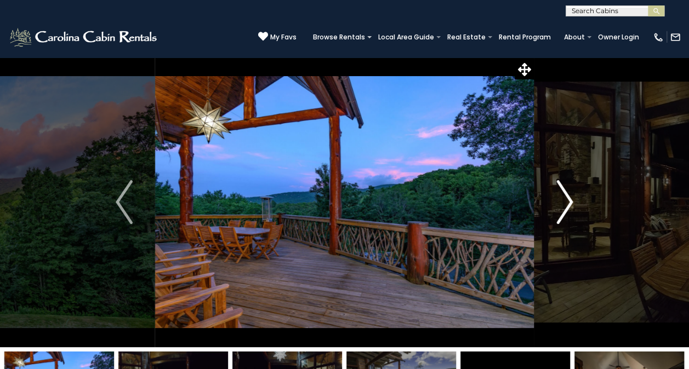
click at [556, 209] on img "Next" at bounding box center [564, 202] width 16 height 44
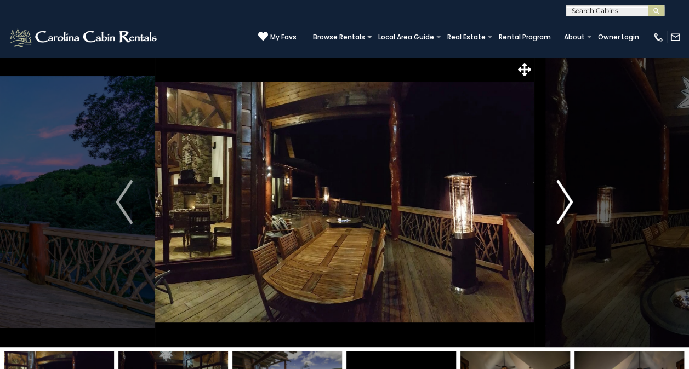
click at [556, 207] on img "Next" at bounding box center [564, 202] width 16 height 44
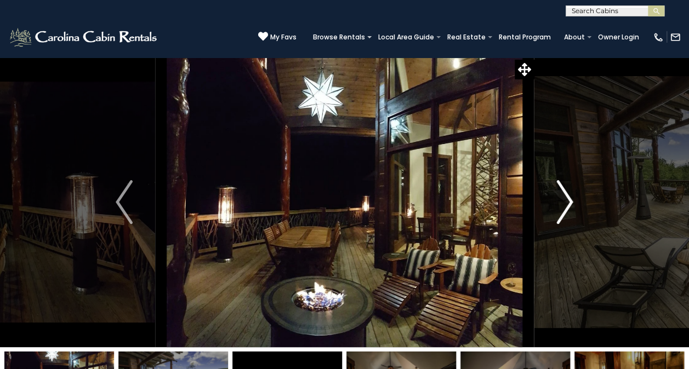
click at [560, 209] on img "Next" at bounding box center [564, 202] width 16 height 44
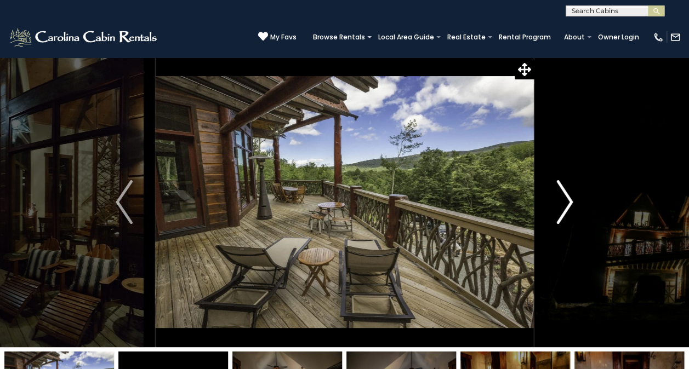
click at [560, 216] on img "Next" at bounding box center [564, 202] width 16 height 44
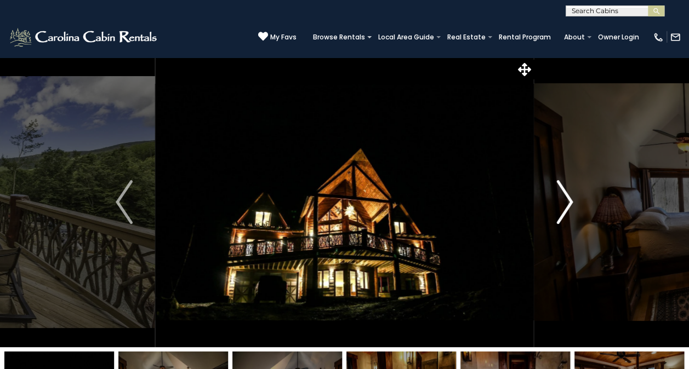
click at [559, 217] on img "Next" at bounding box center [564, 202] width 16 height 44
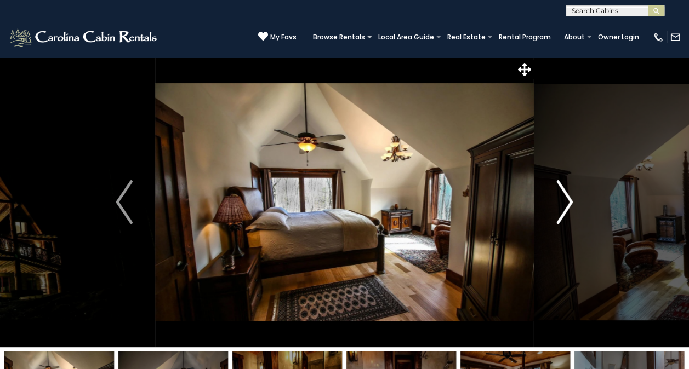
click at [558, 213] on img "Next" at bounding box center [564, 202] width 16 height 44
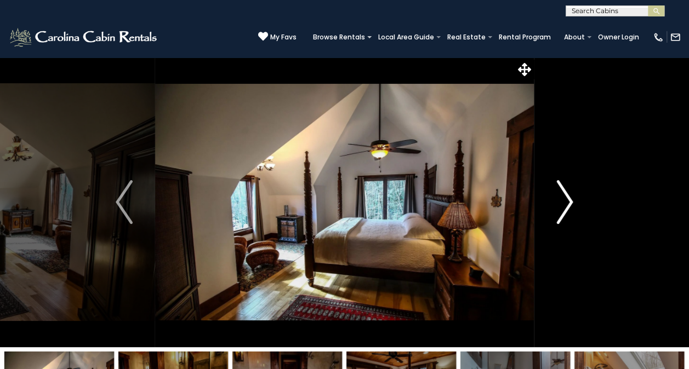
click at [560, 209] on img "Next" at bounding box center [564, 202] width 16 height 44
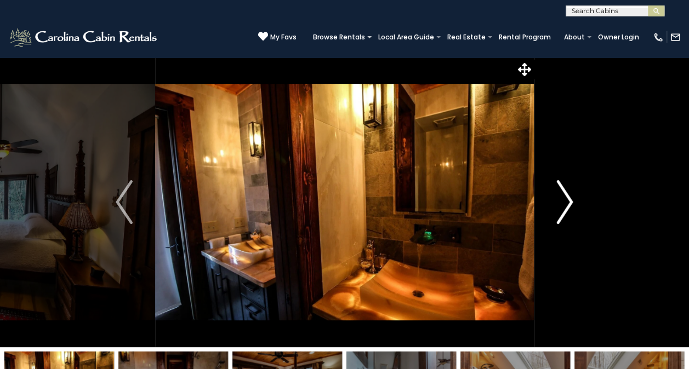
click at [556, 215] on img "Next" at bounding box center [564, 202] width 16 height 44
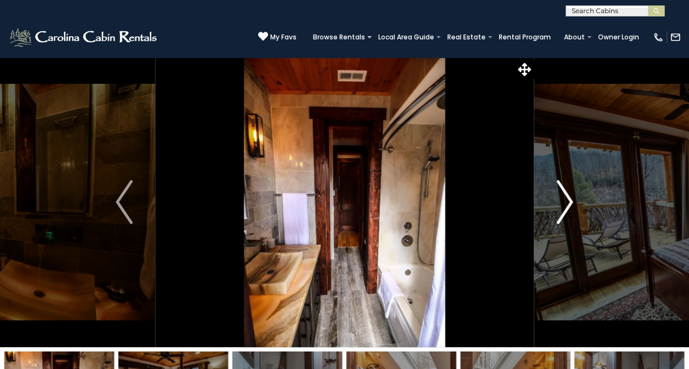
click at [557, 216] on img "Next" at bounding box center [564, 202] width 16 height 44
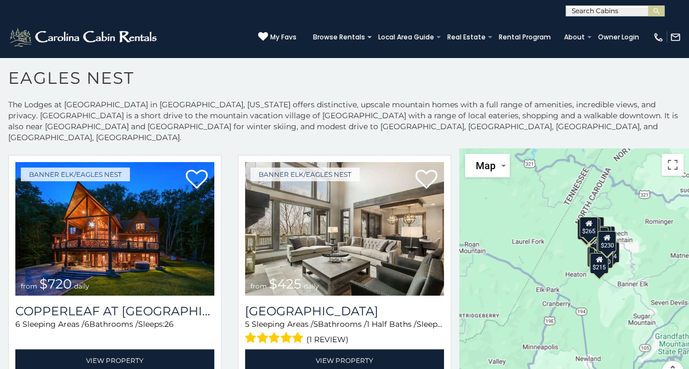
scroll to position [255, 0]
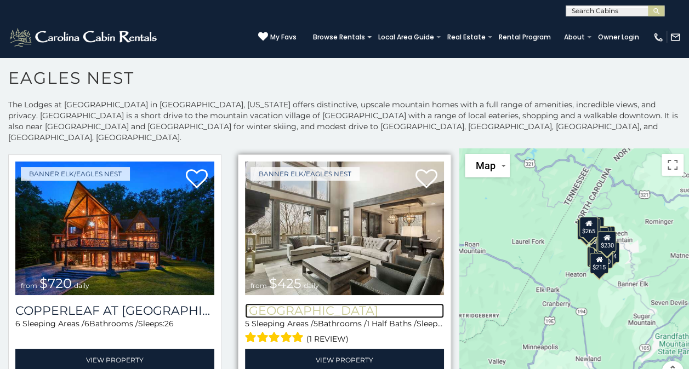
click at [379, 304] on h3 "[GEOGRAPHIC_DATA]" at bounding box center [344, 311] width 199 height 15
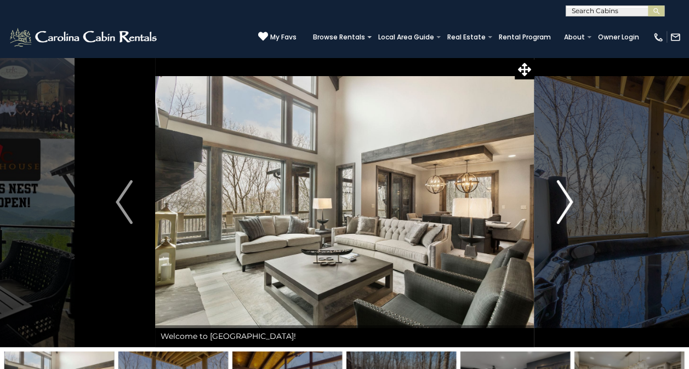
click at [565, 210] on img "Next" at bounding box center [564, 202] width 16 height 44
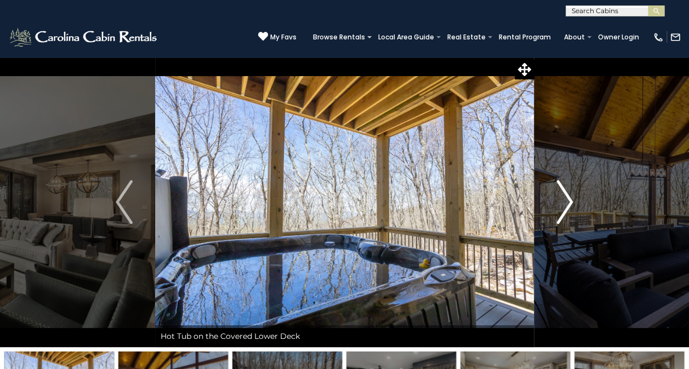
click at [563, 215] on img "Next" at bounding box center [564, 202] width 16 height 44
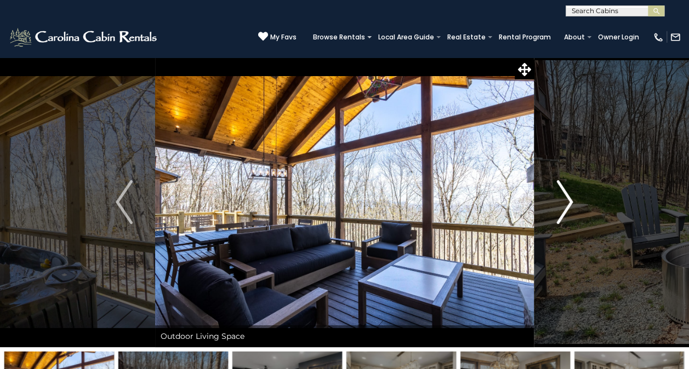
click at [564, 213] on img "Next" at bounding box center [564, 202] width 16 height 44
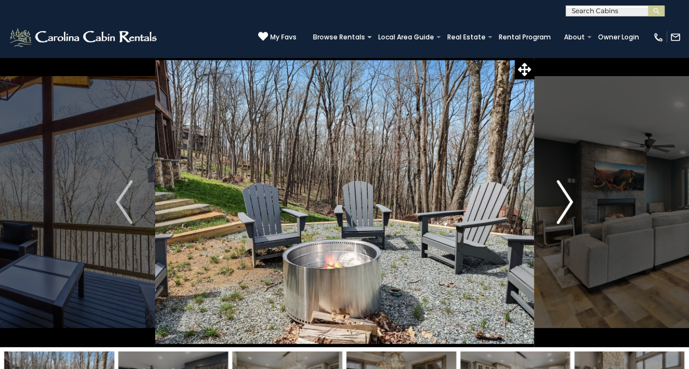
click at [567, 215] on img "Next" at bounding box center [564, 202] width 16 height 44
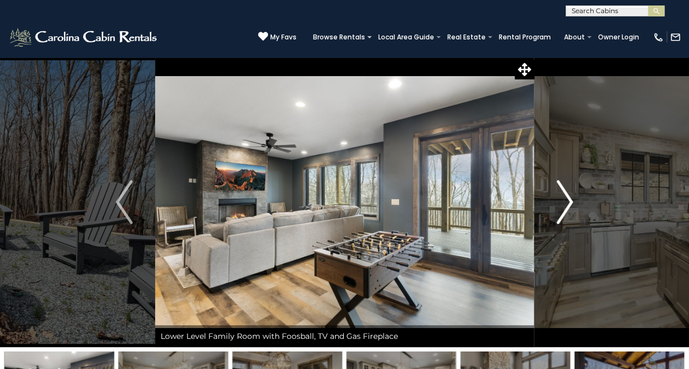
click at [570, 206] on img "Next" at bounding box center [564, 202] width 16 height 44
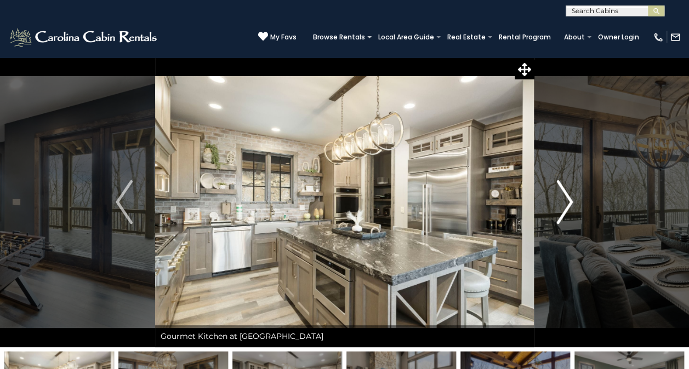
click at [563, 207] on img "Next" at bounding box center [564, 202] width 16 height 44
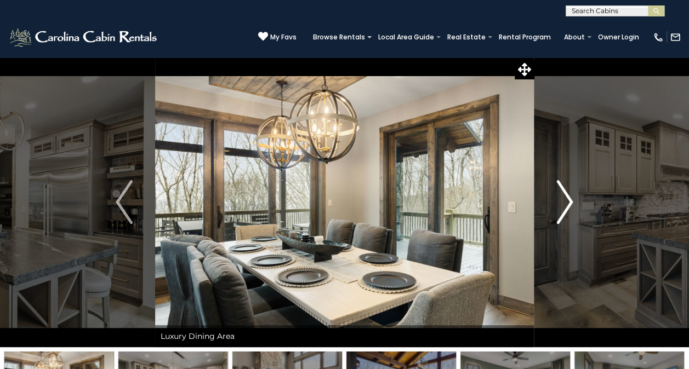
click at [561, 207] on img "Next" at bounding box center [564, 202] width 16 height 44
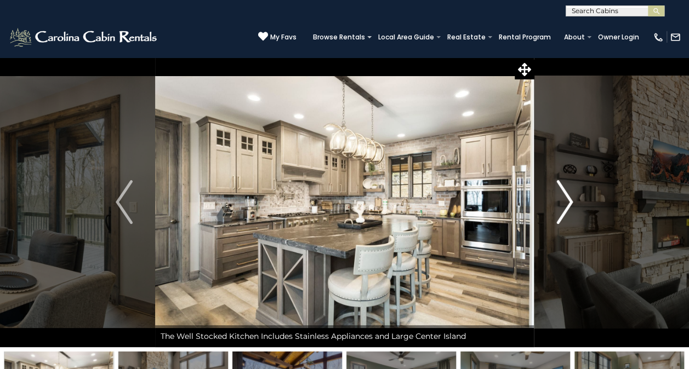
click at [561, 214] on img "Next" at bounding box center [564, 202] width 16 height 44
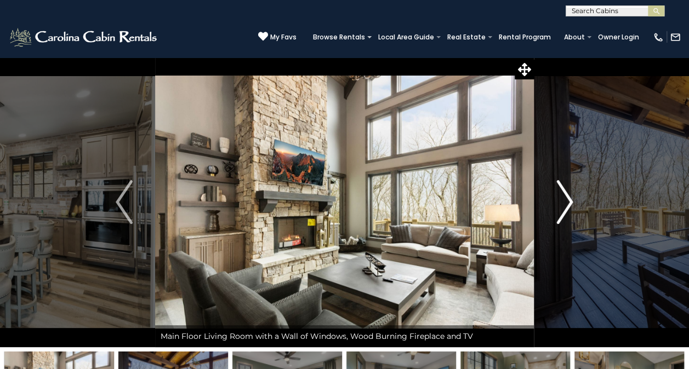
click at [565, 209] on img "Next" at bounding box center [564, 202] width 16 height 44
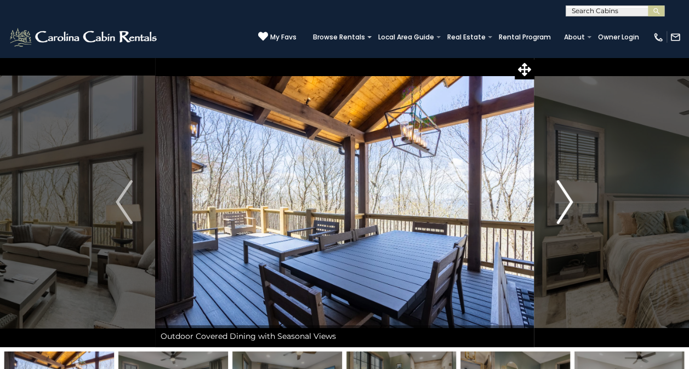
click at [570, 203] on img "Next" at bounding box center [564, 202] width 16 height 44
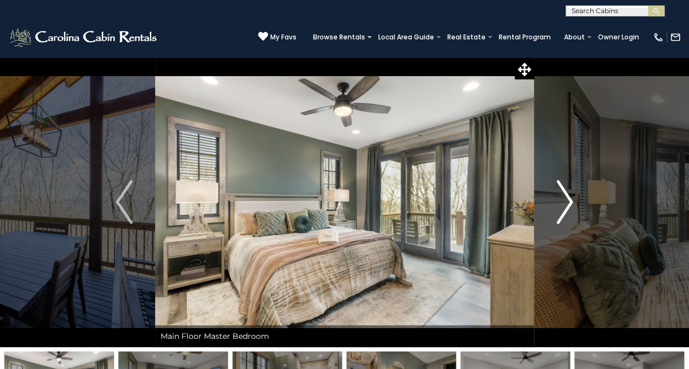
click at [563, 208] on img "Next" at bounding box center [564, 202] width 16 height 44
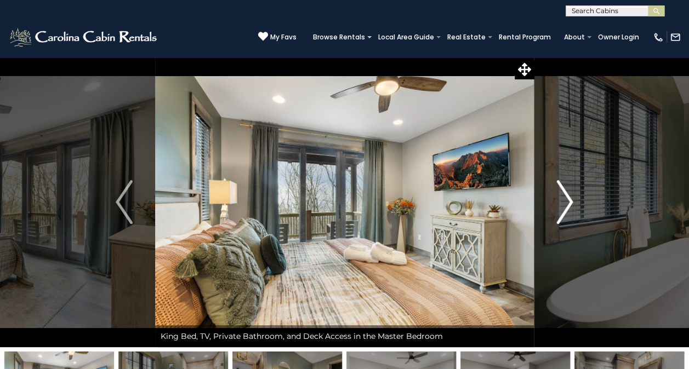
click at [556, 208] on img "Next" at bounding box center [564, 202] width 16 height 44
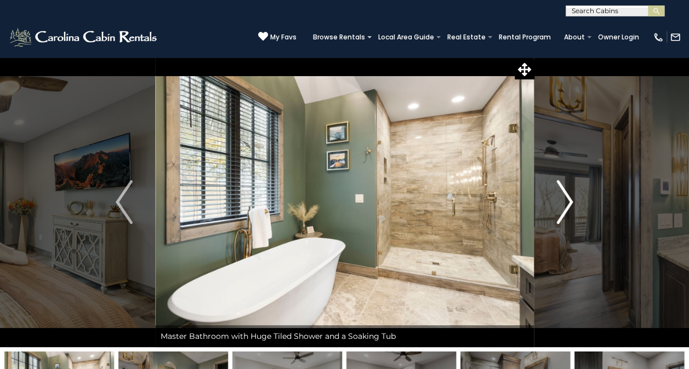
click at [550, 214] on button "Next" at bounding box center [564, 202] width 61 height 290
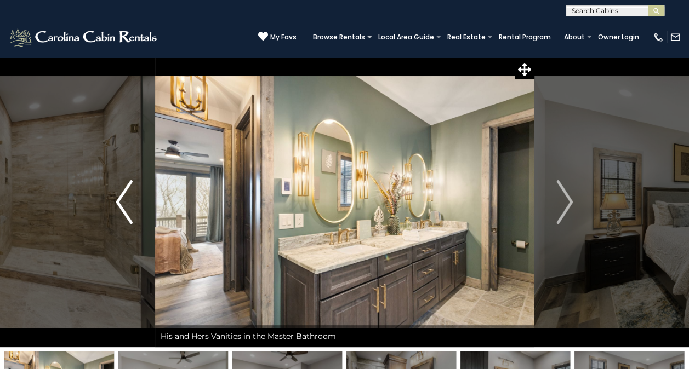
click at [131, 205] on img "Previous" at bounding box center [124, 202] width 16 height 44
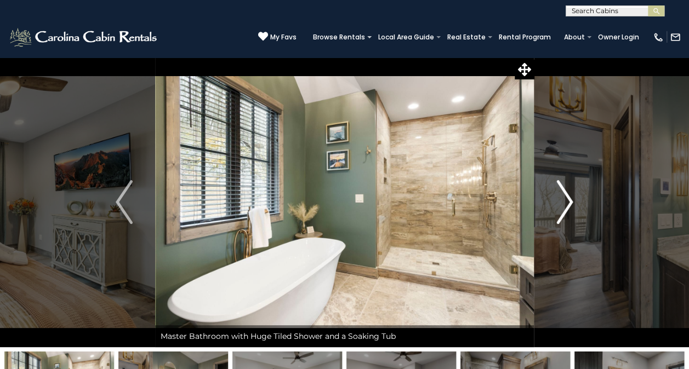
click at [561, 201] on img "Next" at bounding box center [564, 202] width 16 height 44
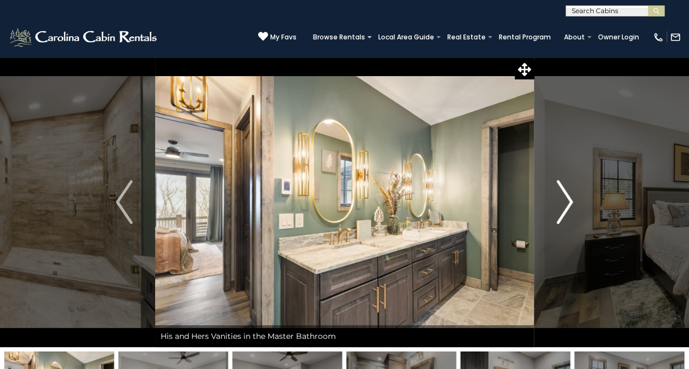
click at [556, 206] on button "Next" at bounding box center [564, 202] width 61 height 290
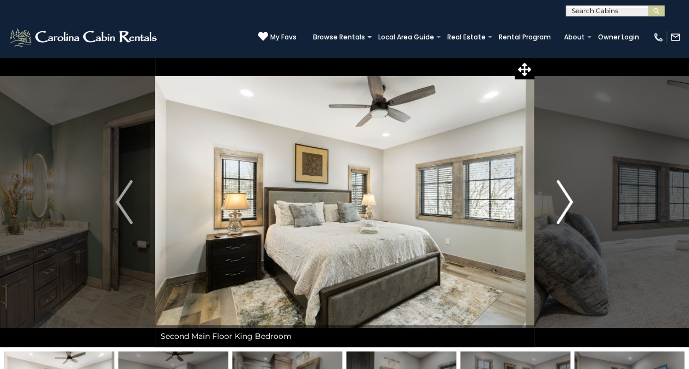
click at [557, 205] on img "Next" at bounding box center [564, 202] width 16 height 44
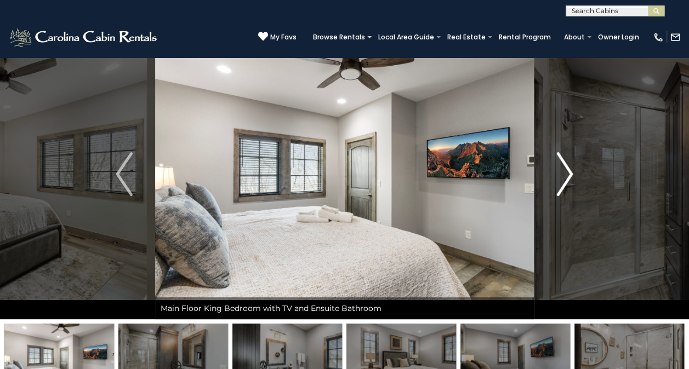
scroll to position [30, 0]
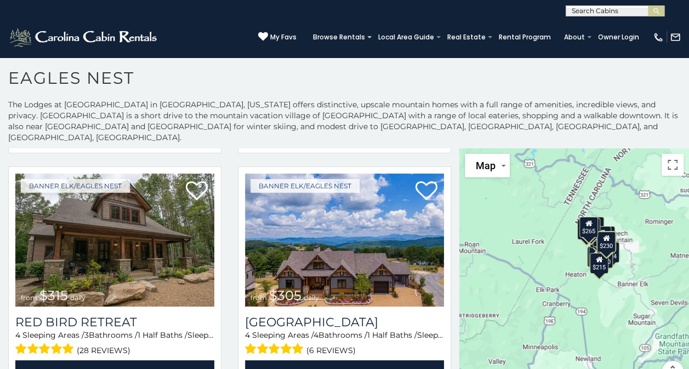
scroll to position [1432, 0]
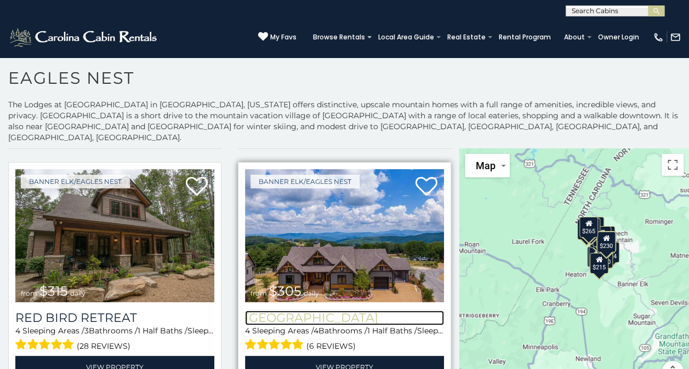
click at [259, 311] on h3 "[GEOGRAPHIC_DATA]" at bounding box center [344, 318] width 199 height 15
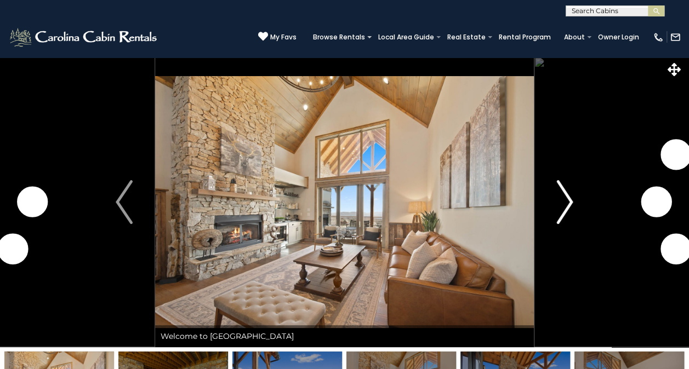
click at [562, 195] on img "Next" at bounding box center [564, 202] width 16 height 44
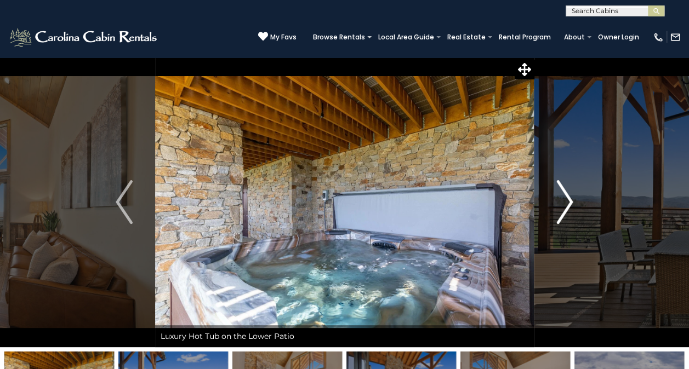
click at [561, 207] on img "Next" at bounding box center [564, 202] width 16 height 44
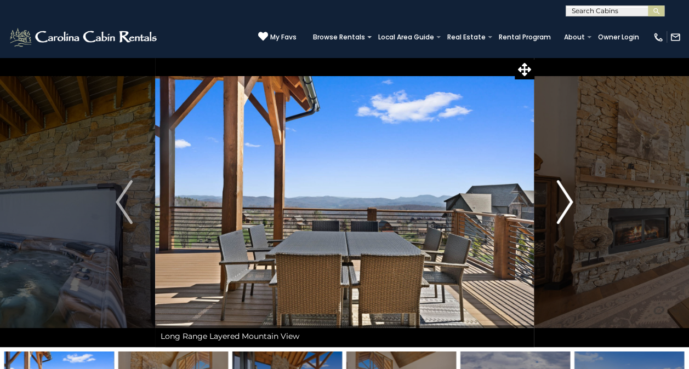
click at [559, 213] on img "Next" at bounding box center [564, 202] width 16 height 44
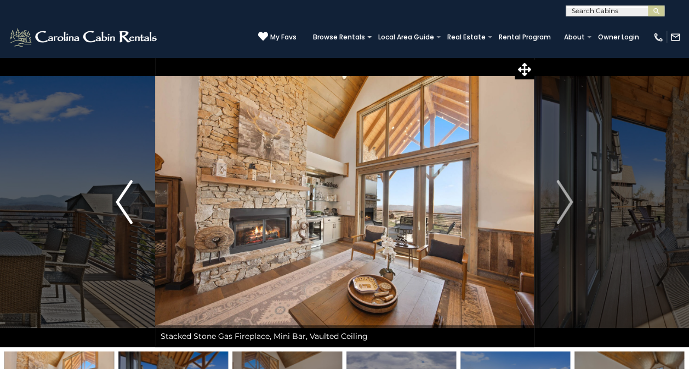
click at [123, 199] on img "Previous" at bounding box center [124, 202] width 16 height 44
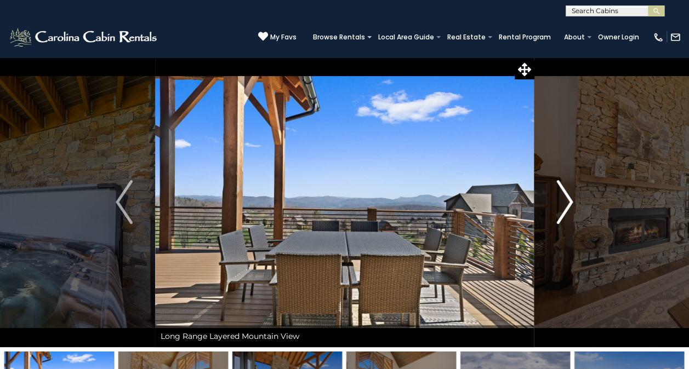
click at [564, 204] on img "Next" at bounding box center [564, 202] width 16 height 44
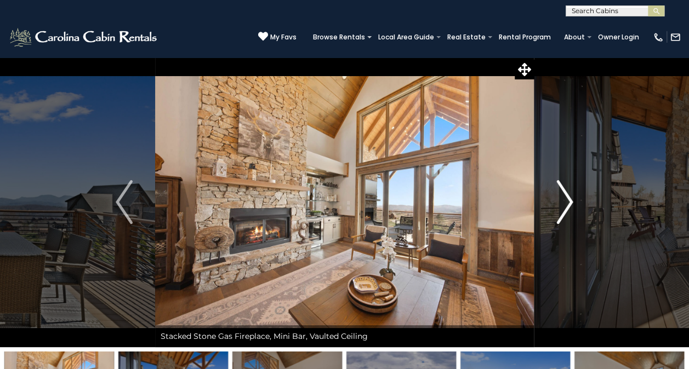
click at [561, 214] on img "Next" at bounding box center [564, 202] width 16 height 44
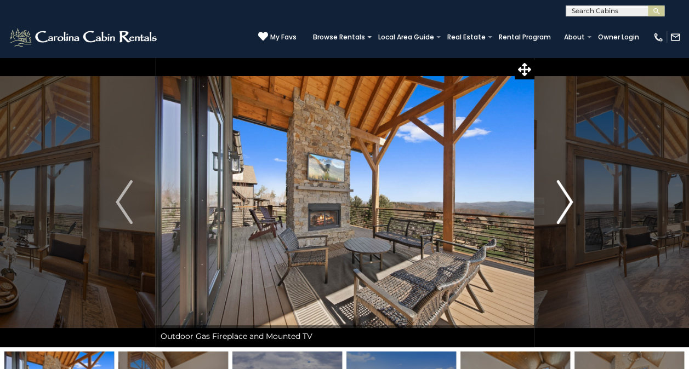
click at [560, 213] on img "Next" at bounding box center [564, 202] width 16 height 44
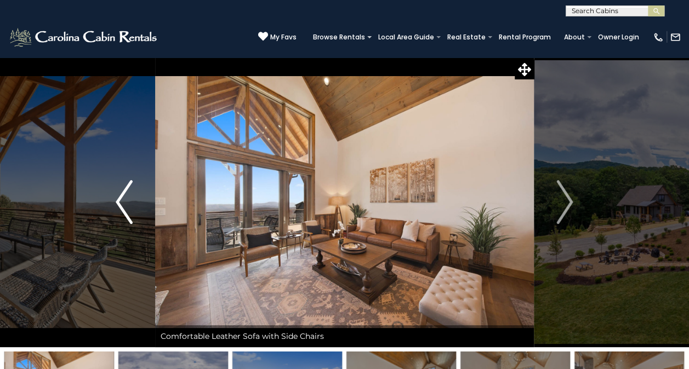
click at [124, 198] on img "Previous" at bounding box center [124, 202] width 16 height 44
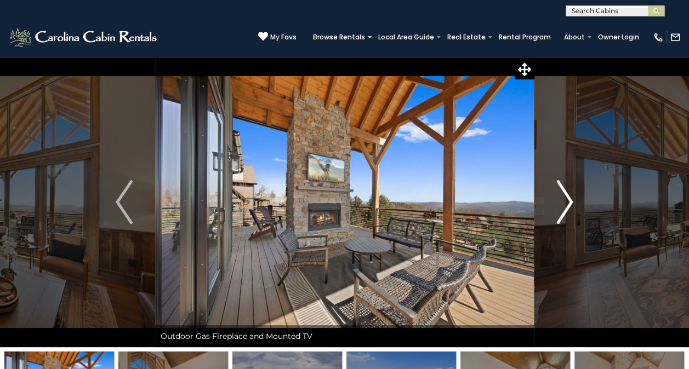
click at [563, 205] on img "Next" at bounding box center [564, 202] width 16 height 44
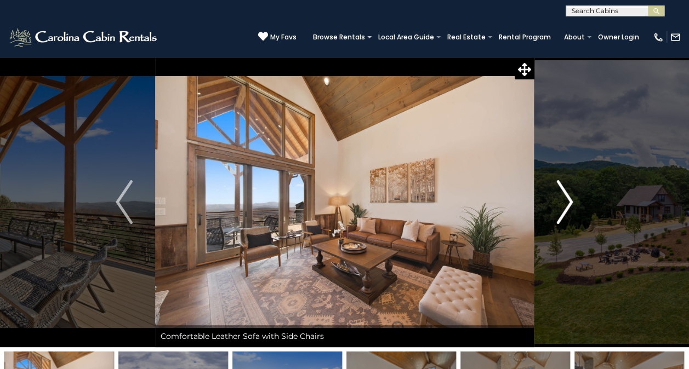
click at [560, 220] on img "Next" at bounding box center [564, 202] width 16 height 44
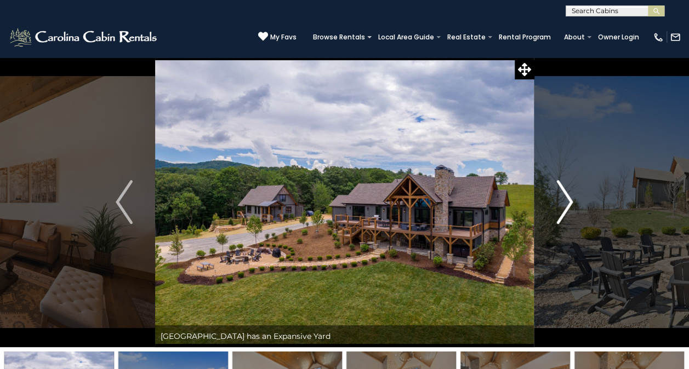
click at [559, 214] on img "Next" at bounding box center [564, 202] width 16 height 44
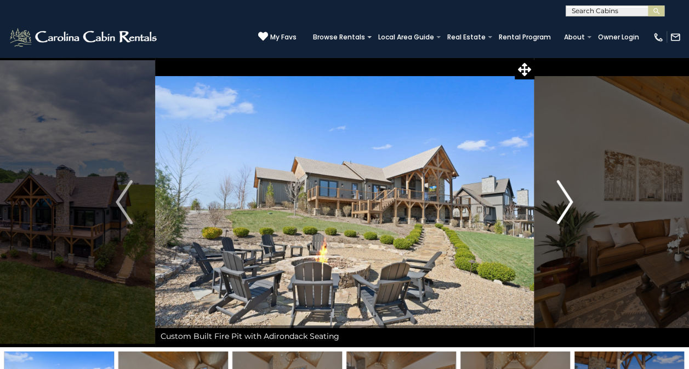
click at [558, 209] on img "Next" at bounding box center [564, 202] width 16 height 44
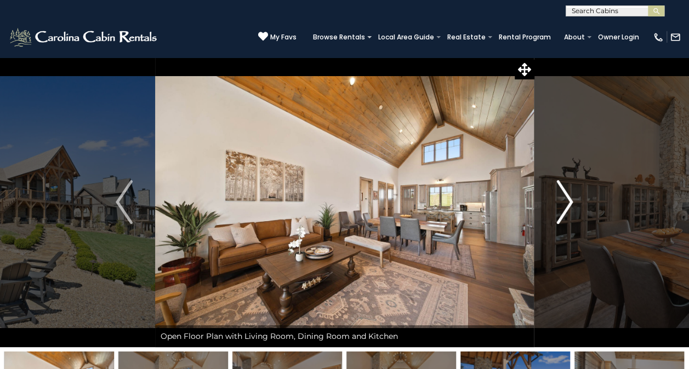
click at [563, 214] on img "Next" at bounding box center [564, 202] width 16 height 44
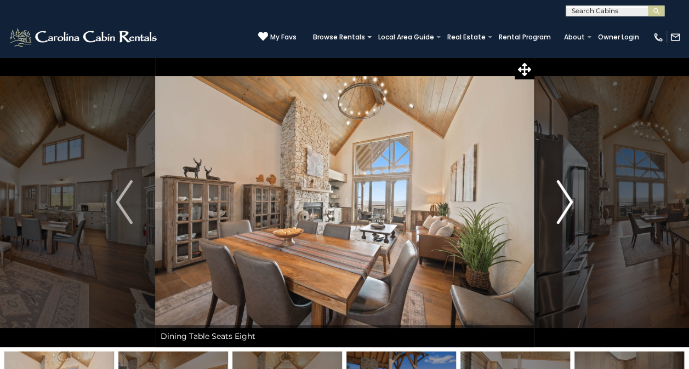
click at [558, 217] on img "Next" at bounding box center [564, 202] width 16 height 44
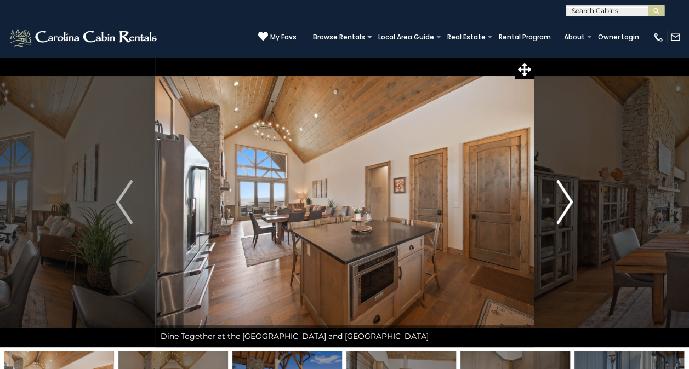
click at [562, 209] on img "Next" at bounding box center [564, 202] width 16 height 44
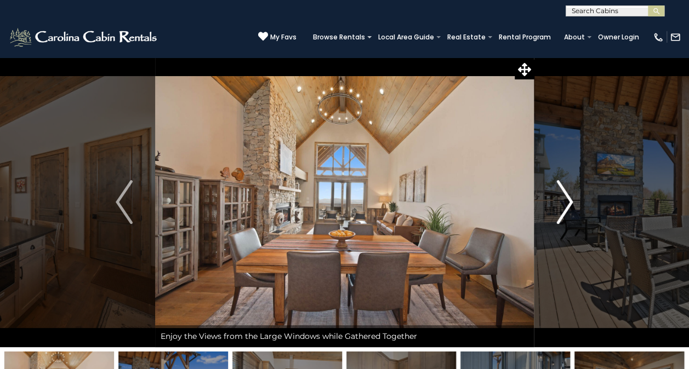
click at [563, 210] on img "Next" at bounding box center [564, 202] width 16 height 44
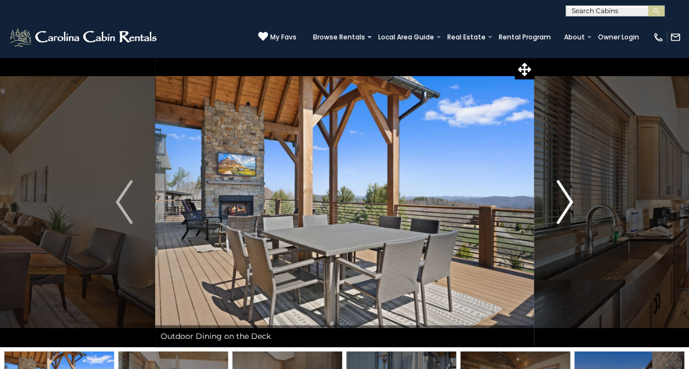
click at [562, 206] on img "Next" at bounding box center [564, 202] width 16 height 44
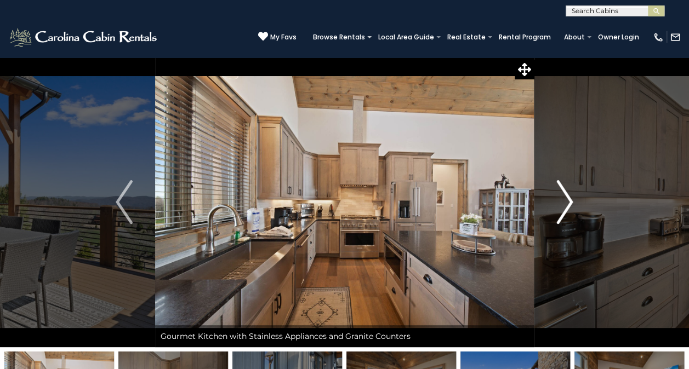
click at [555, 212] on button "Next" at bounding box center [564, 202] width 61 height 290
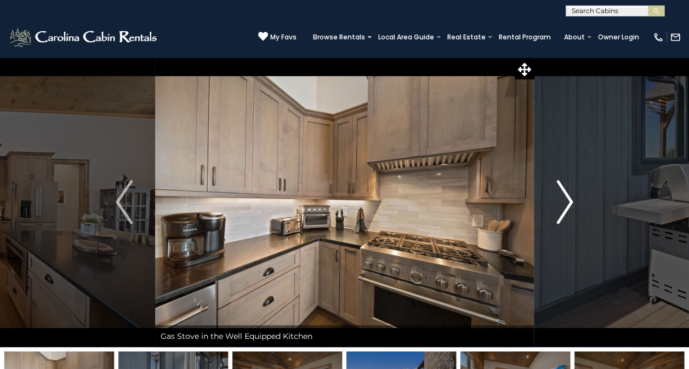
click at [558, 205] on img "Next" at bounding box center [564, 202] width 16 height 44
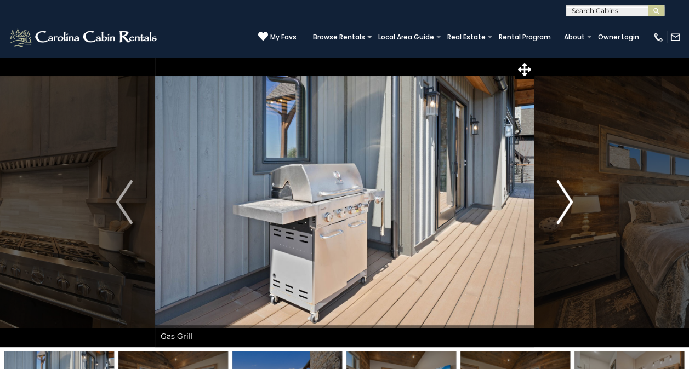
click at [557, 206] on img "Next" at bounding box center [564, 202] width 16 height 44
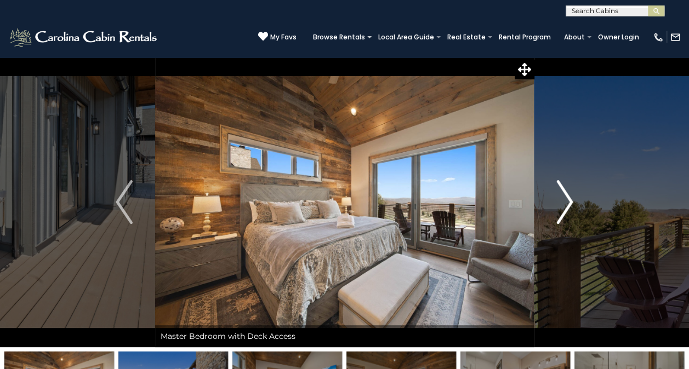
click at [558, 206] on img "Next" at bounding box center [564, 202] width 16 height 44
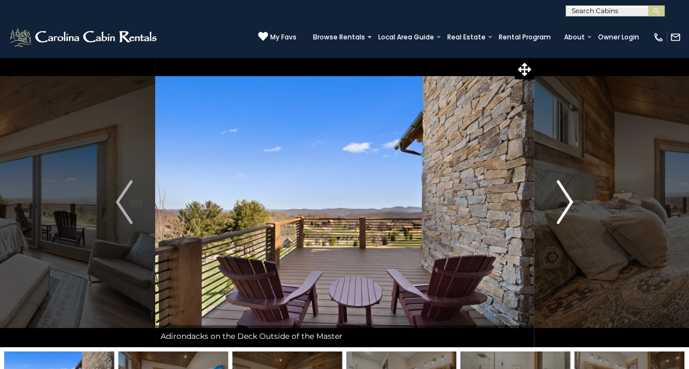
click at [555, 208] on button "Next" at bounding box center [564, 202] width 61 height 290
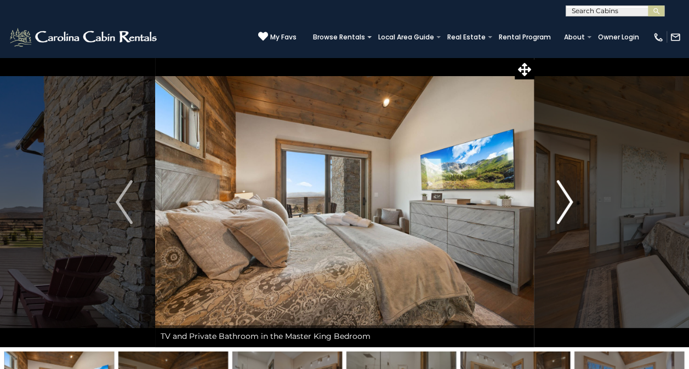
click at [552, 208] on button "Next" at bounding box center [564, 202] width 61 height 290
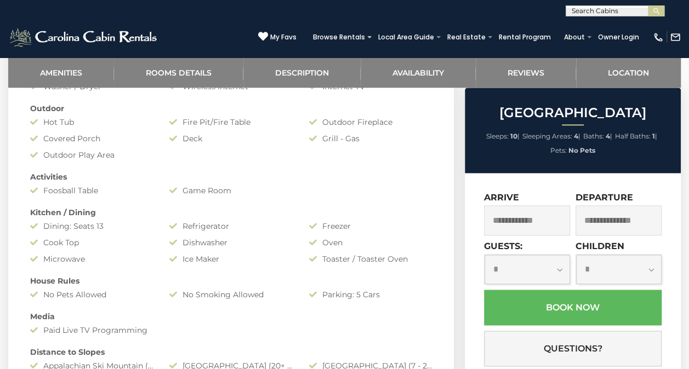
scroll to position [561, 0]
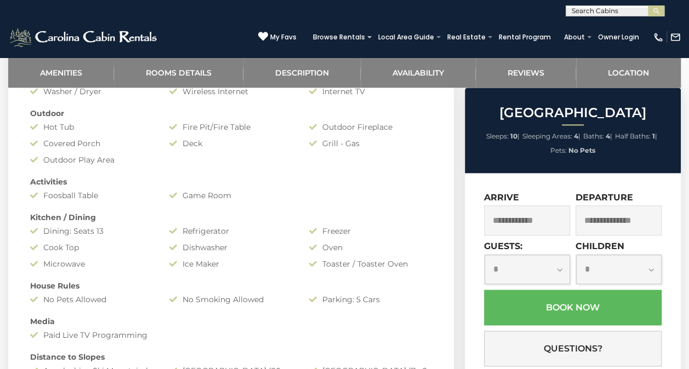
click at [533, 228] on input "text" at bounding box center [527, 220] width 86 height 30
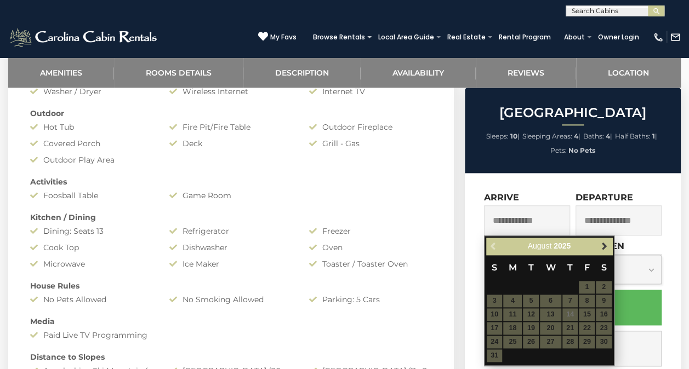
click at [602, 249] on span "Next" at bounding box center [604, 246] width 9 height 9
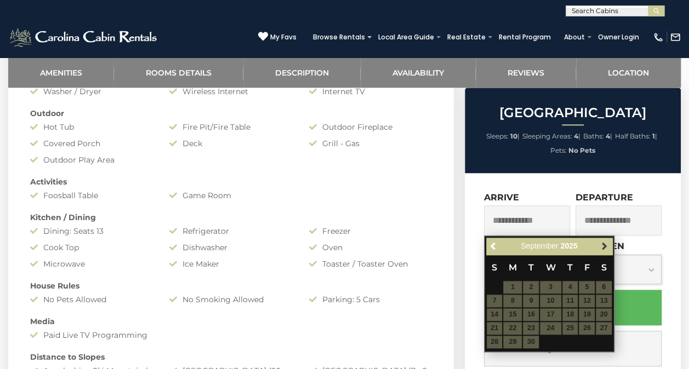
click at [604, 250] on span "Next" at bounding box center [604, 246] width 9 height 9
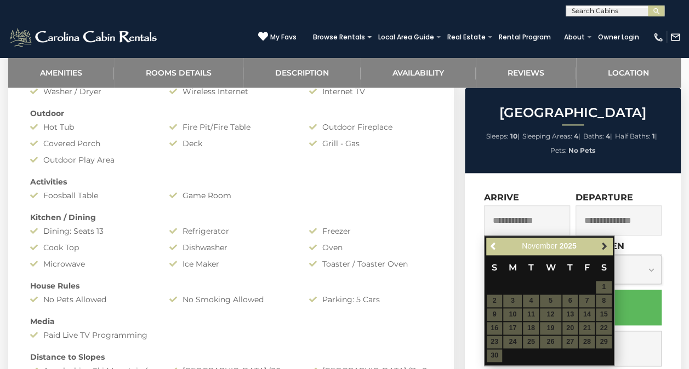
click at [604, 246] on span "Next" at bounding box center [604, 246] width 9 height 9
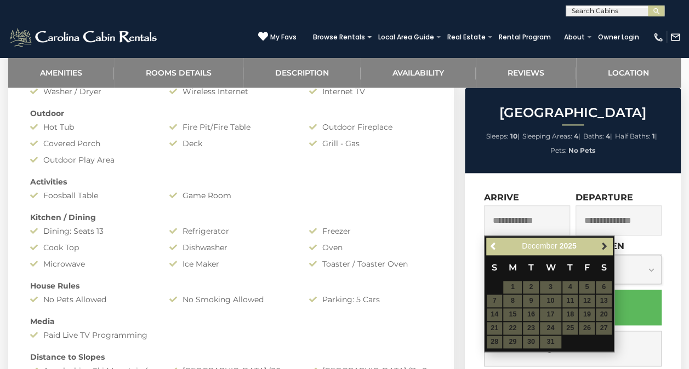
click at [605, 248] on span "Next" at bounding box center [604, 246] width 9 height 9
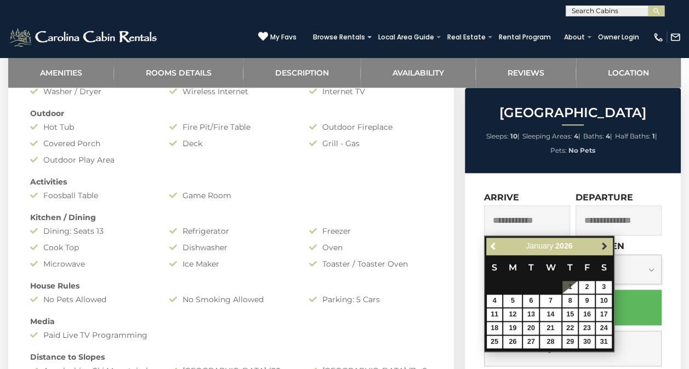
click at [605, 248] on span "Next" at bounding box center [604, 246] width 9 height 9
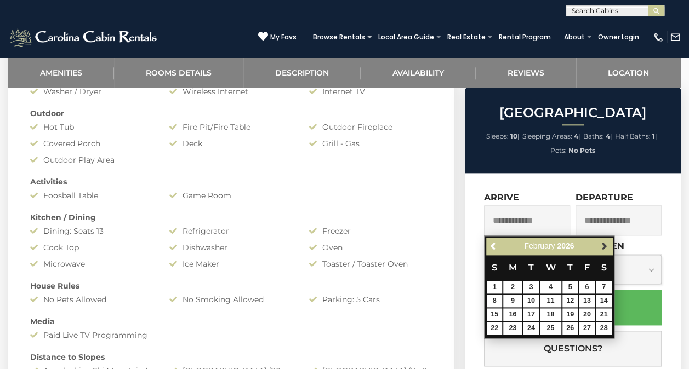
click at [605, 248] on span "Next" at bounding box center [604, 246] width 9 height 9
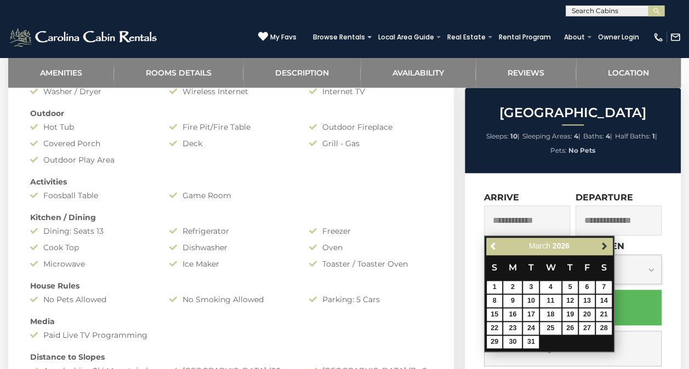
click at [603, 250] on span "Next" at bounding box center [604, 246] width 9 height 9
click at [602, 250] on span "Next" at bounding box center [604, 246] width 9 height 9
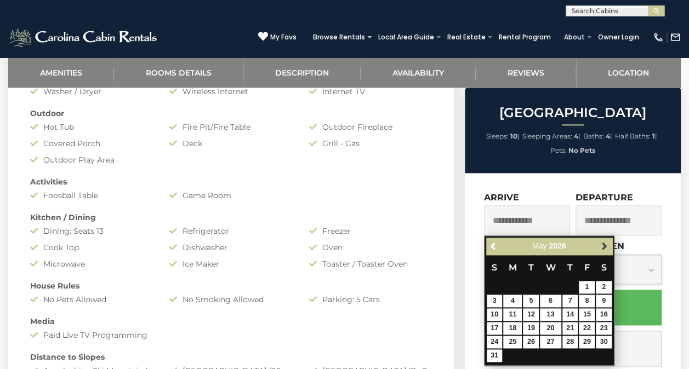
click at [602, 248] on span "Next" at bounding box center [604, 246] width 9 height 9
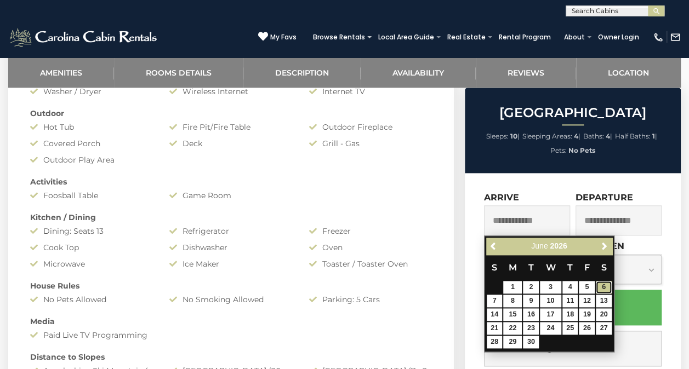
click at [606, 284] on link "6" at bounding box center [604, 287] width 16 height 13
type input "**********"
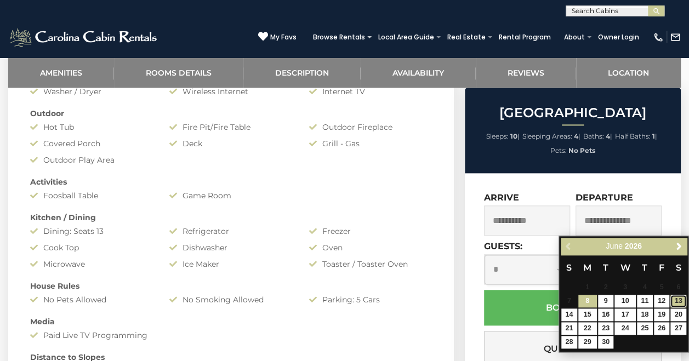
click at [681, 301] on link "13" at bounding box center [678, 301] width 16 height 13
type input "**********"
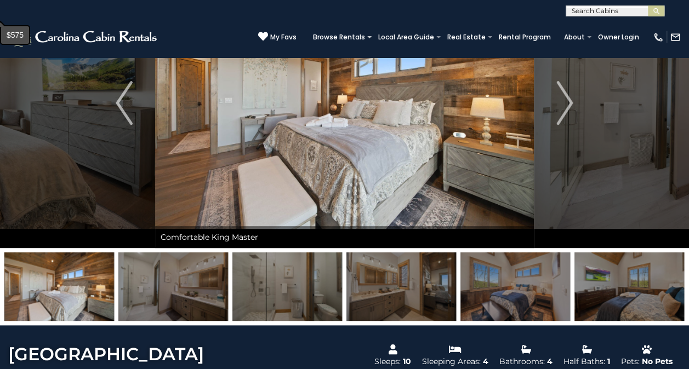
scroll to position [0, 0]
